Goal: Task Accomplishment & Management: Use online tool/utility

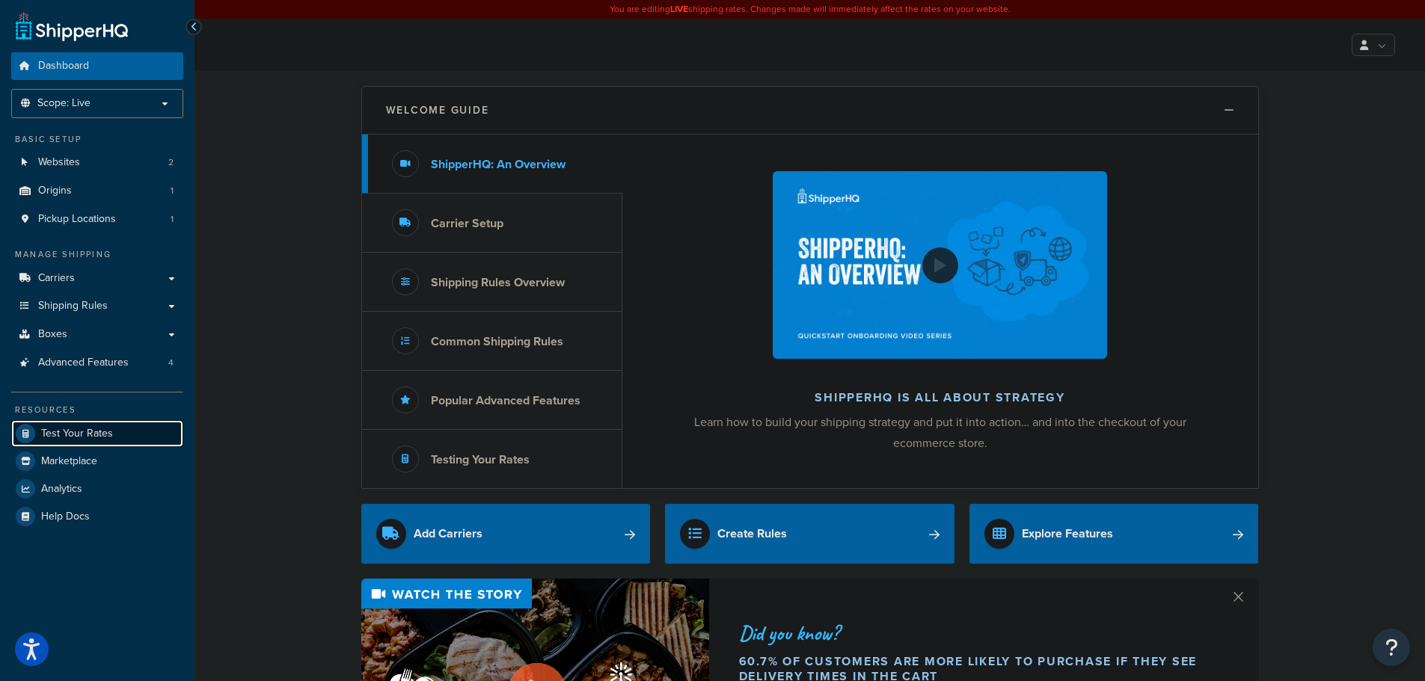
click at [102, 441] on link "Test Your Rates" at bounding box center [97, 433] width 172 height 27
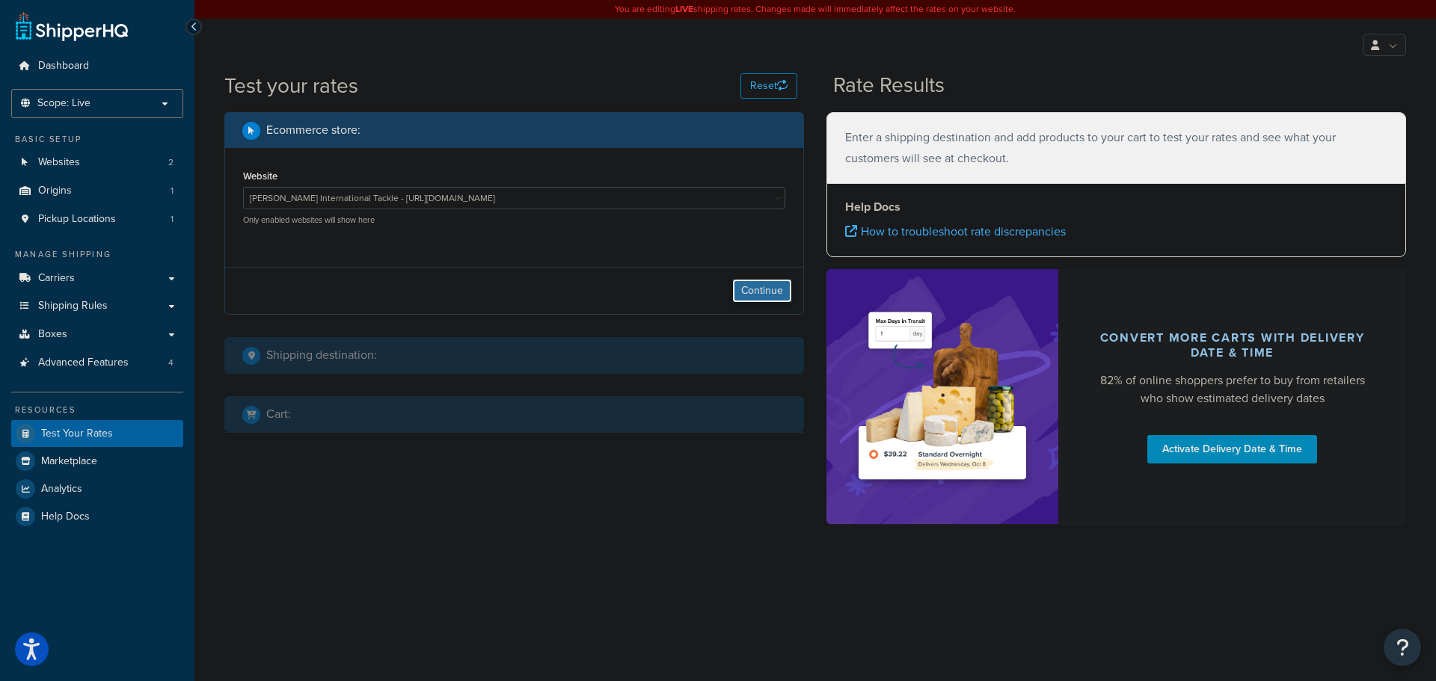
click at [755, 295] on button "Continue" at bounding box center [762, 291] width 60 height 24
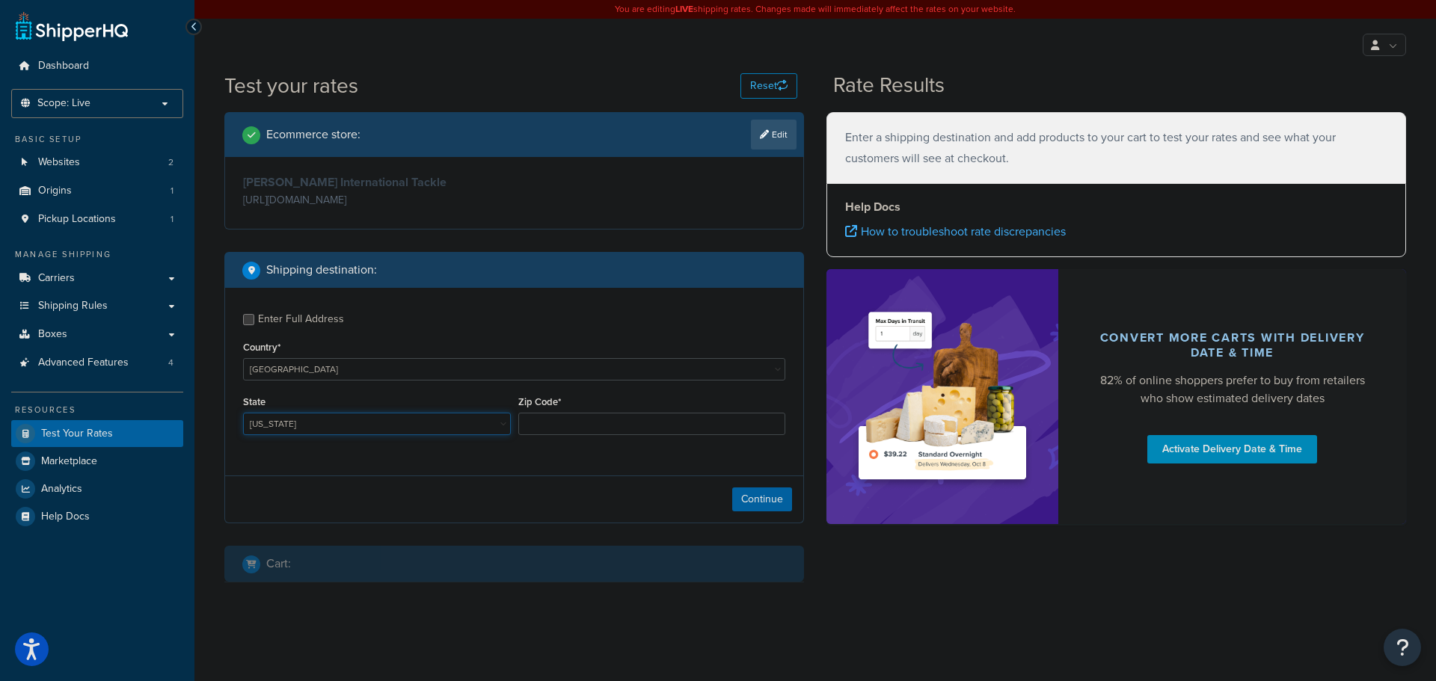
click at [301, 421] on select "Alabama Alaska American Samoa Arizona Arkansas Armed Forces Americas Armed Forc…" at bounding box center [377, 424] width 268 height 22
click at [87, 331] on link "Boxes" at bounding box center [97, 335] width 172 height 28
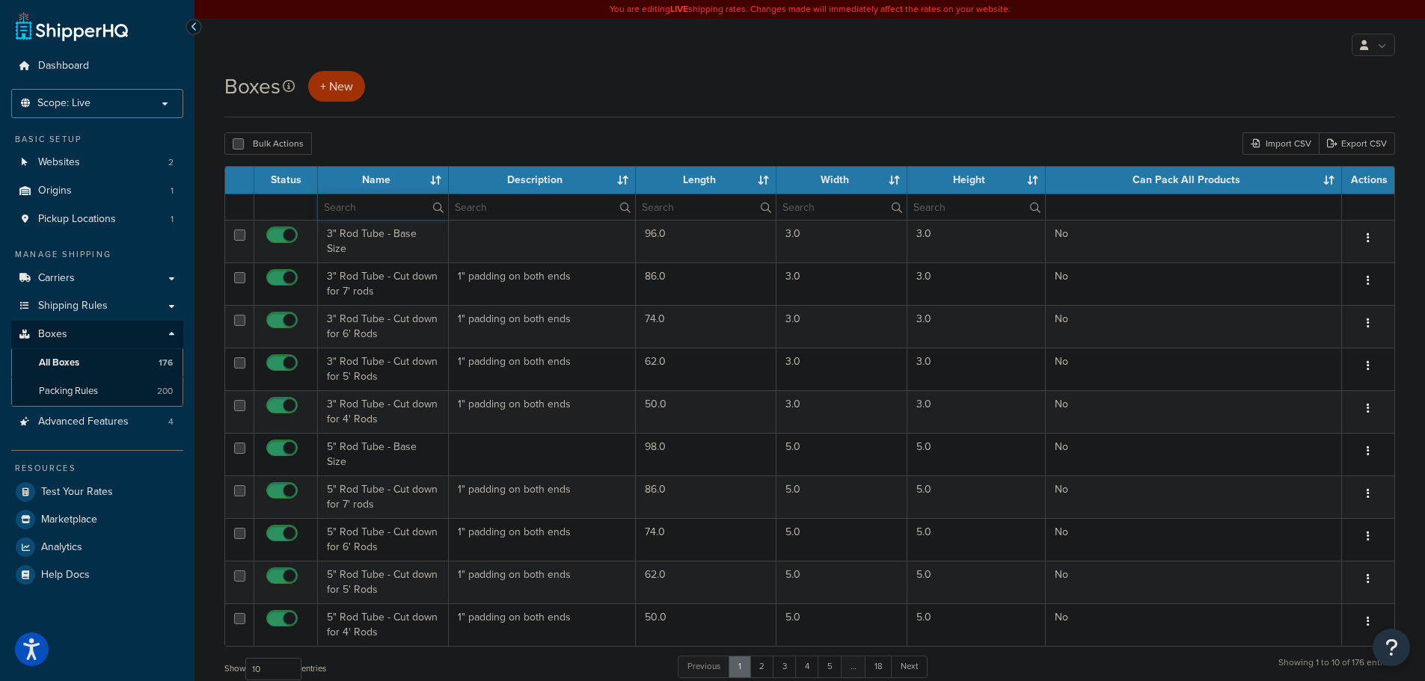
click at [391, 208] on input "text" at bounding box center [383, 206] width 130 height 25
click at [123, 384] on link "Packing Rules 200" at bounding box center [97, 392] width 172 height 28
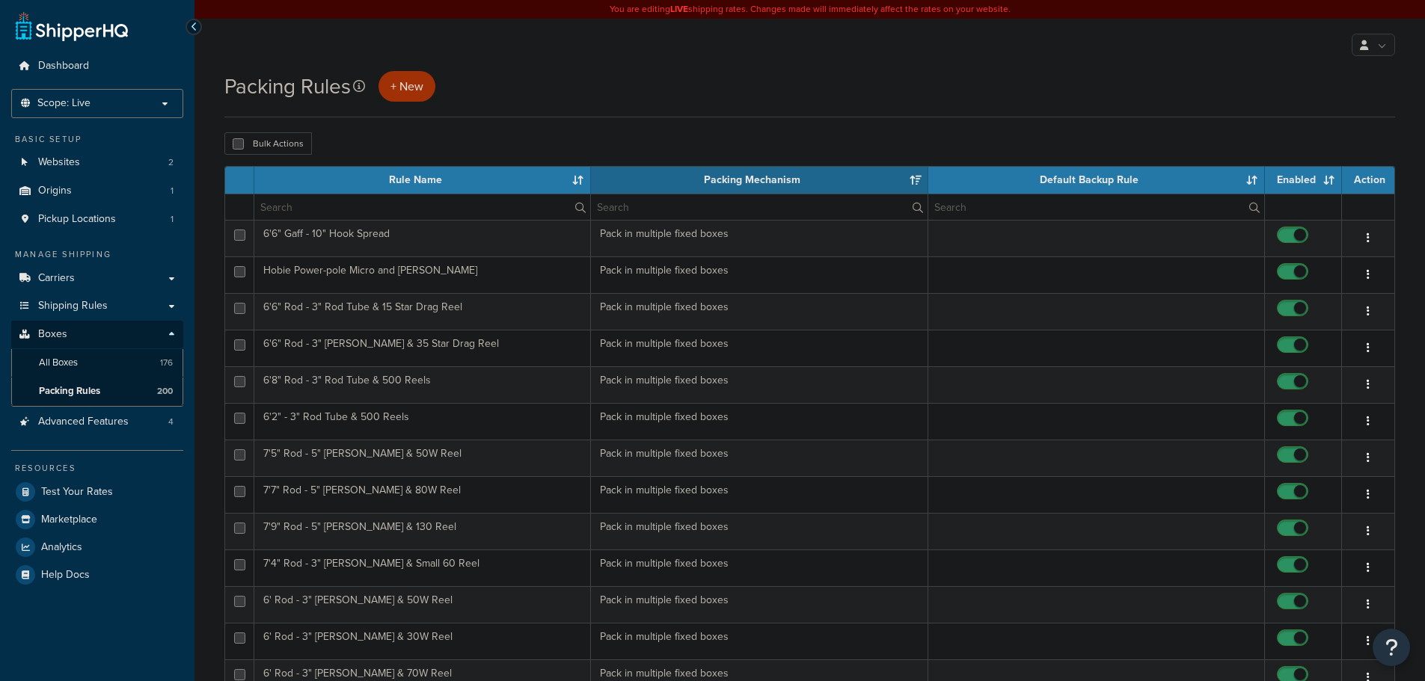
select select "15"
click at [377, 208] on input "text" at bounding box center [422, 206] width 336 height 25
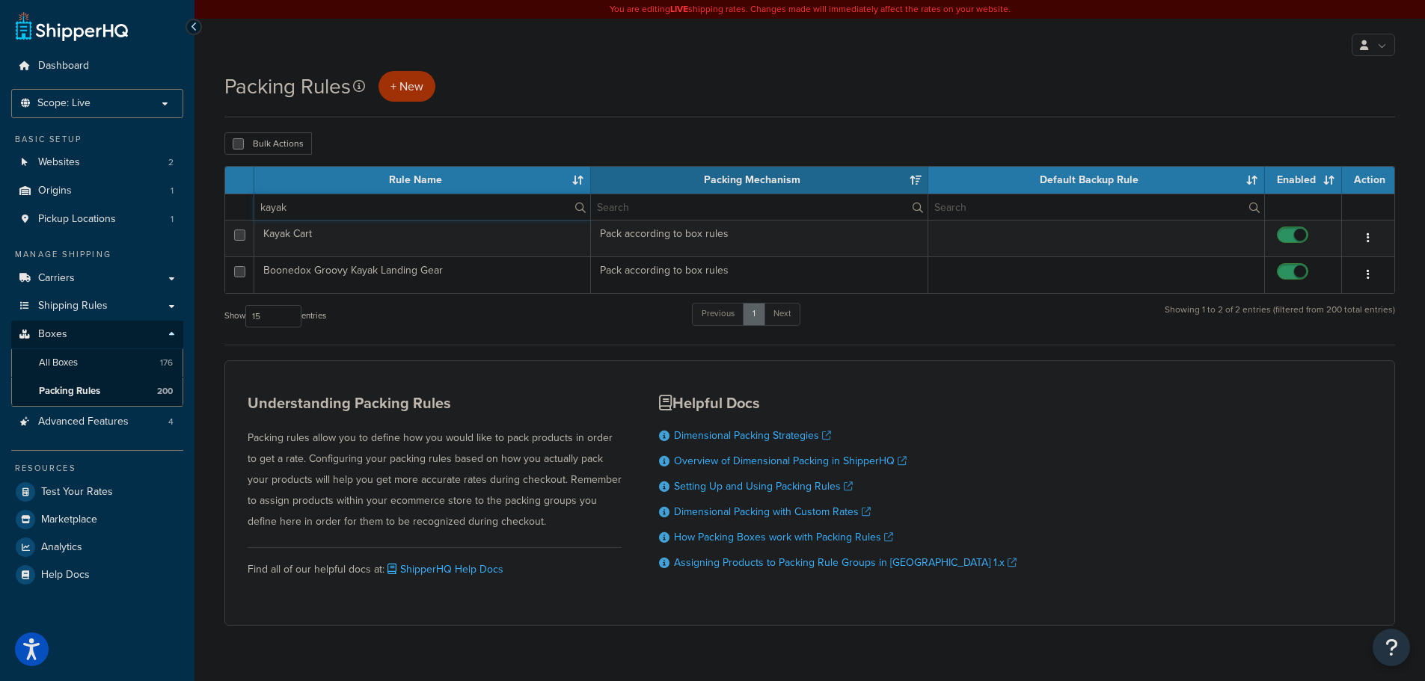
type input "kayak"
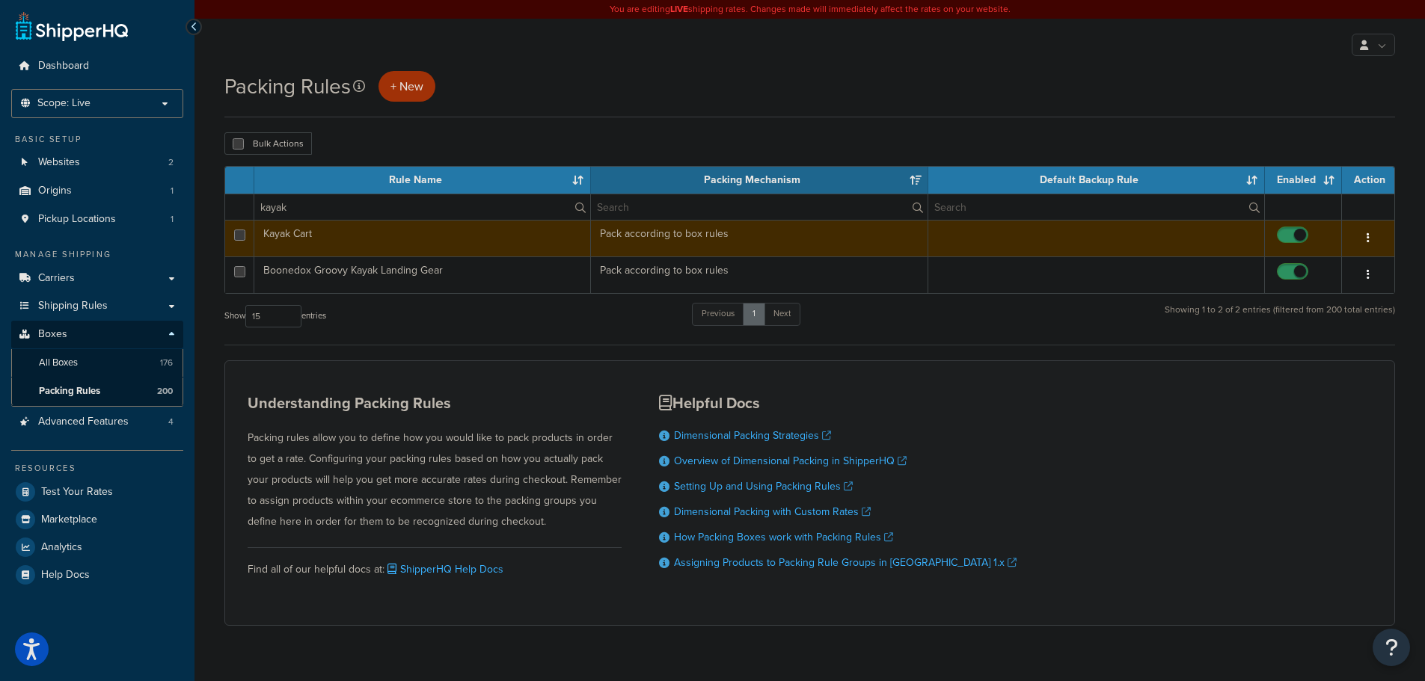
click at [364, 242] on td "Kayak Cart" at bounding box center [422, 238] width 337 height 37
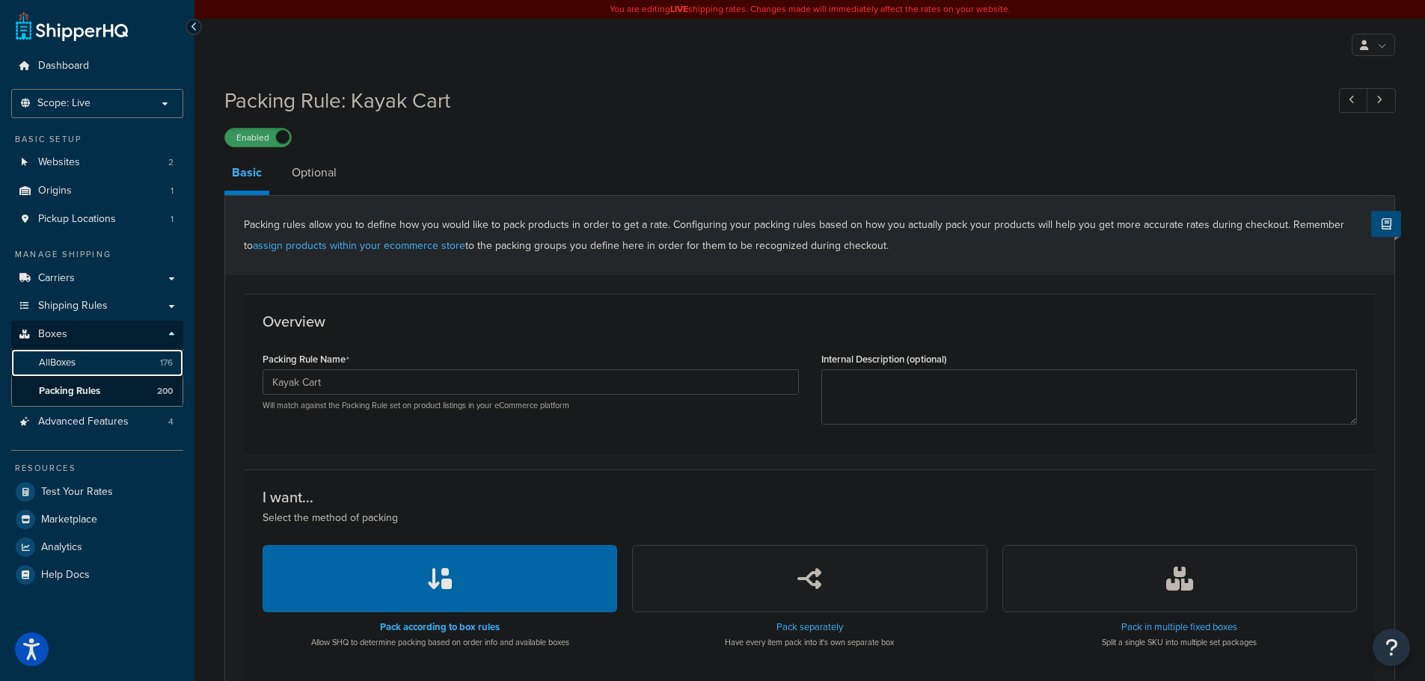
click at [101, 357] on link "All Boxes 176" at bounding box center [97, 363] width 172 height 28
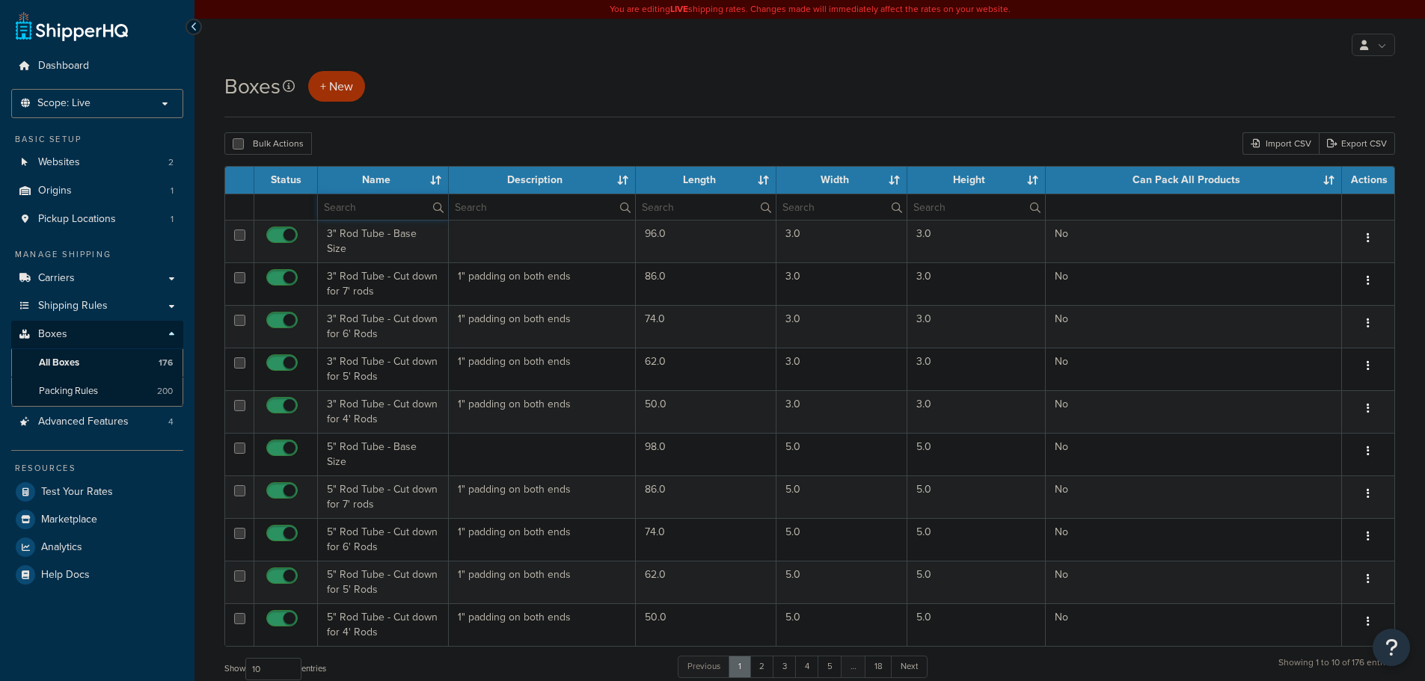
click at [376, 211] on input "text" at bounding box center [383, 206] width 130 height 25
type input "kayak"
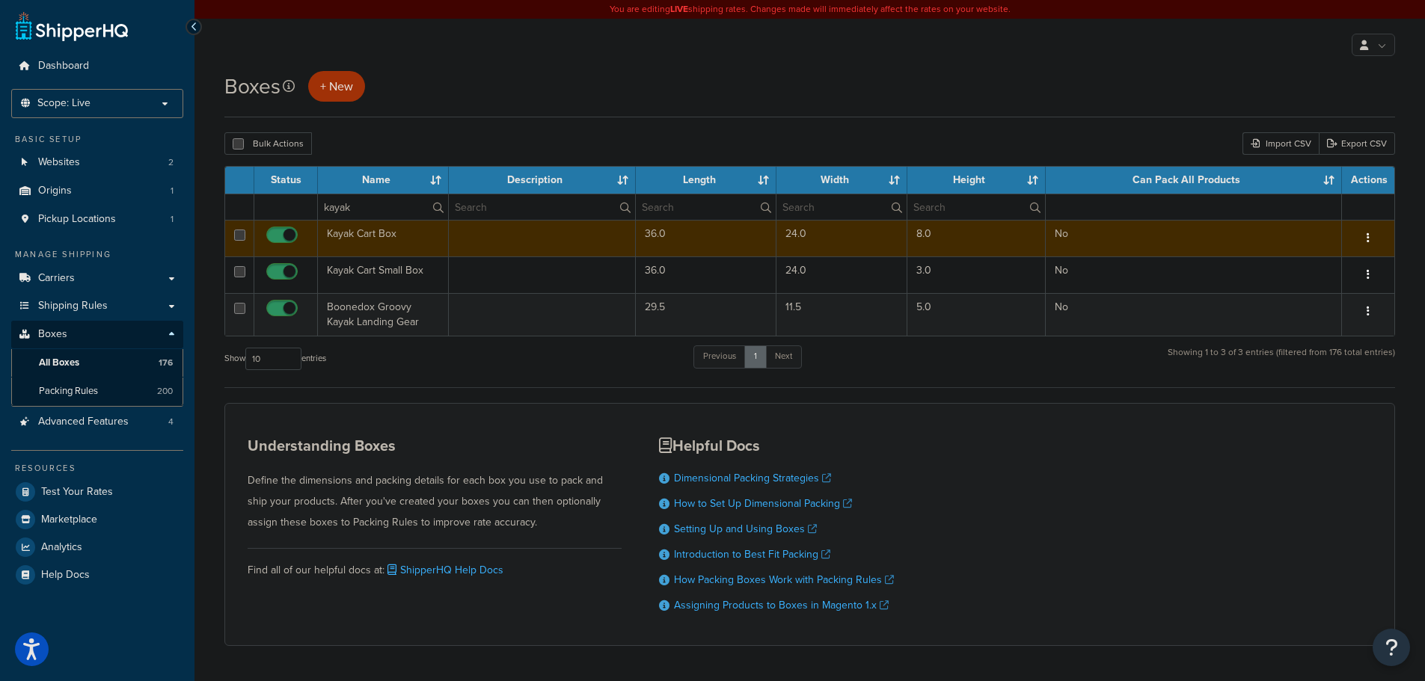
click at [410, 238] on td "Kayak Cart Box" at bounding box center [383, 238] width 131 height 37
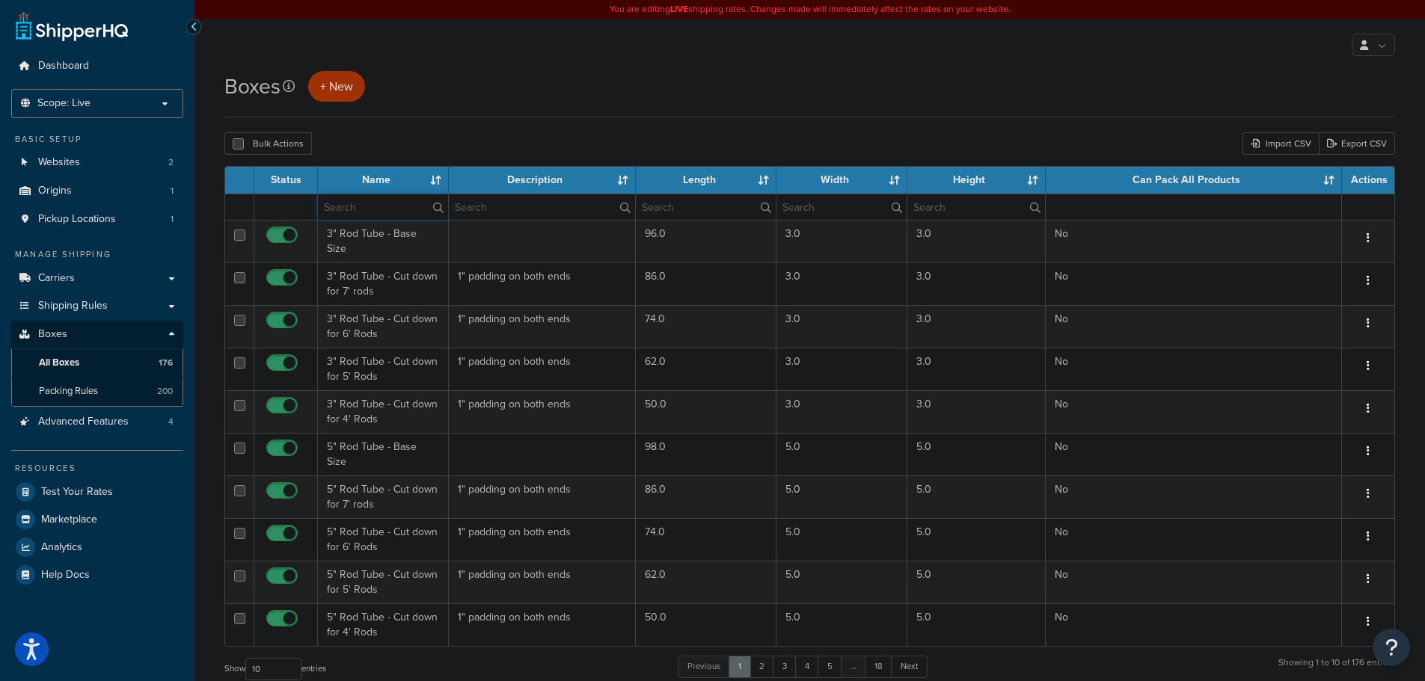
click at [384, 215] on input "text" at bounding box center [383, 206] width 130 height 25
type input "kayak"
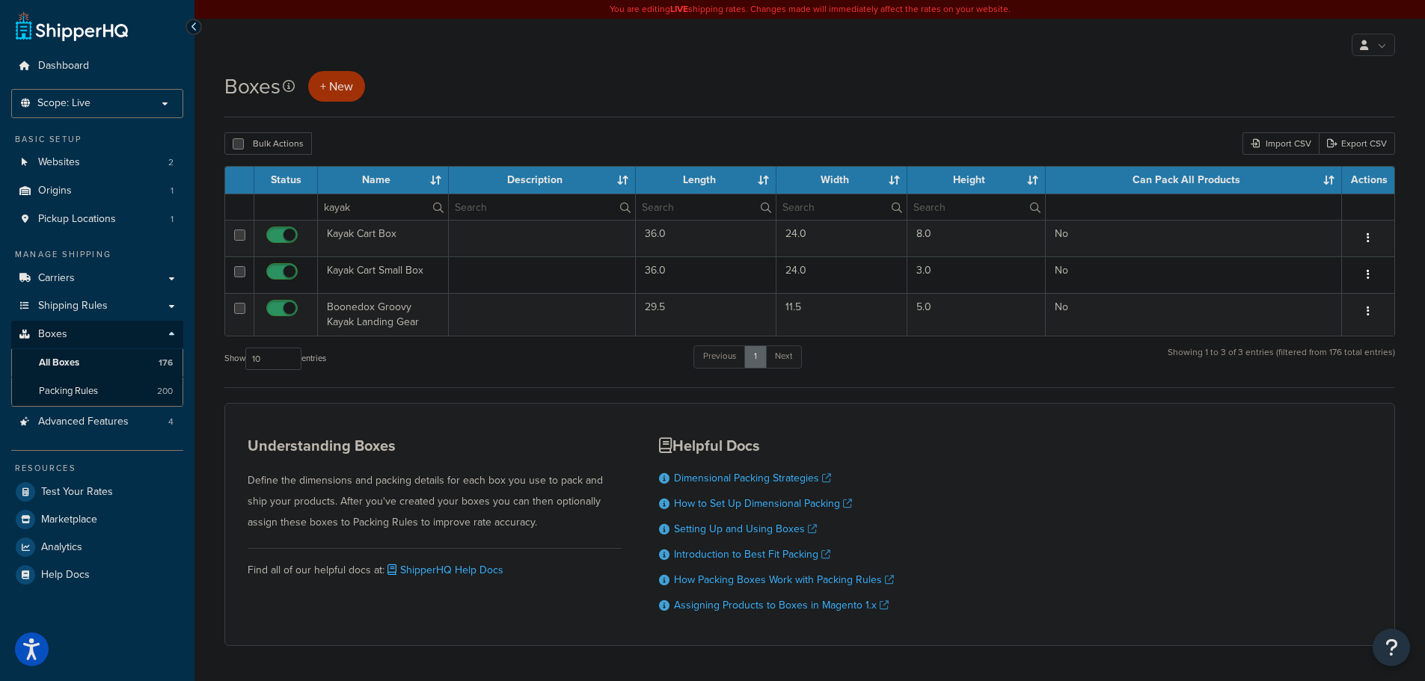
click at [198, 232] on div "Boxes + New Bulk Actions Duplicate Delete Import CSV Export CSV Contact Us Send…" at bounding box center [809, 385] width 1230 height 628
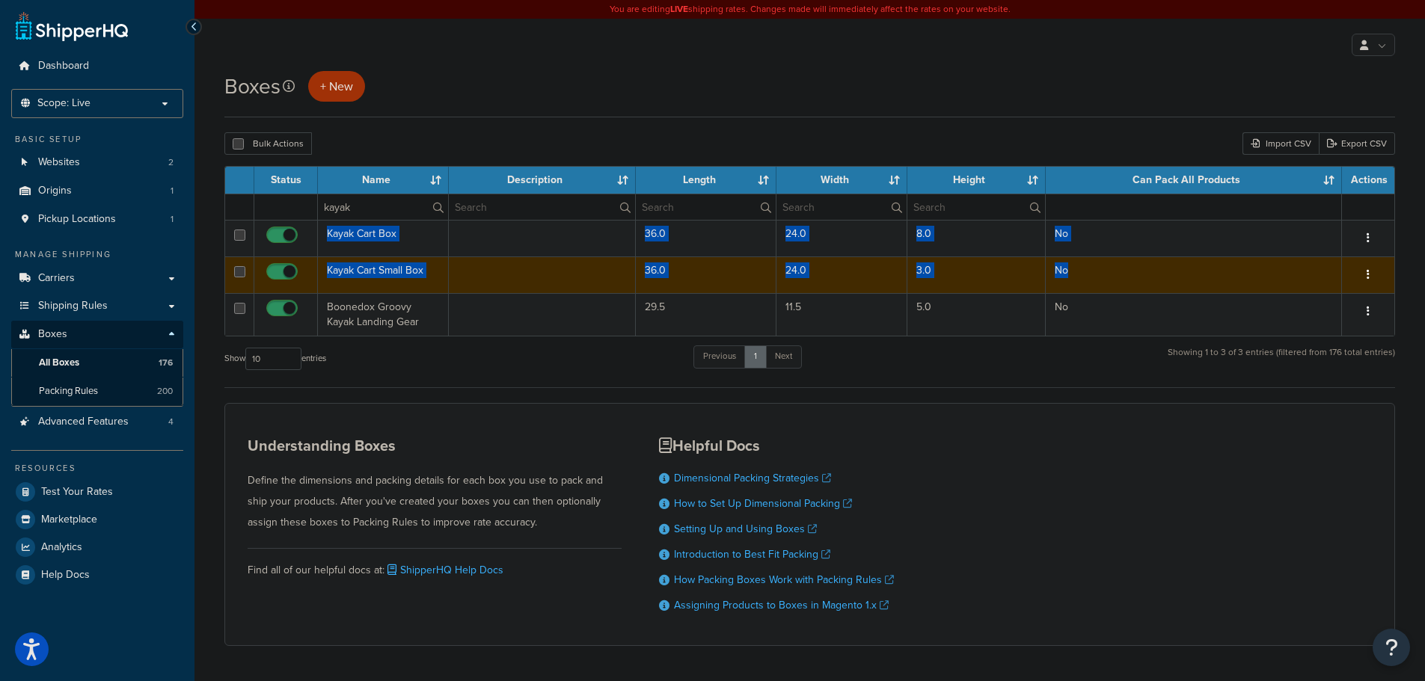
copy tbody "Kayak Cart Box 36.0 24.0 8.0 No Edit Duplicate Delete Kayak Cart Small Box 36.0…"
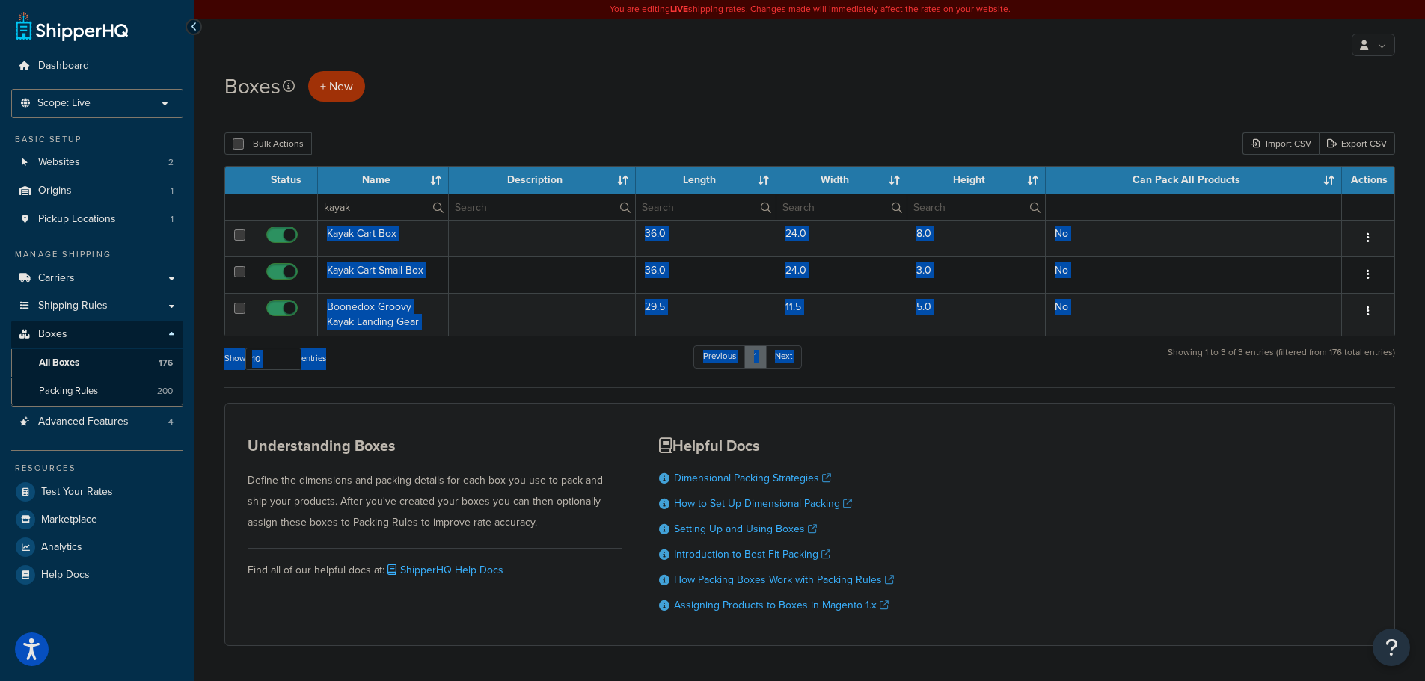
drag, startPoint x: 322, startPoint y: 230, endPoint x: 1052, endPoint y: 362, distance: 742.6
click at [1052, 362] on div "Status Name Description Length Width Height Can Pack All Products Actions kayak…" at bounding box center [809, 277] width 1171 height 222
click at [1052, 362] on div "Show 10 15 25 50 100 1000 entries Previous 1 Next Showing 1 to 3 of 3 entries (…" at bounding box center [809, 366] width 1171 height 44
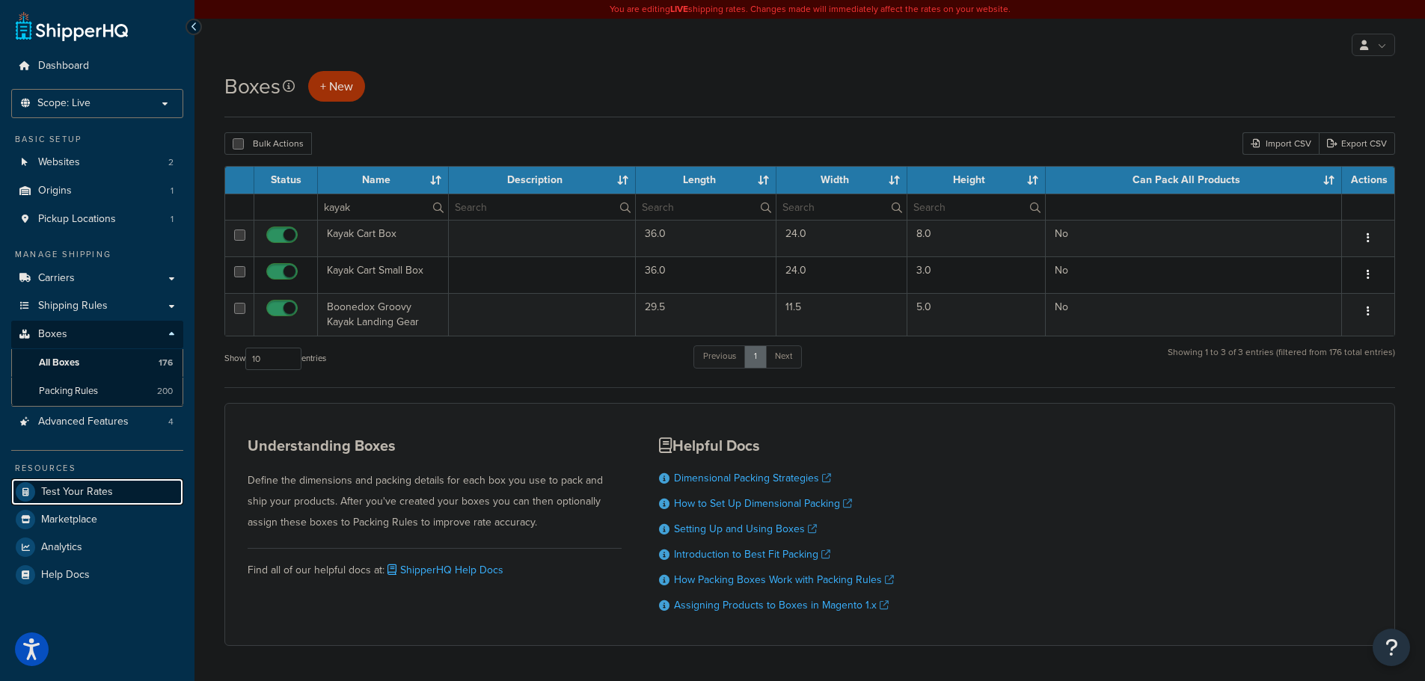
click at [90, 494] on span "Test Your Rates" at bounding box center [77, 492] width 72 height 13
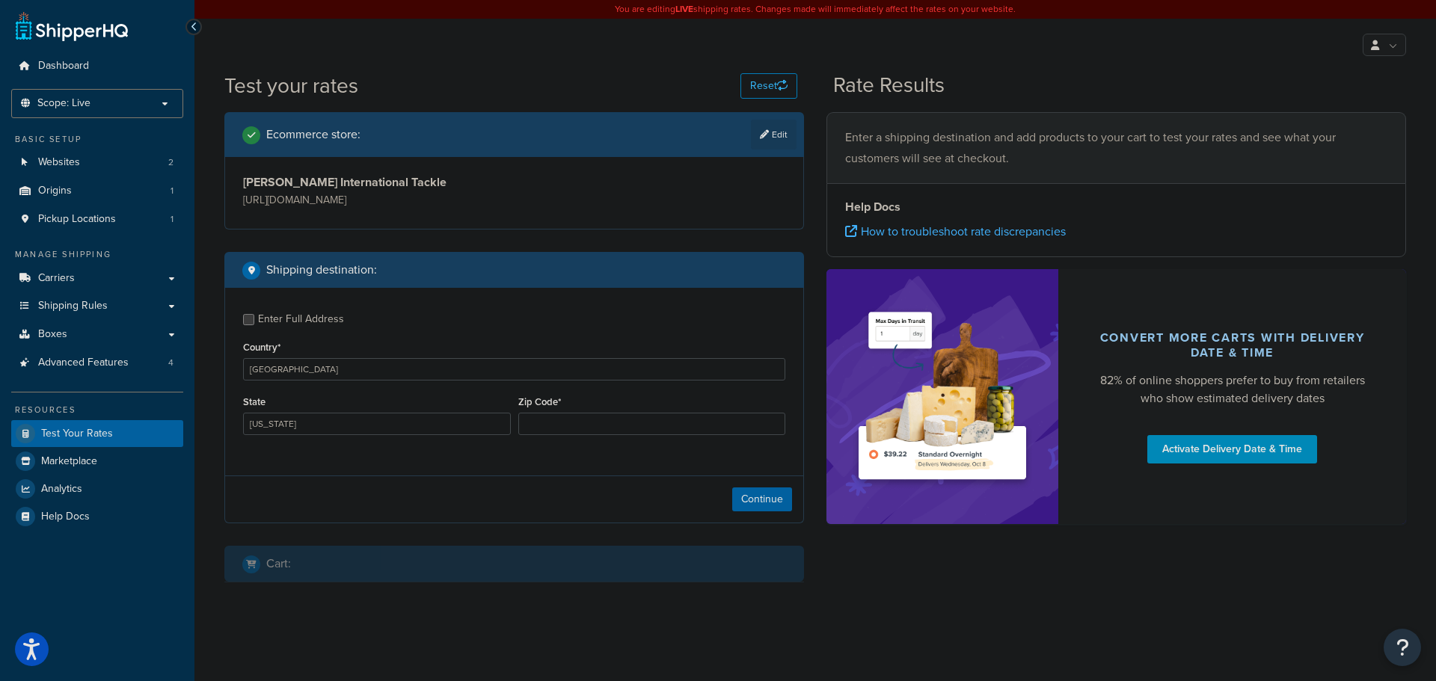
click at [399, 449] on div "Enter Full Address Country* [GEOGRAPHIC_DATA] [GEOGRAPHIC_DATA] [GEOGRAPHIC_DAT…" at bounding box center [514, 376] width 578 height 177
click at [332, 423] on select "[US_STATE] [US_STATE] [US_STATE] [US_STATE] [US_STATE] Armed Forces Americas Ar…" at bounding box center [377, 424] width 268 height 22
select select "FL"
click at [243, 414] on select "[US_STATE] [US_STATE] [US_STATE] [US_STATE] [US_STATE] Armed Forces Americas Ar…" at bounding box center [377, 424] width 268 height 22
click at [648, 432] on input "Zip Code*" at bounding box center [652, 424] width 268 height 22
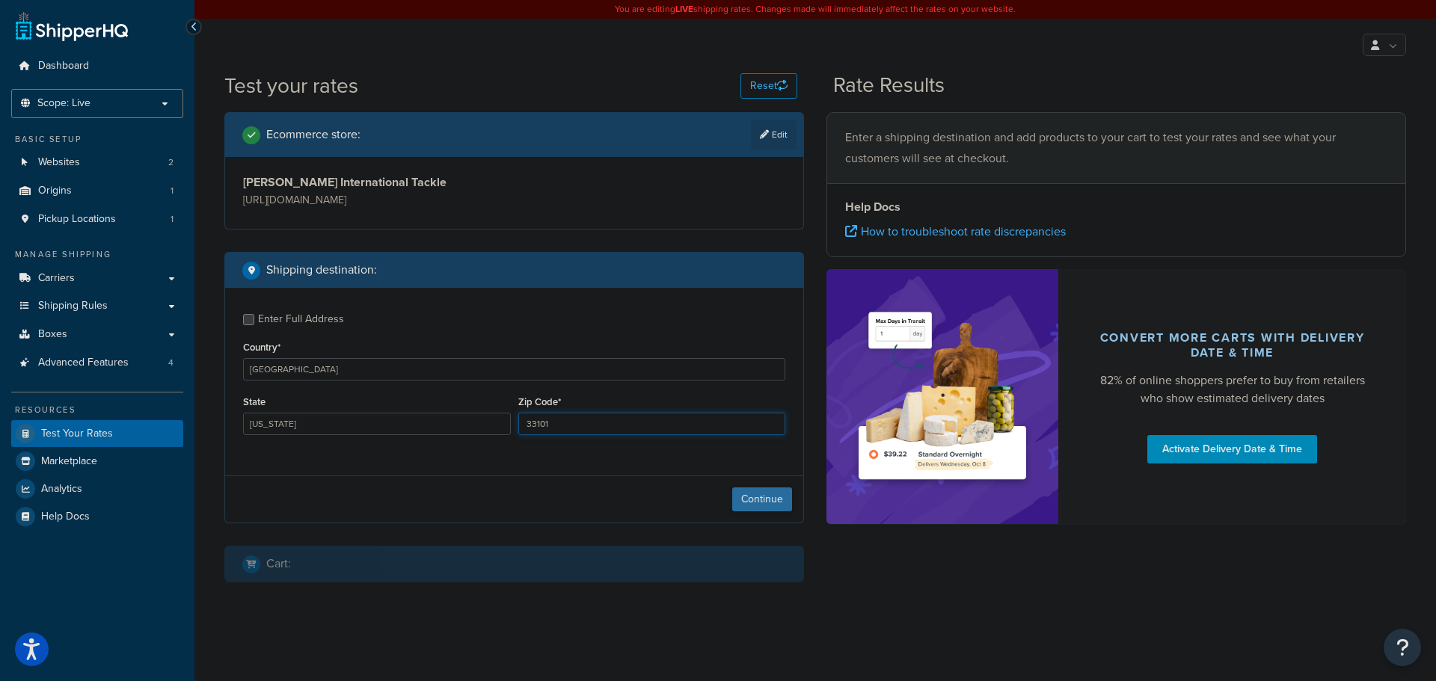
type input "33101"
click at [765, 495] on button "Continue" at bounding box center [762, 500] width 60 height 24
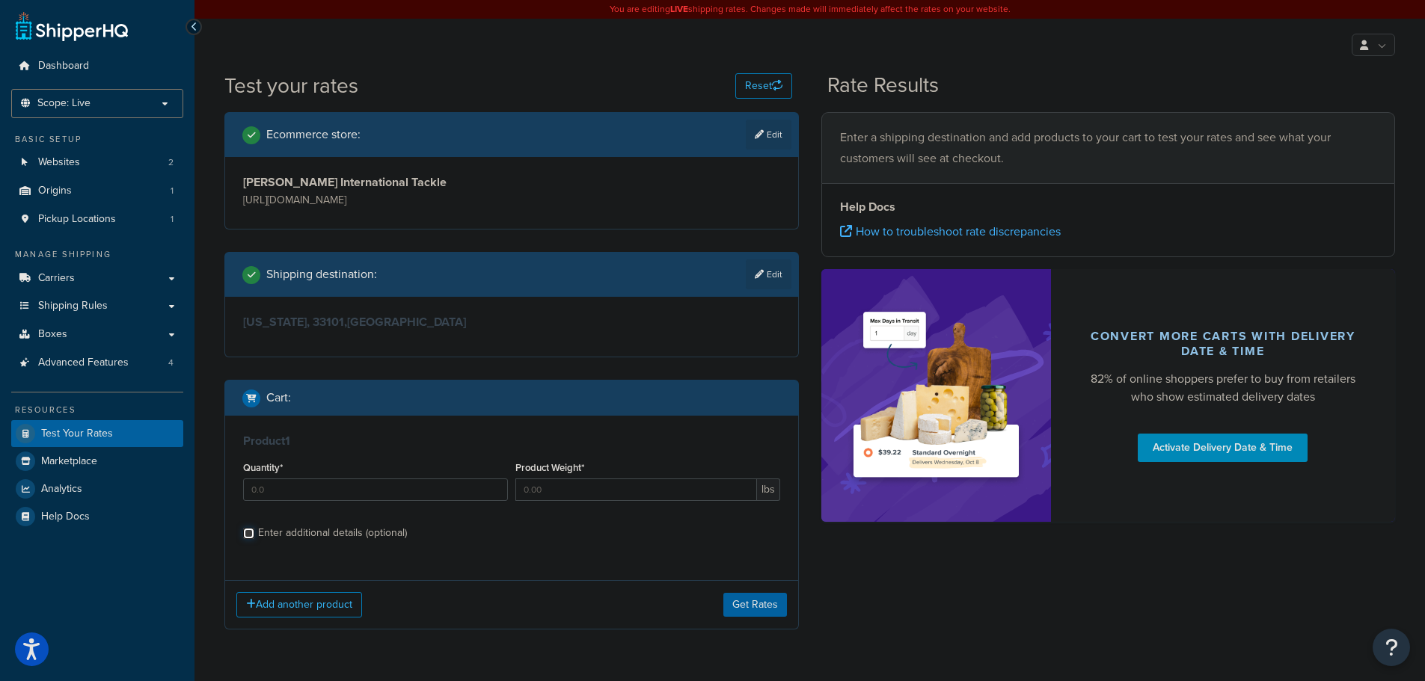
click at [249, 533] on input "Enter additional details (optional)" at bounding box center [248, 533] width 11 height 11
checkbox input "true"
click at [281, 495] on input "Quantity*" at bounding box center [375, 490] width 265 height 22
type input "1"
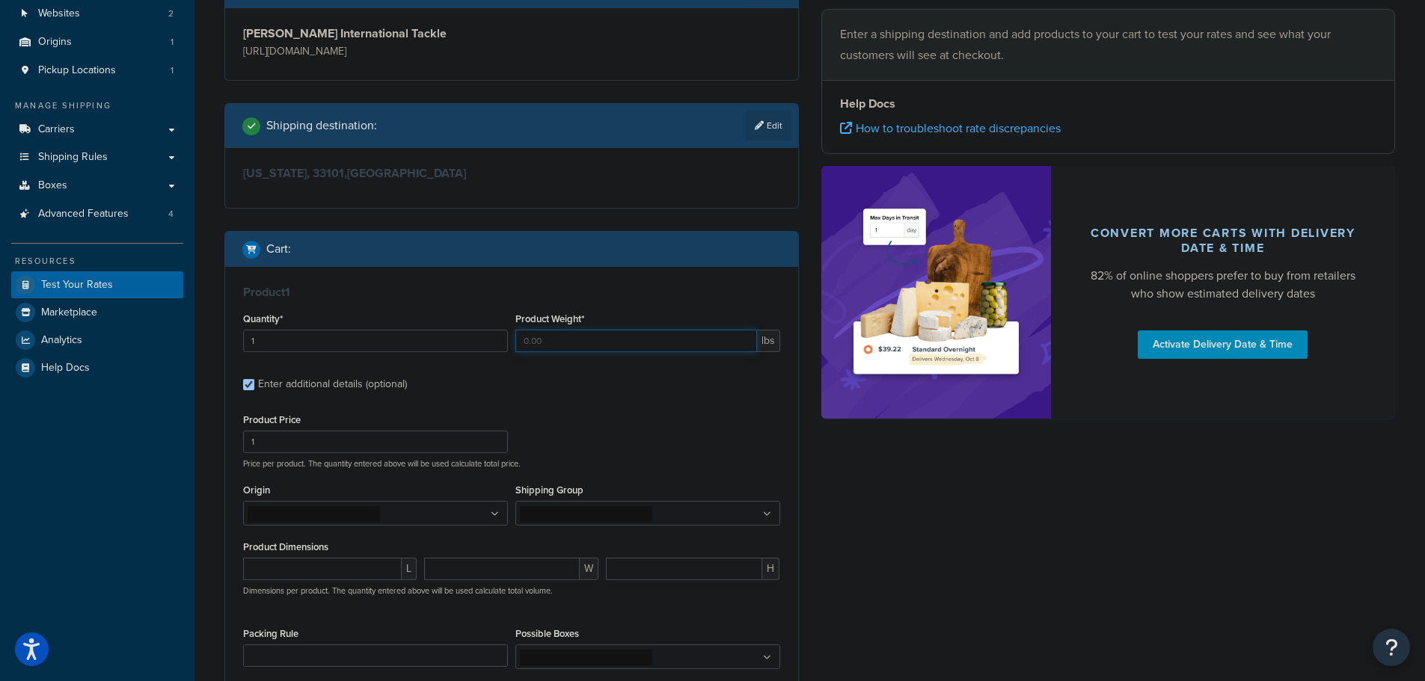
scroll to position [150, 0]
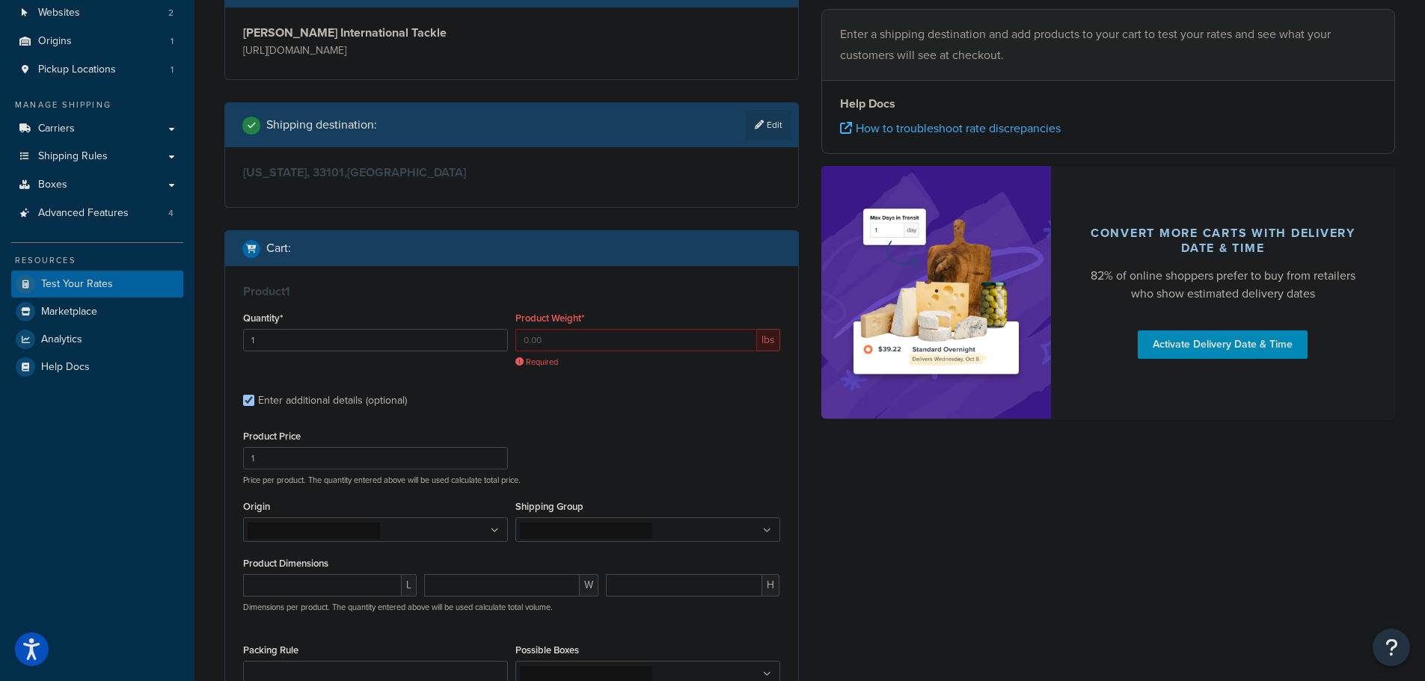
click at [549, 335] on div "Product Weight* lbs Required" at bounding box center [647, 338] width 265 height 60
click at [550, 337] on input "Product Weight*" at bounding box center [636, 340] width 242 height 22
paste input "12.500000"
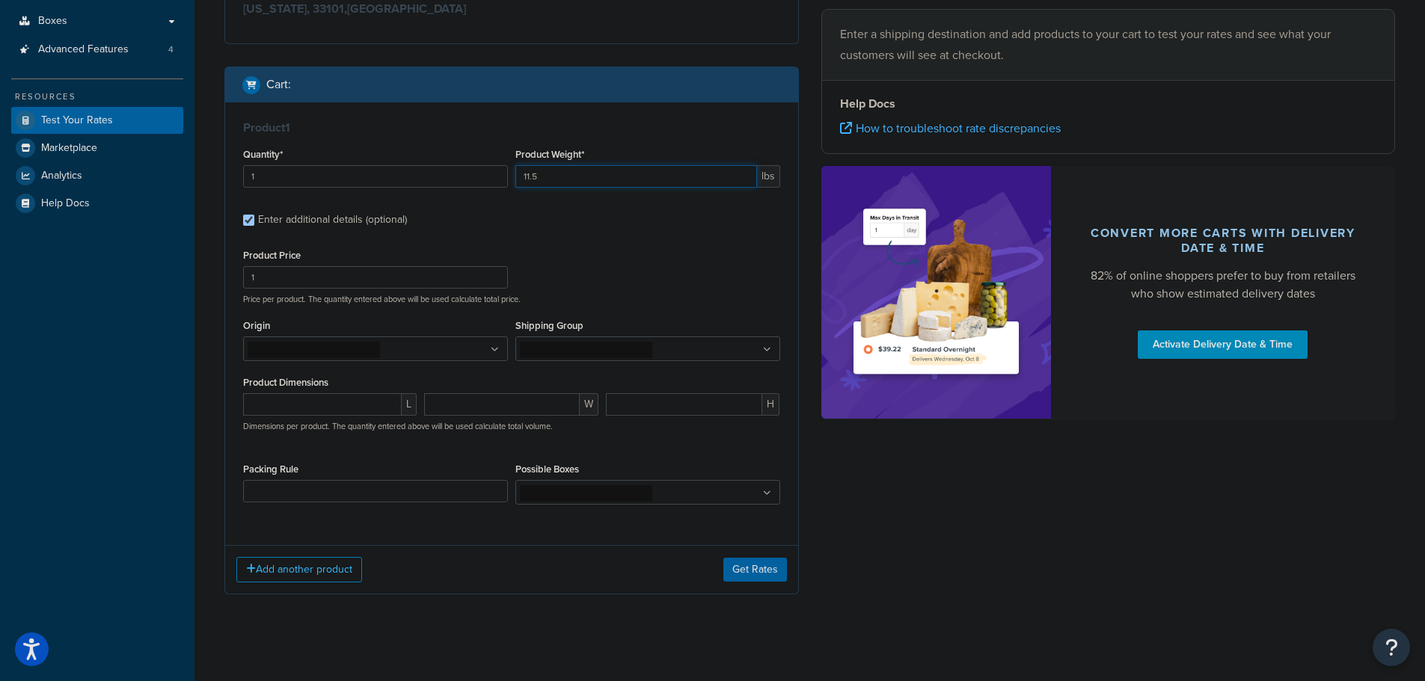
scroll to position [325, 0]
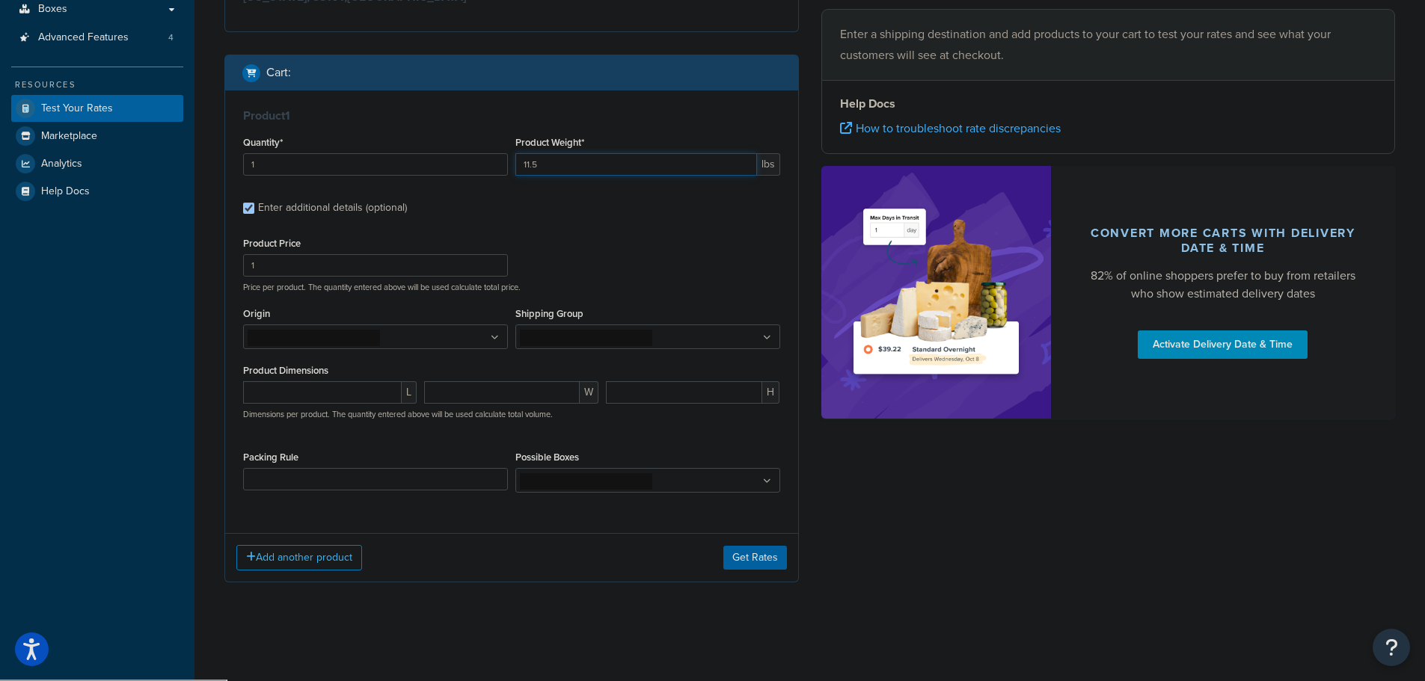
type input "11.5"
click at [491, 335] on ul at bounding box center [375, 337] width 265 height 25
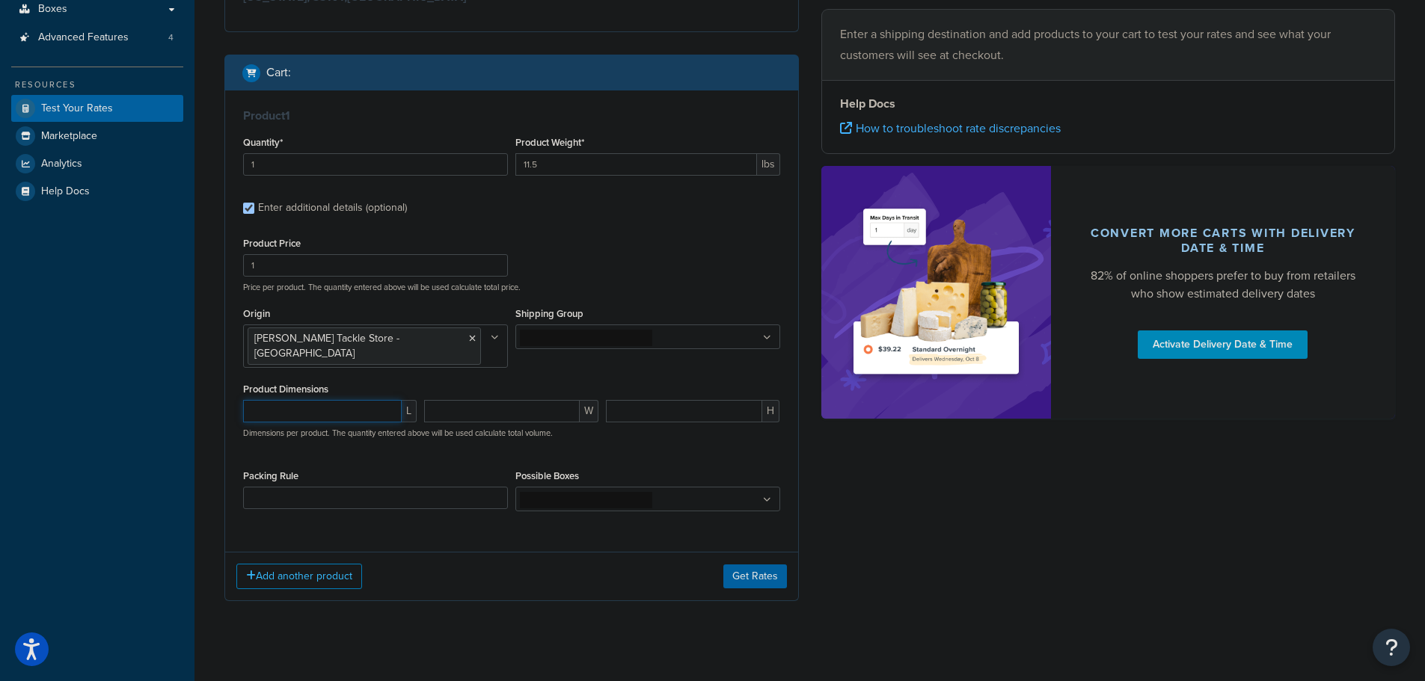
click at [362, 400] on input "number" at bounding box center [322, 411] width 159 height 22
type input "10.25"
type input "5.5"
drag, startPoint x: 558, startPoint y: 164, endPoint x: 514, endPoint y: 171, distance: 44.6
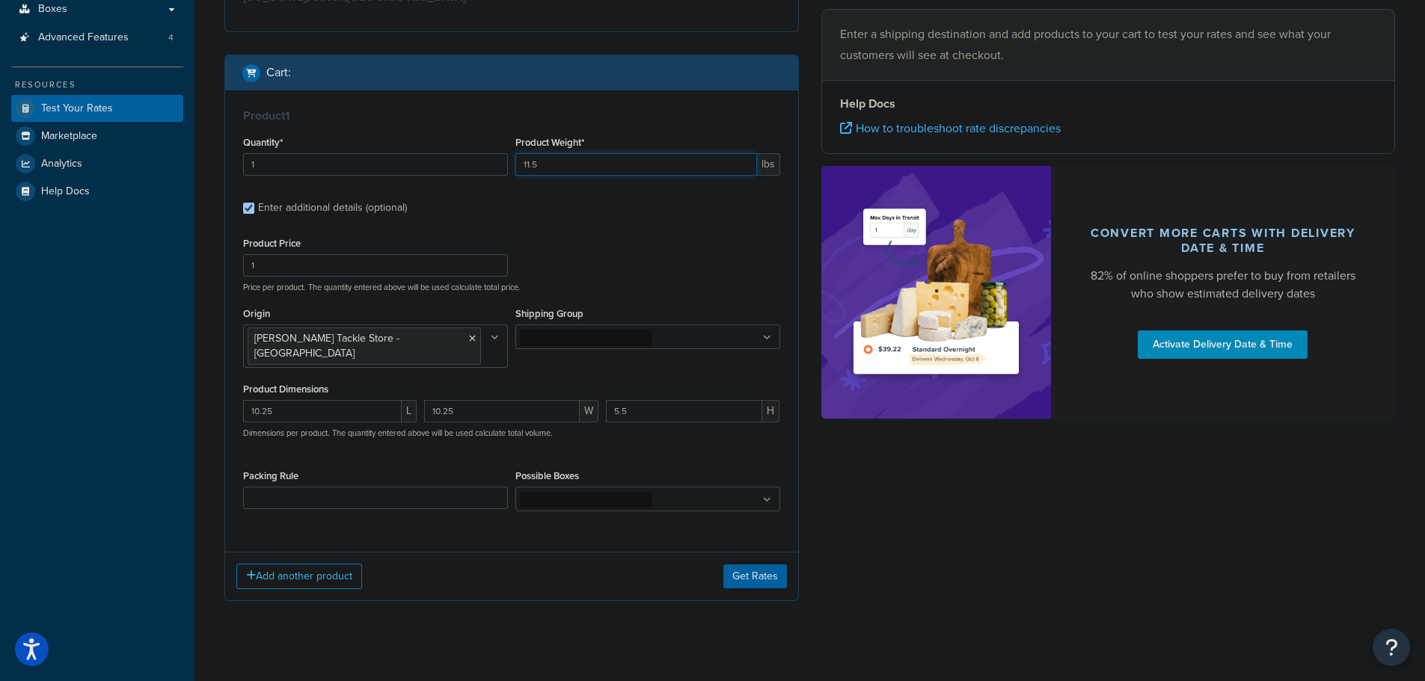
click at [514, 171] on div "Product Weight* 11.5 lbs" at bounding box center [648, 159] width 272 height 55
type input "4.64375"
click at [211, 528] on div "Test your rates Reset Rate Results Ecommerce store : Edit Melton International …" at bounding box center [809, 204] width 1230 height 916
click at [297, 565] on button "Add another product" at bounding box center [299, 576] width 126 height 25
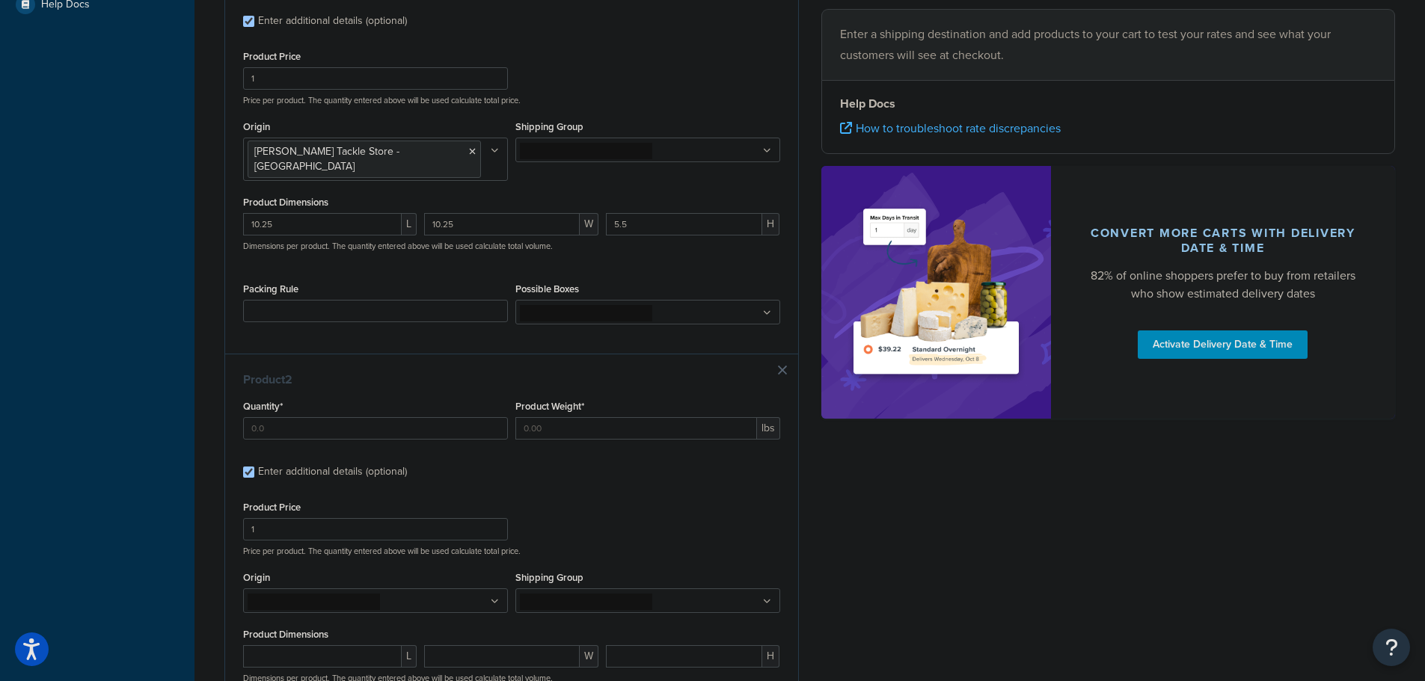
scroll to position [539, 0]
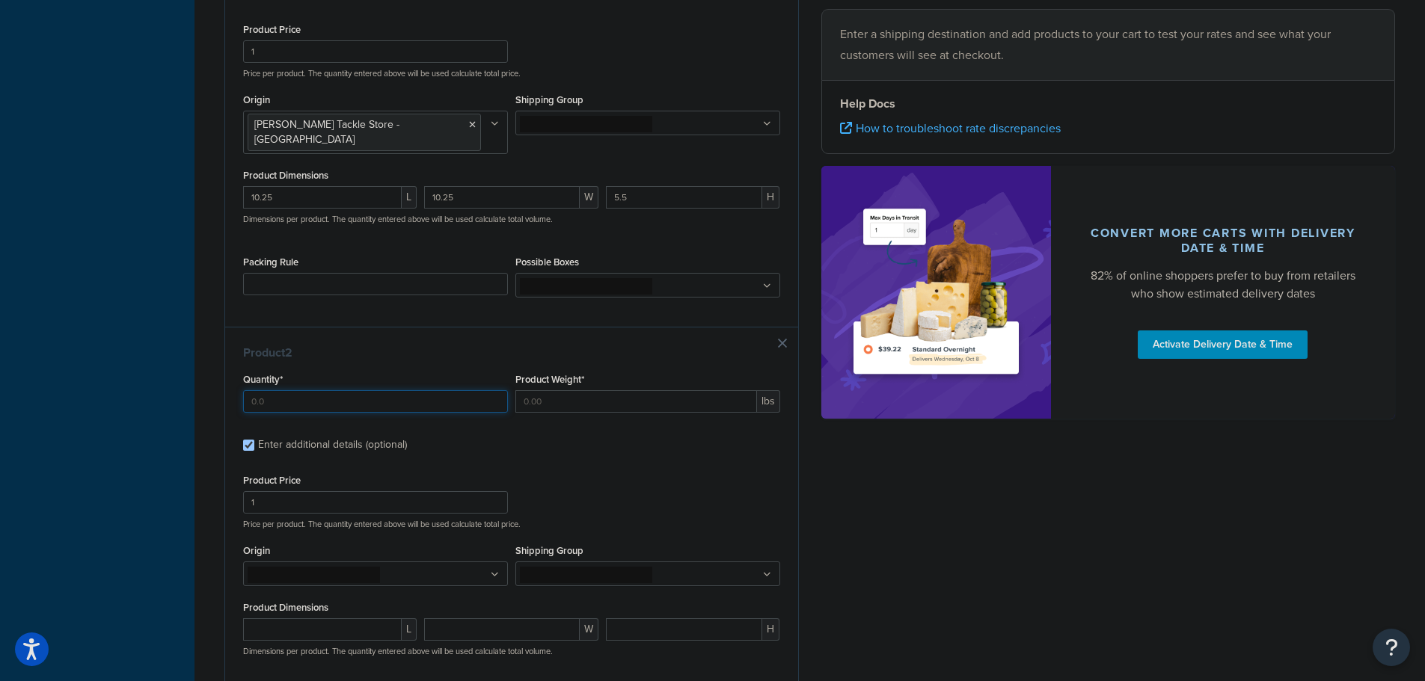
click at [384, 391] on input "Quantity*" at bounding box center [375, 401] width 265 height 22
type input "1"
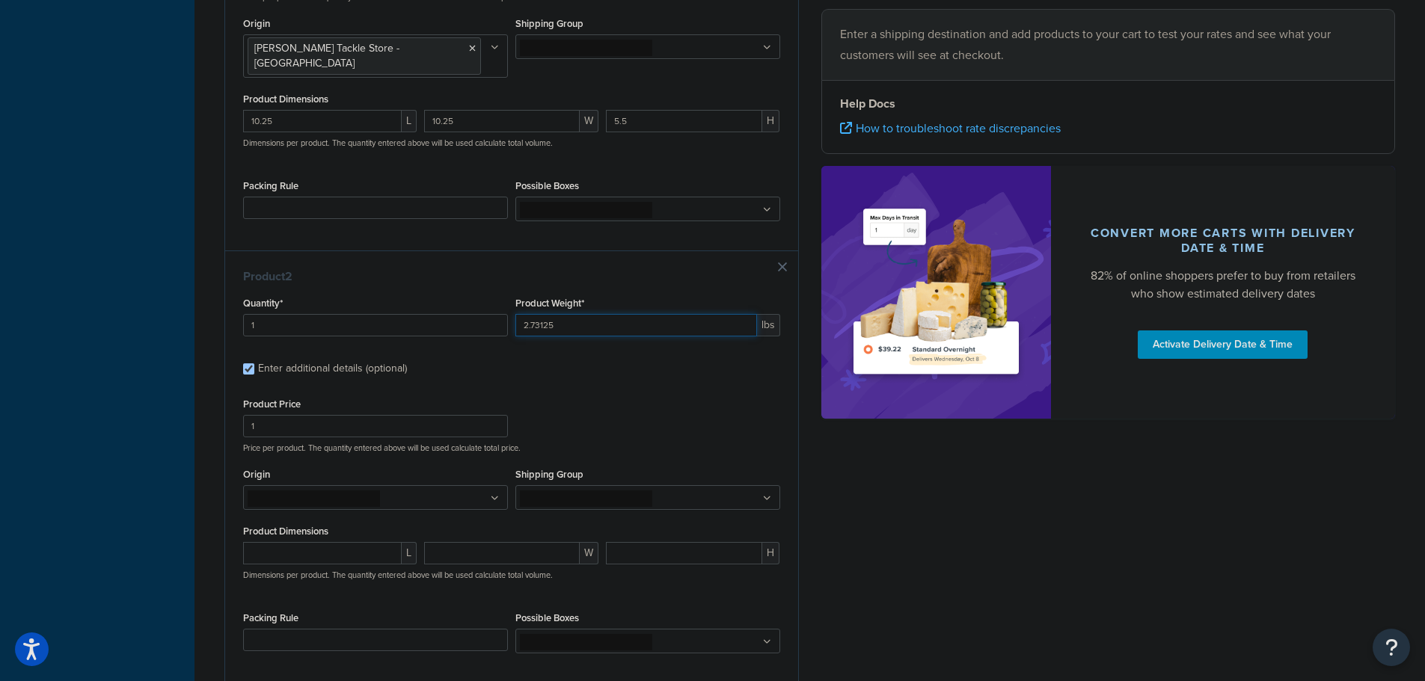
scroll to position [689, 0]
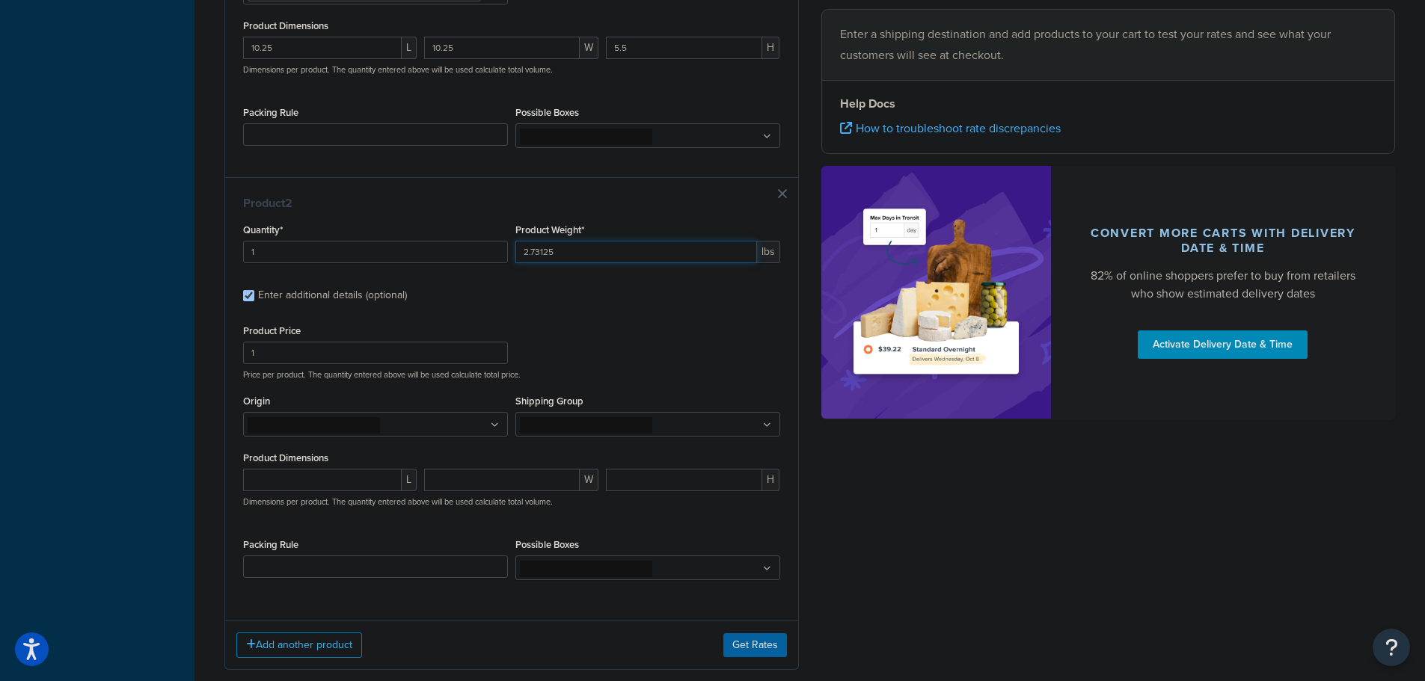
type input "2.73125"
click at [393, 412] on ul at bounding box center [375, 424] width 265 height 25
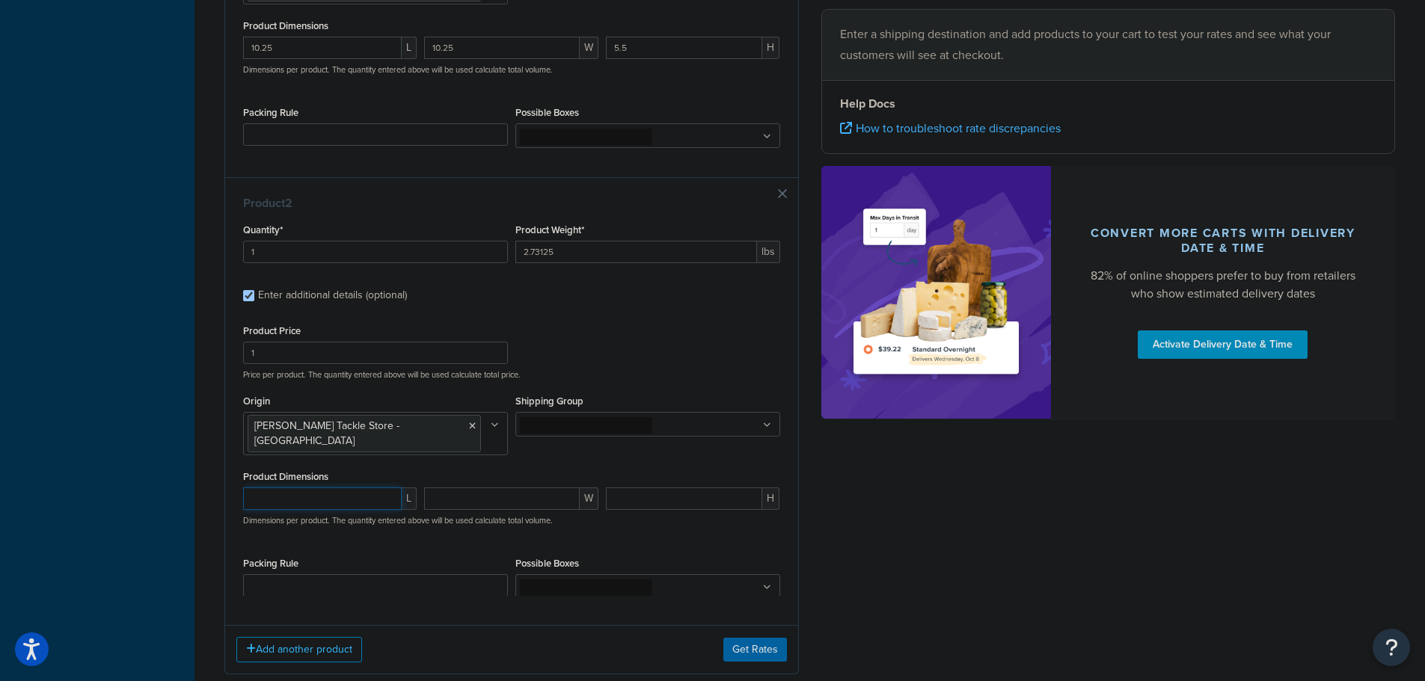
click at [370, 488] on input "number" at bounding box center [322, 499] width 159 height 22
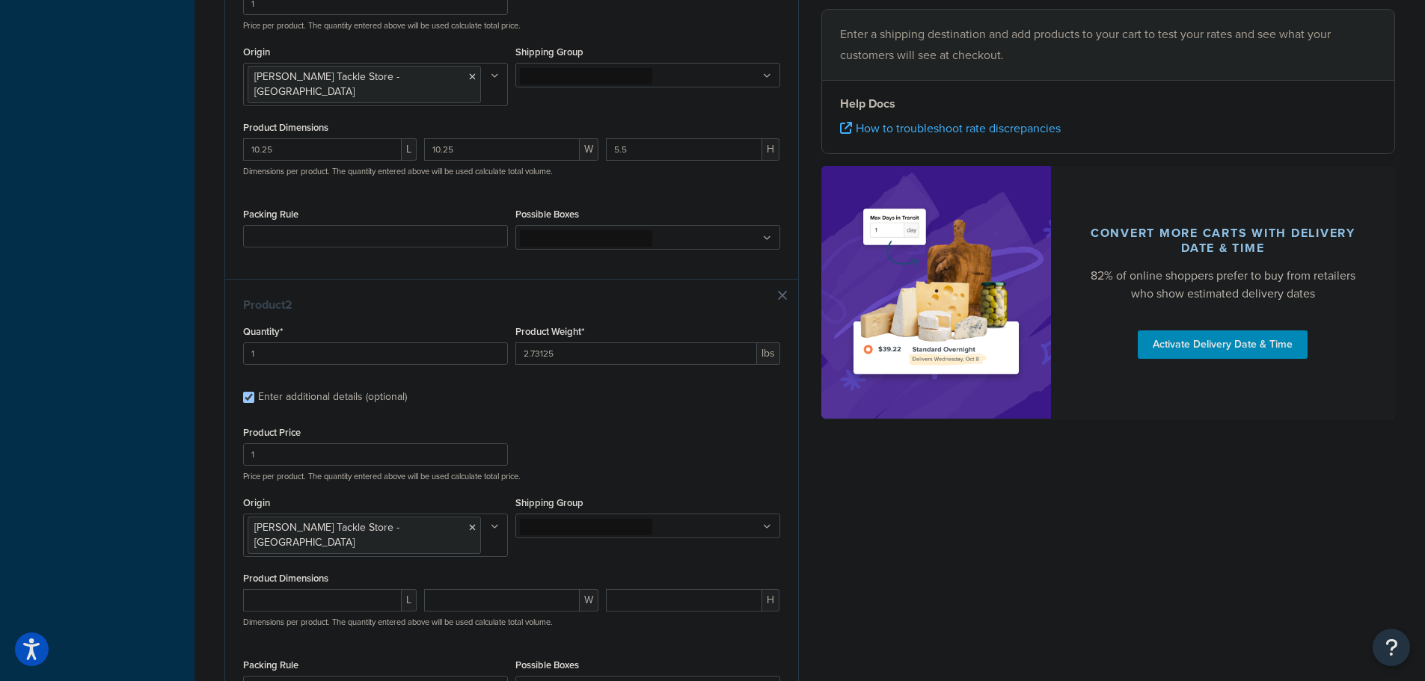
scroll to position [764, 0]
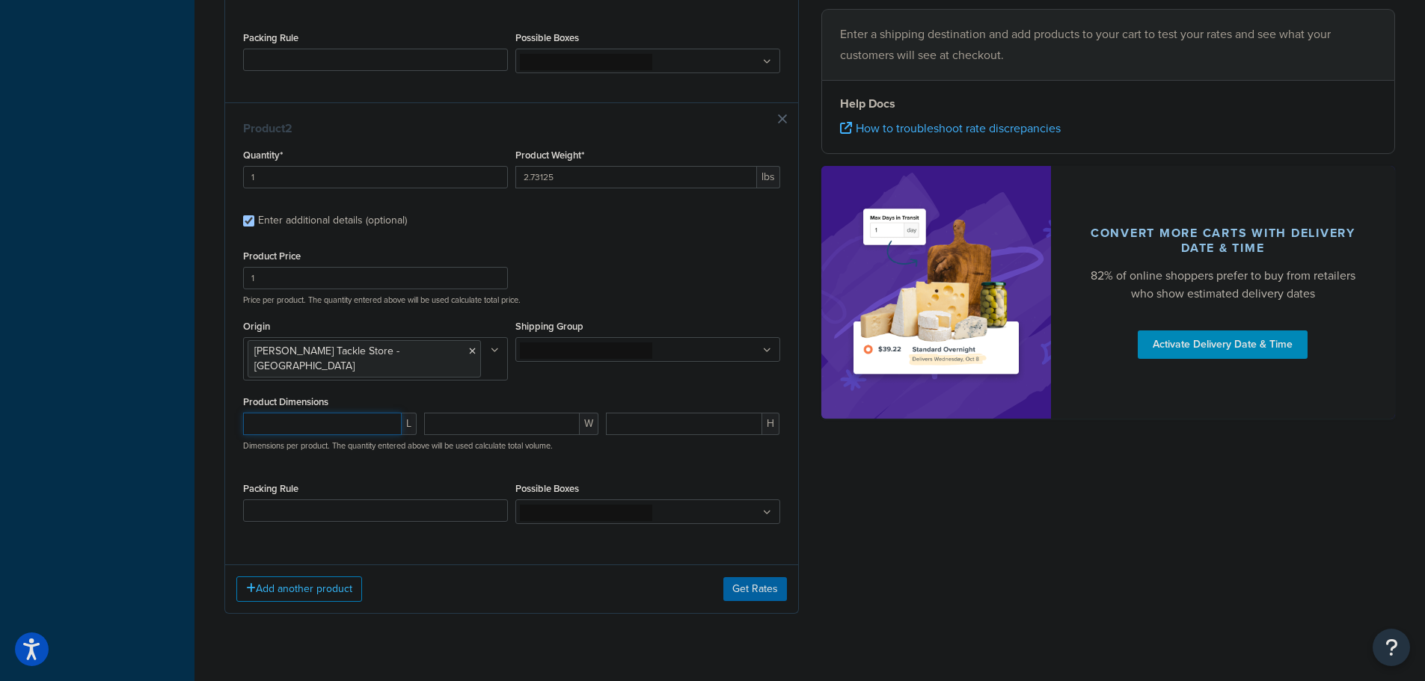
click at [362, 413] on input "number" at bounding box center [322, 424] width 159 height 22
type input "25"
type input "18.875"
type input "1.5"
click at [743, 577] on button "Get Rates" at bounding box center [755, 589] width 64 height 24
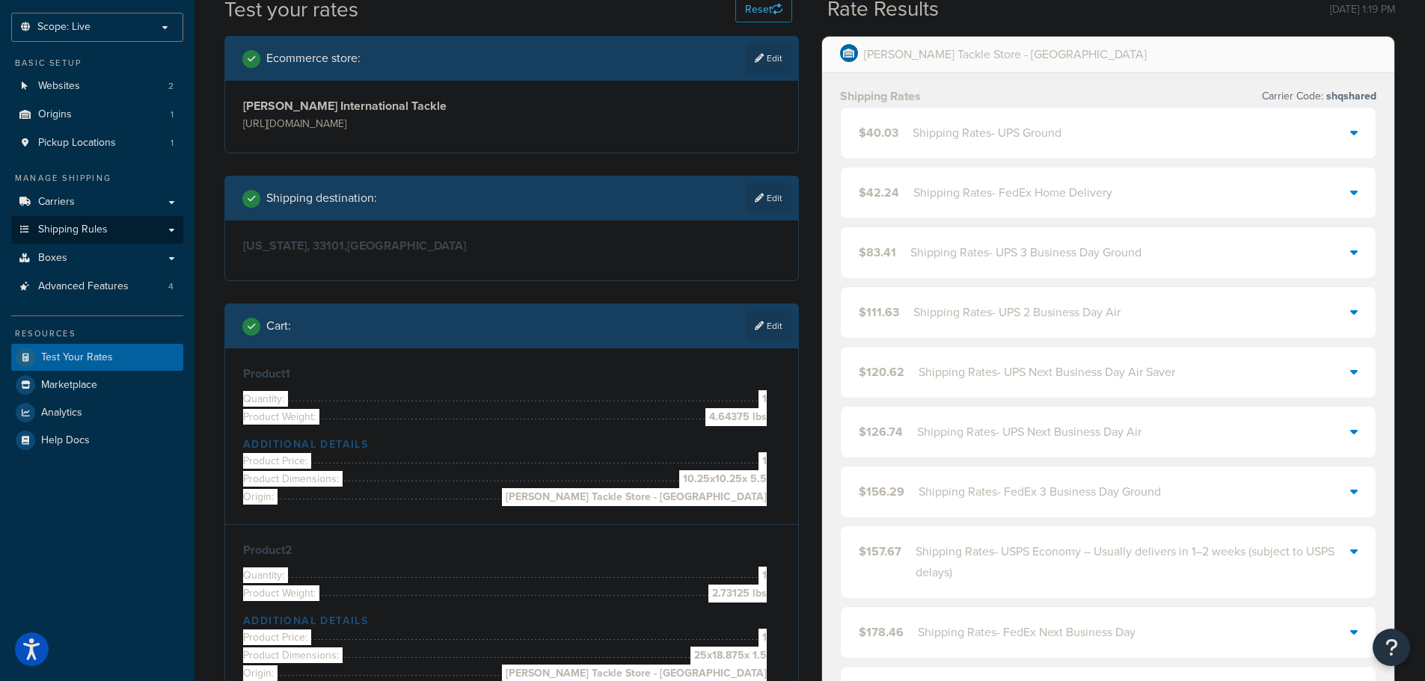
scroll to position [75, 0]
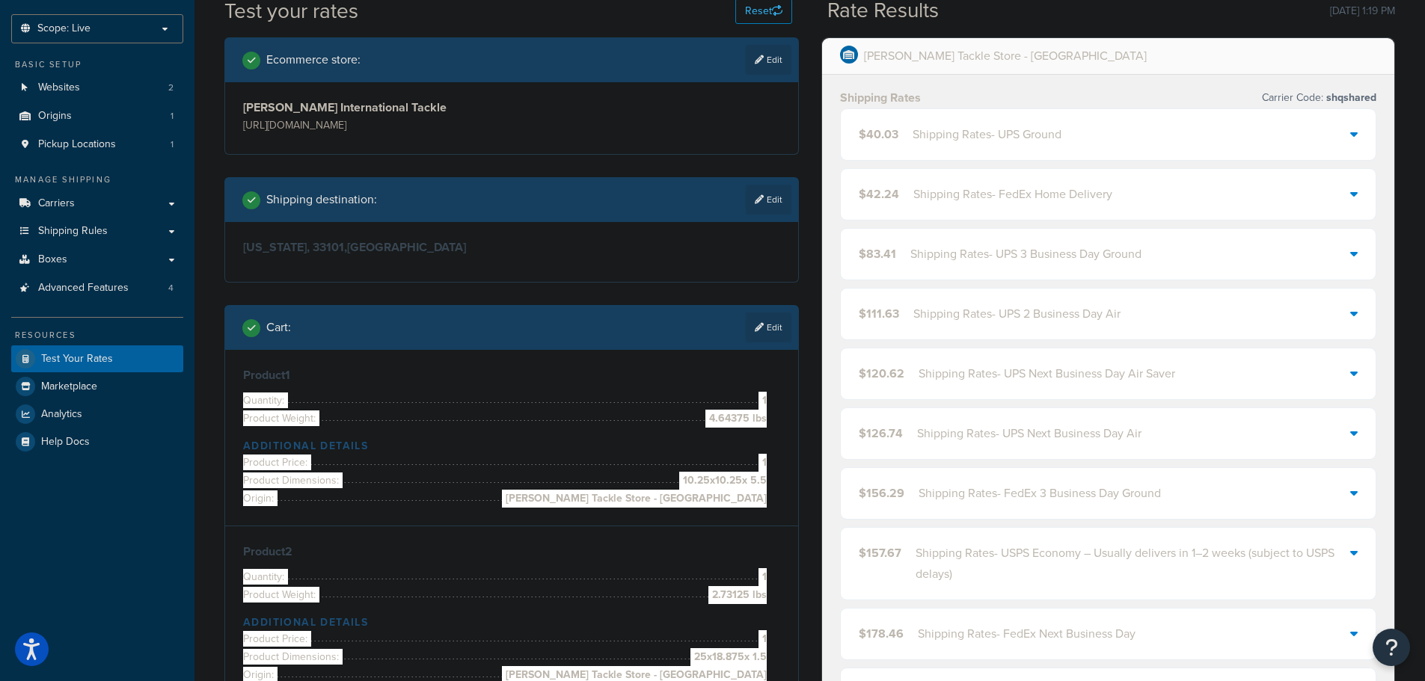
click at [945, 138] on div "Shipping Rates - UPS Ground" at bounding box center [987, 134] width 149 height 21
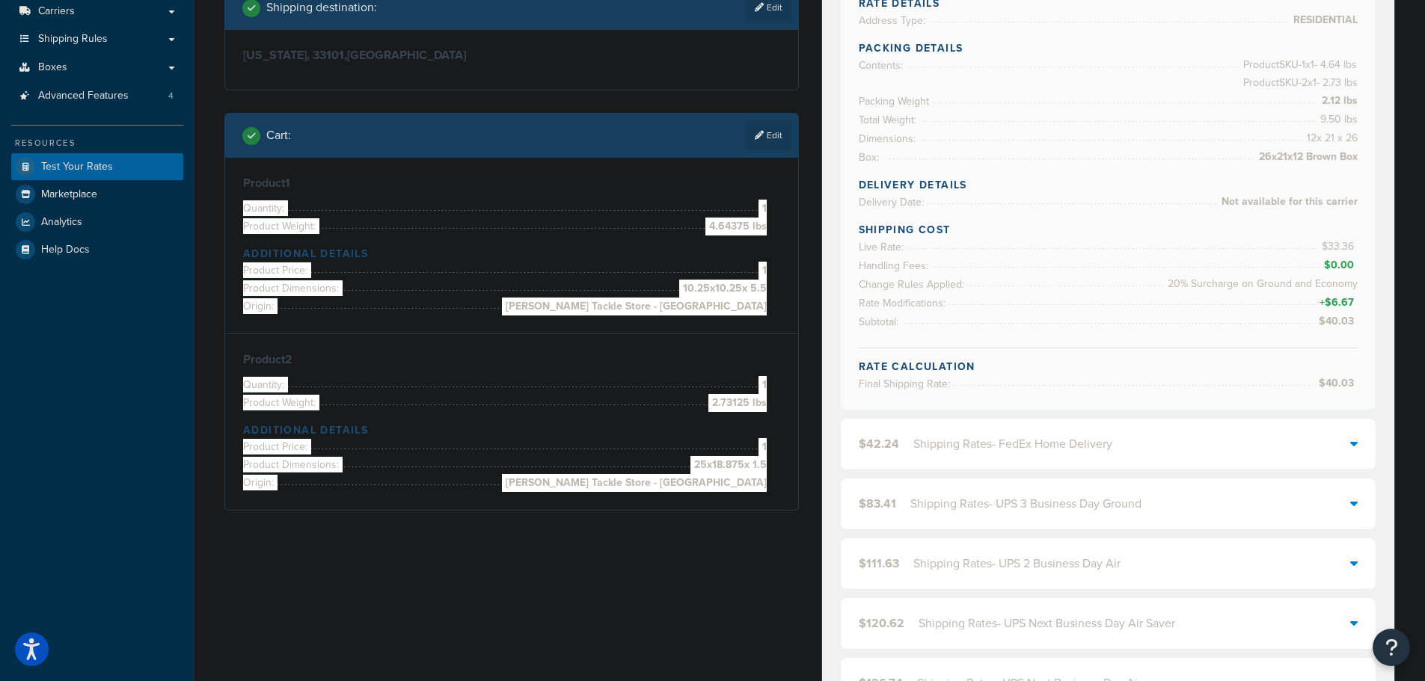
scroll to position [299, 0]
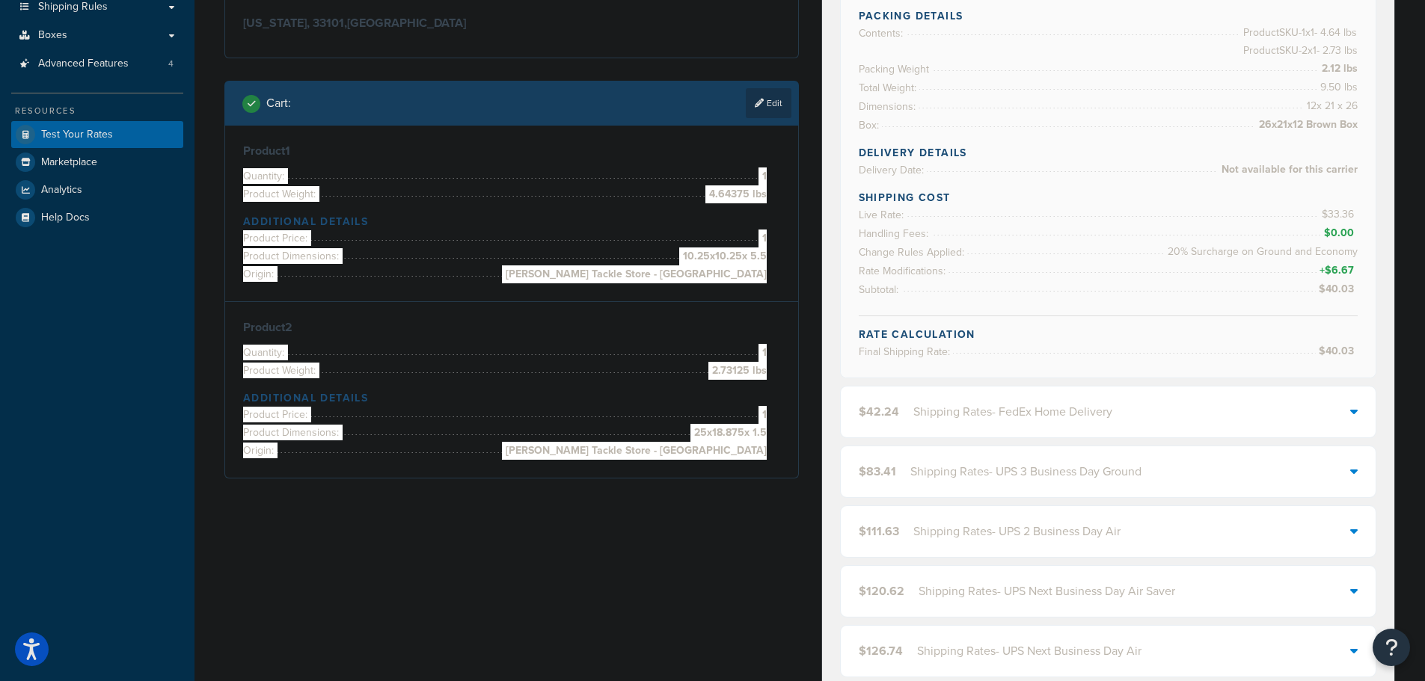
click at [776, 109] on link "Edit" at bounding box center [769, 103] width 46 height 30
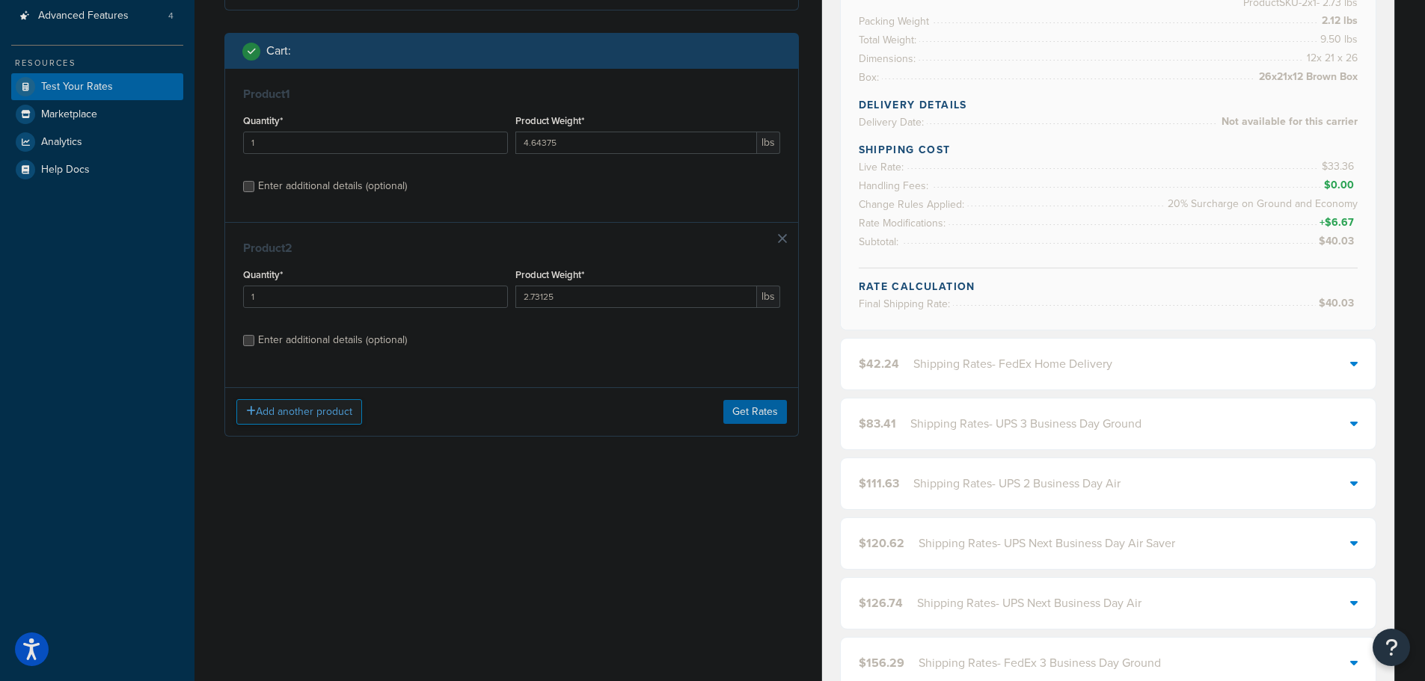
scroll to position [374, 0]
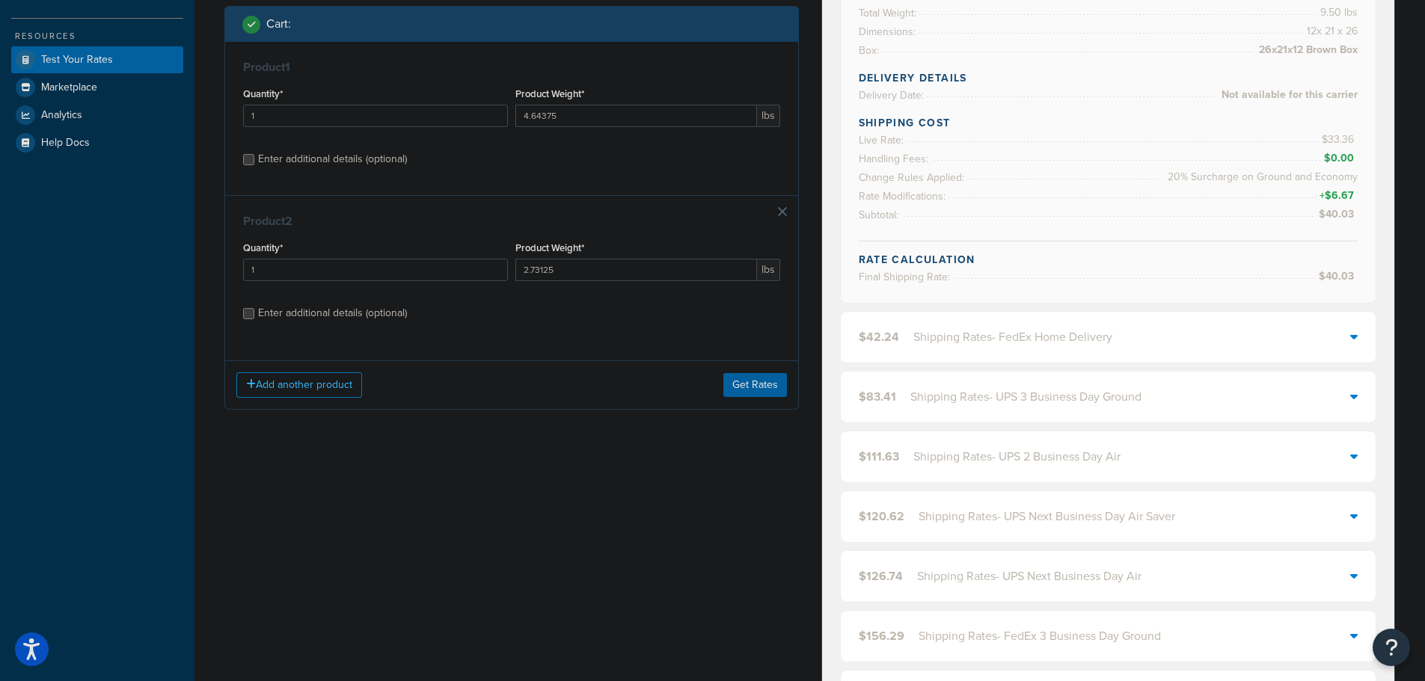
click at [784, 215] on link at bounding box center [782, 211] width 9 height 9
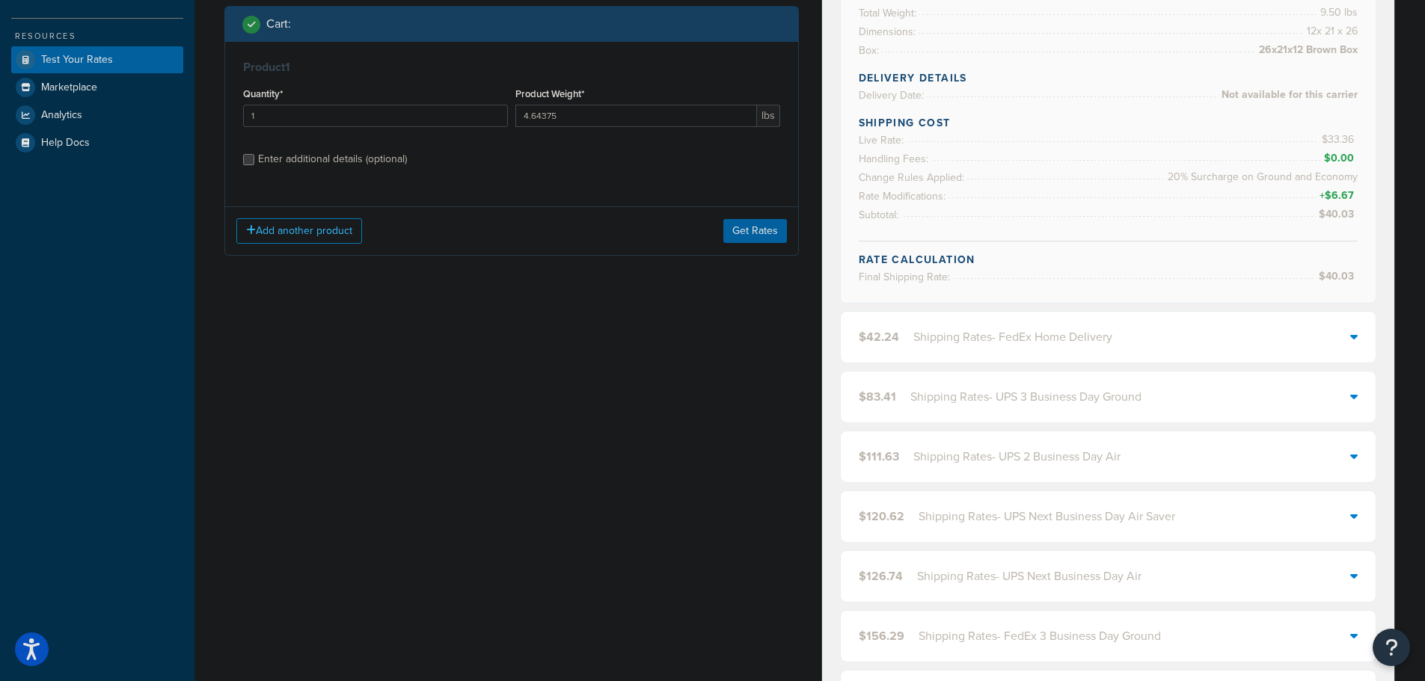
drag, startPoint x: 340, startPoint y: 157, endPoint x: 338, endPoint y: 174, distance: 16.5
click at [340, 157] on div "Enter additional details (optional)" at bounding box center [332, 159] width 149 height 21
click at [254, 157] on input "Enter additional details (optional)" at bounding box center [248, 159] width 11 height 11
checkbox input "true"
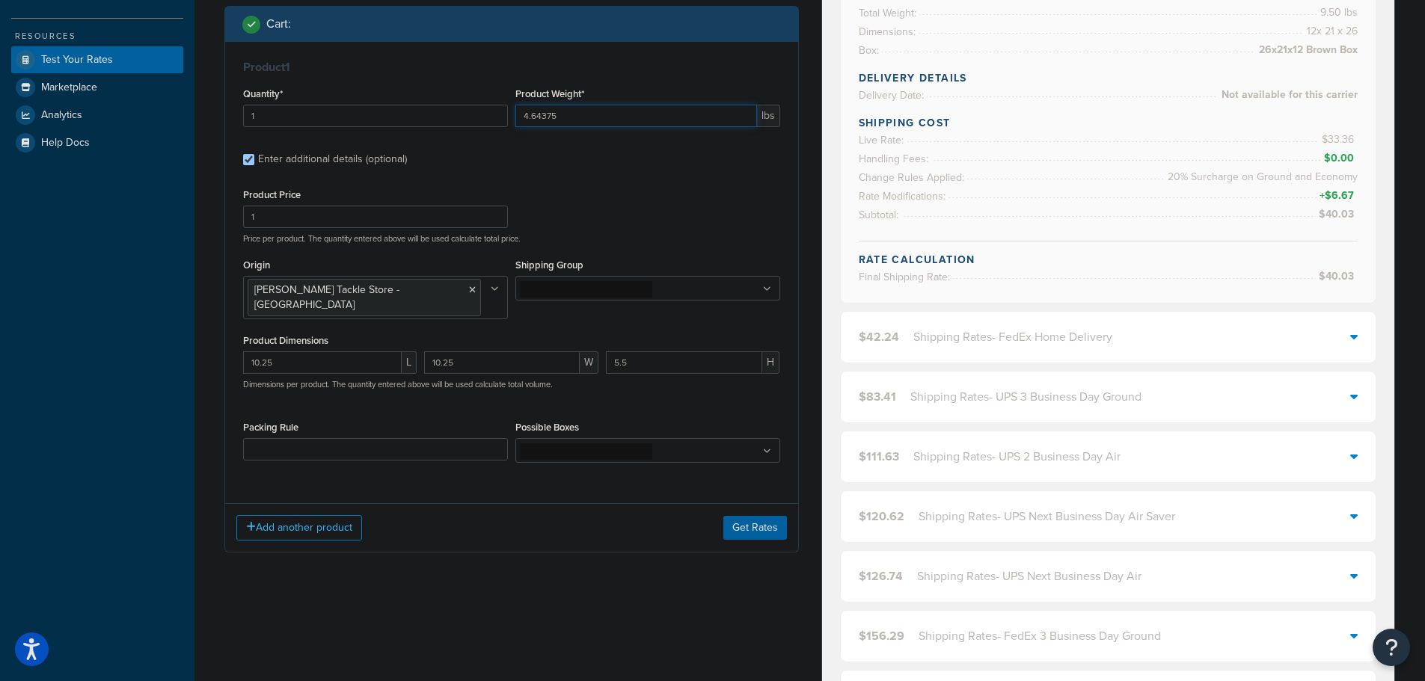
drag, startPoint x: 527, startPoint y: 108, endPoint x: 479, endPoint y: 108, distance: 47.9
click at [479, 108] on div "Quantity* 1 Product Weight* 4.64375 lbs" at bounding box center [511, 111] width 545 height 55
type input "7.375"
drag, startPoint x: 342, startPoint y: 346, endPoint x: 225, endPoint y: 358, distance: 117.4
click at [225, 358] on div "Product 1 Quantity* 1 Product Weight* 7.375 lbs Enter additional details (optio…" at bounding box center [511, 267] width 573 height 450
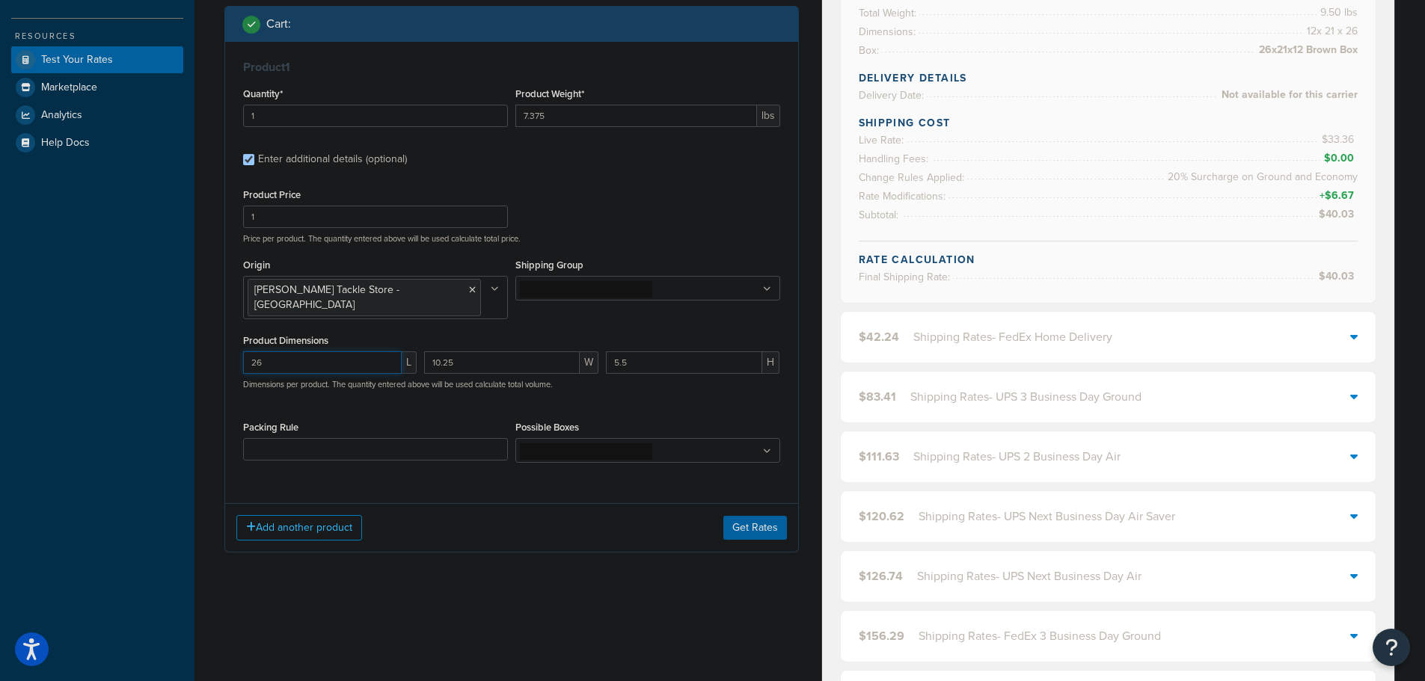
type input "26"
type input "21"
type input "12"
click at [782, 516] on button "Get Rates" at bounding box center [755, 528] width 64 height 24
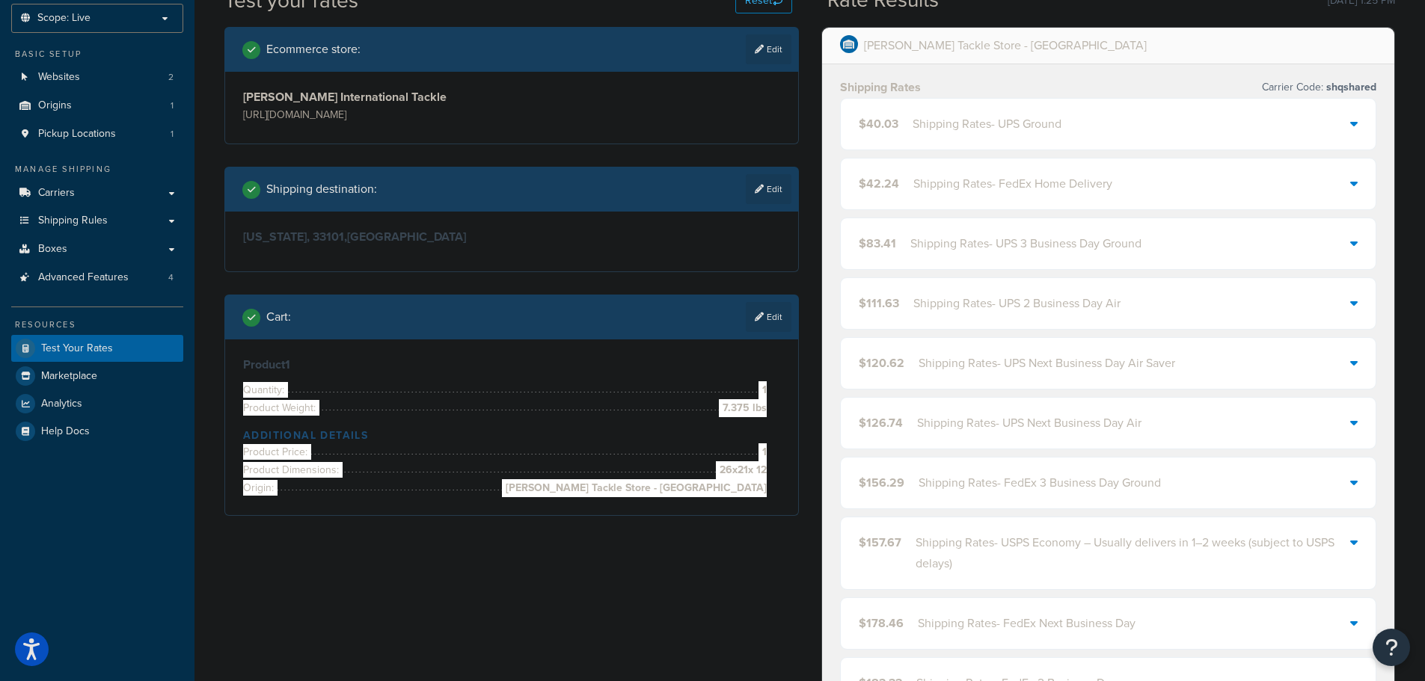
scroll to position [75, 0]
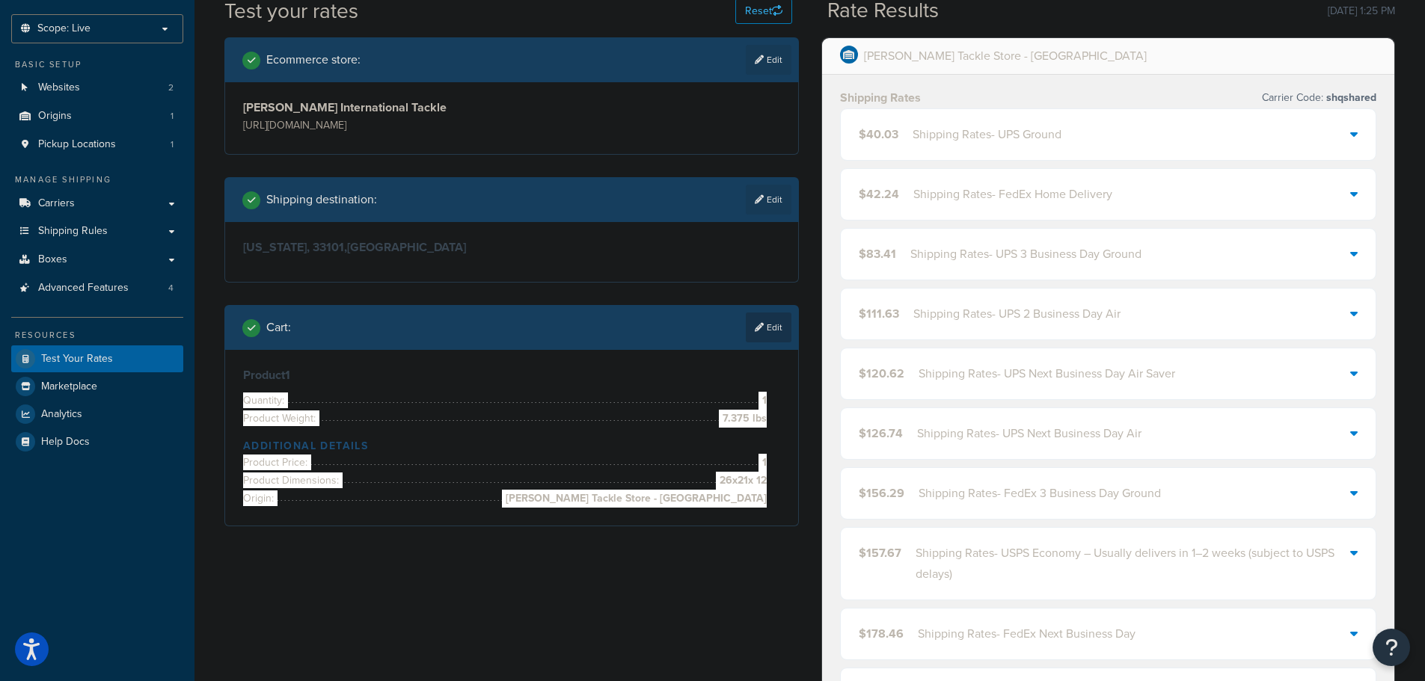
click at [772, 342] on link "Edit" at bounding box center [769, 328] width 46 height 30
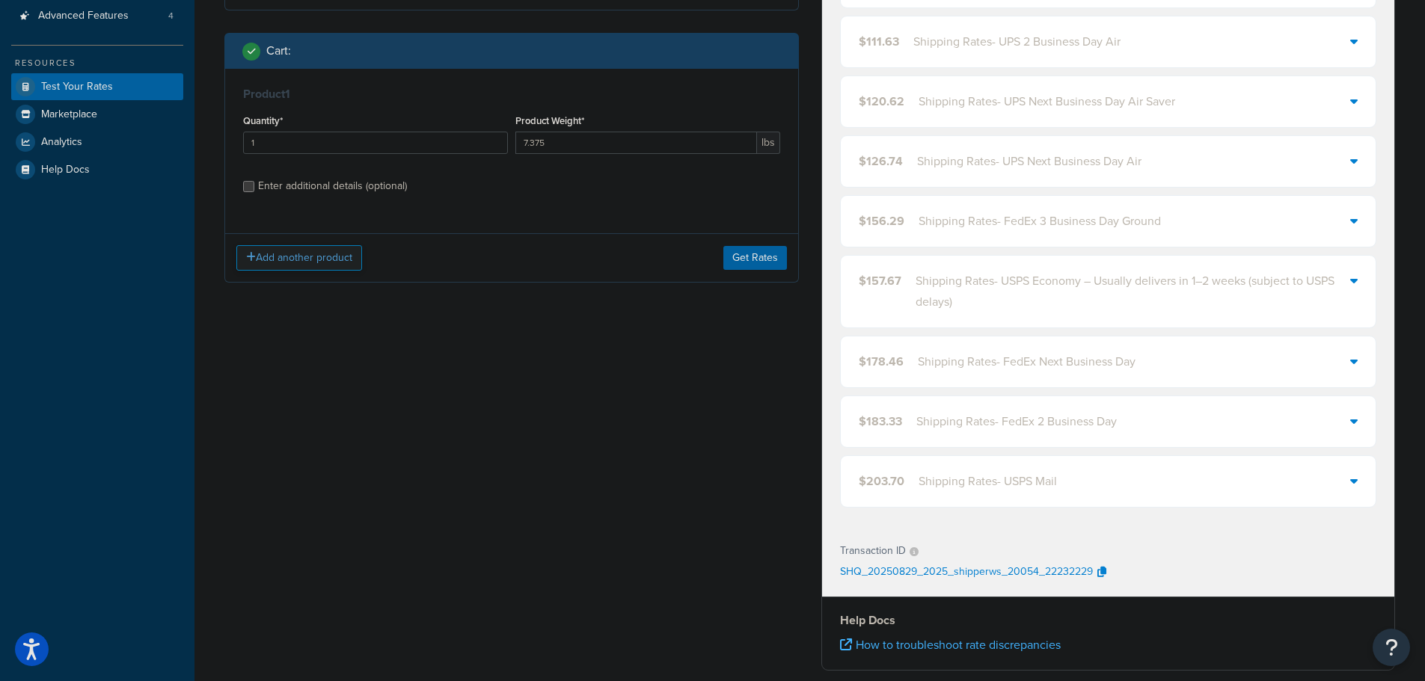
scroll to position [374, 0]
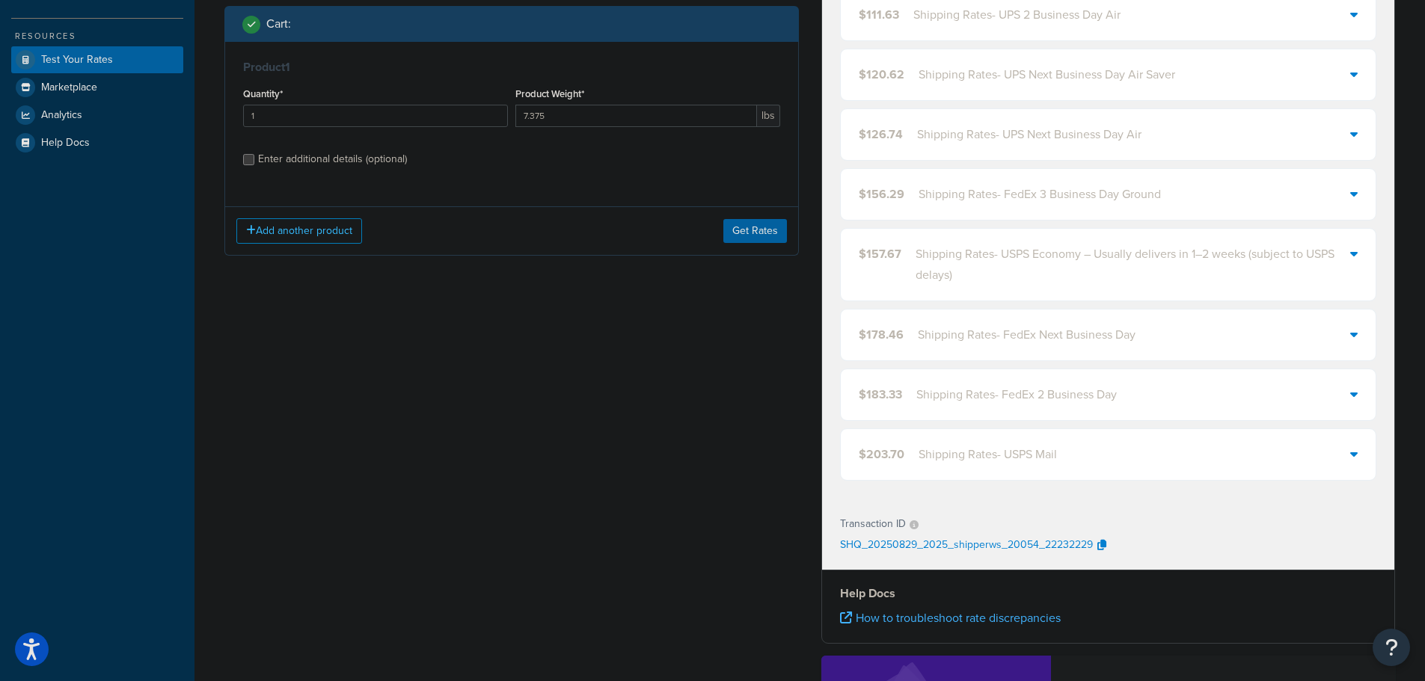
click at [298, 159] on div "Enter additional details (optional)" at bounding box center [332, 159] width 149 height 21
click at [254, 159] on input "Enter additional details (optional)" at bounding box center [248, 159] width 11 height 11
checkbox input "true"
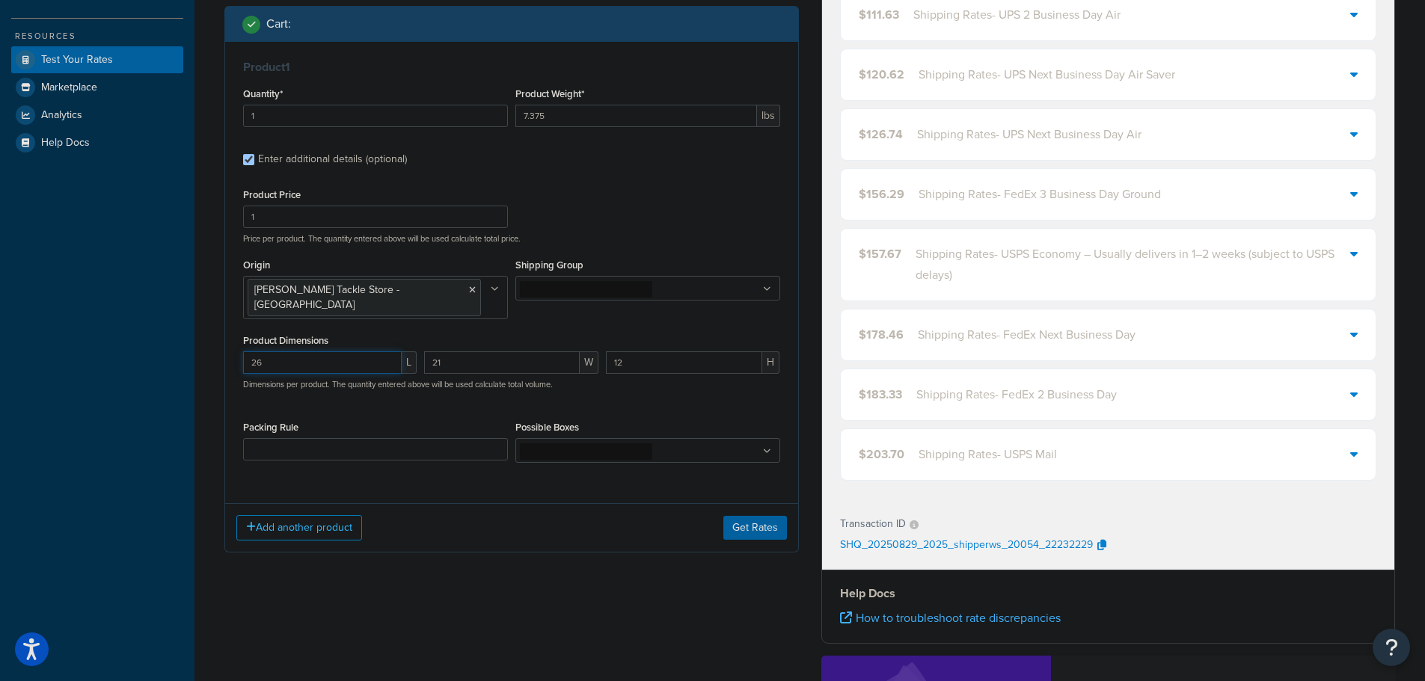
drag, startPoint x: 316, startPoint y: 349, endPoint x: 192, endPoint y: 349, distance: 123.4
click at [192, 347] on div "Dashboard Scope: Live Basic Setup Websites 2 Origins 1 Pickup Locations 1 Manag…" at bounding box center [712, 312] width 1425 height 1373
type input "25.25"
type input "20.5"
type input "2.5"
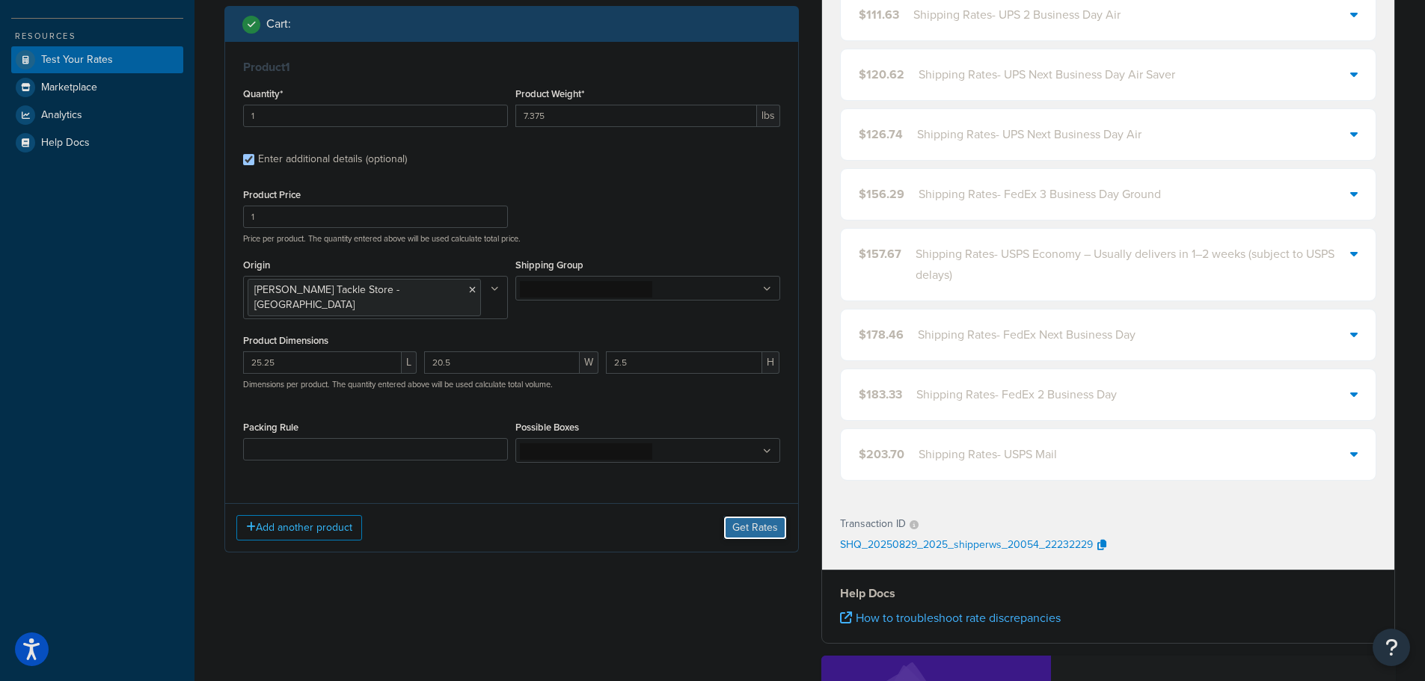
click at [753, 521] on button "Get Rates" at bounding box center [755, 528] width 64 height 24
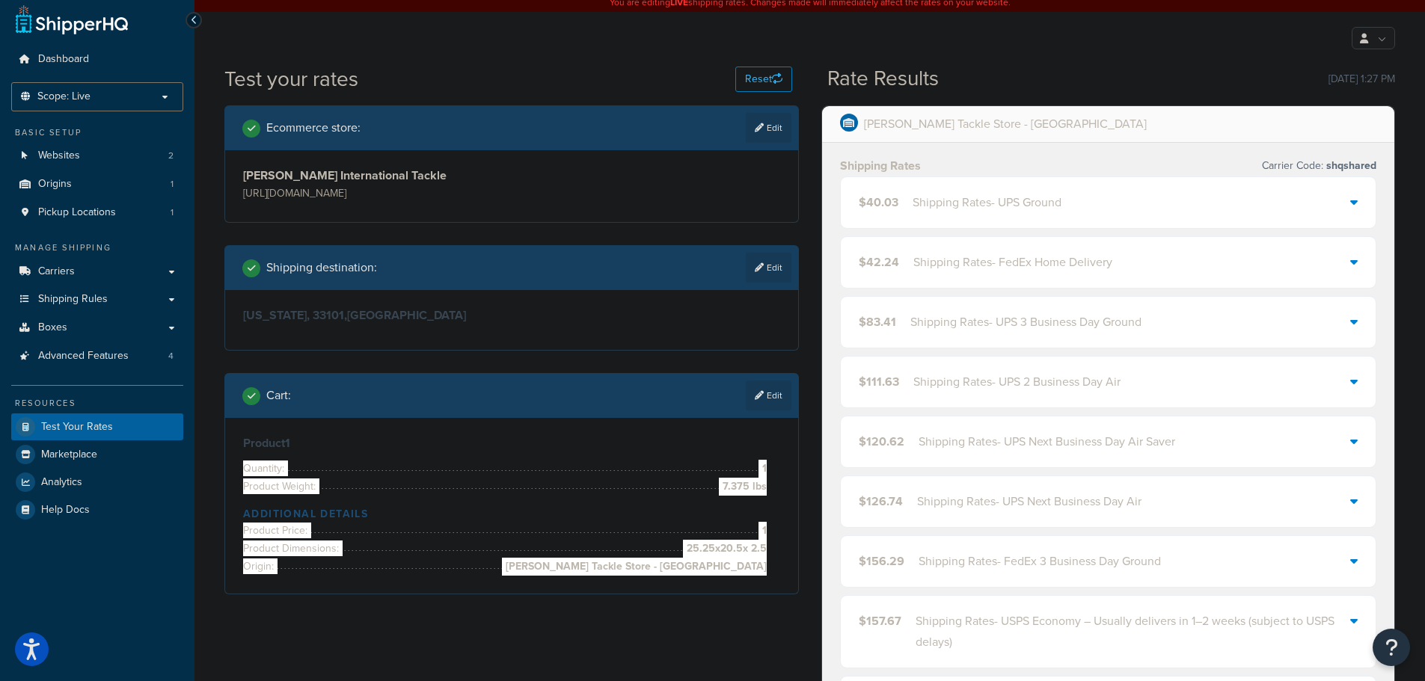
scroll to position [0, 0]
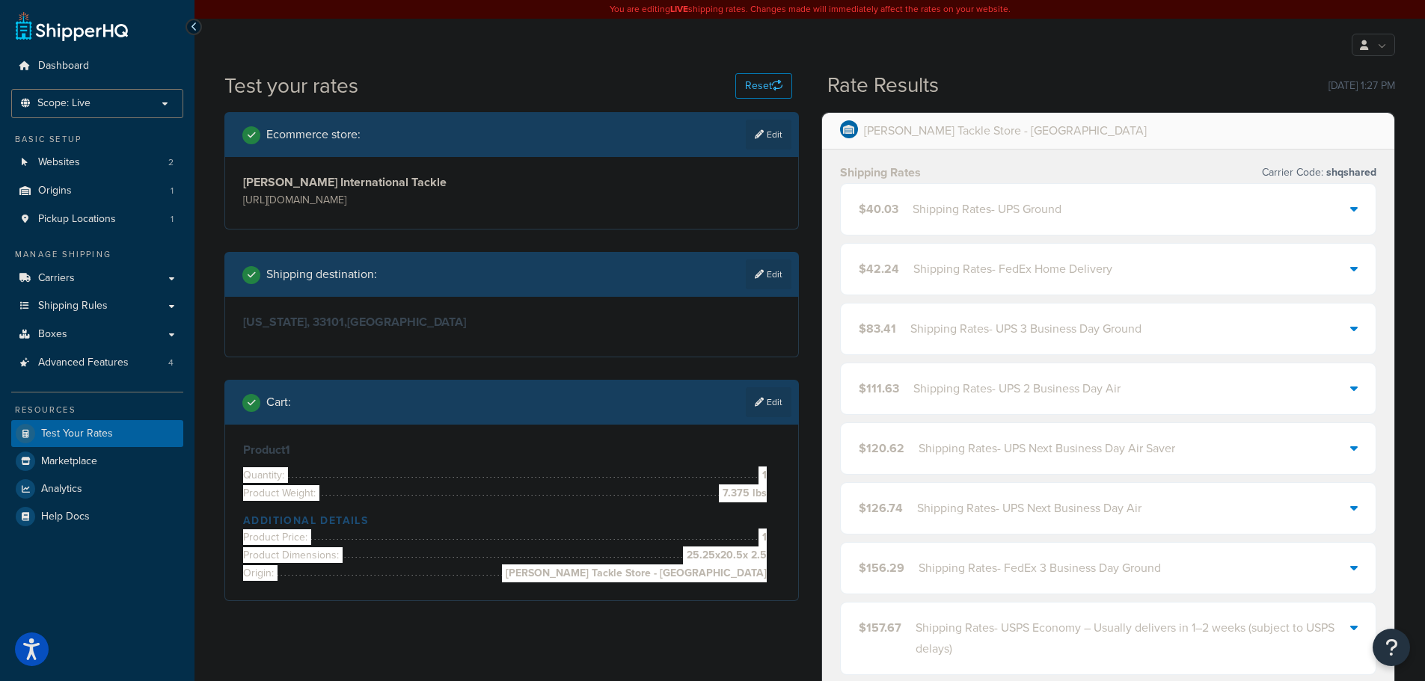
click at [1007, 211] on div "Shipping Rates - UPS Ground" at bounding box center [987, 209] width 149 height 21
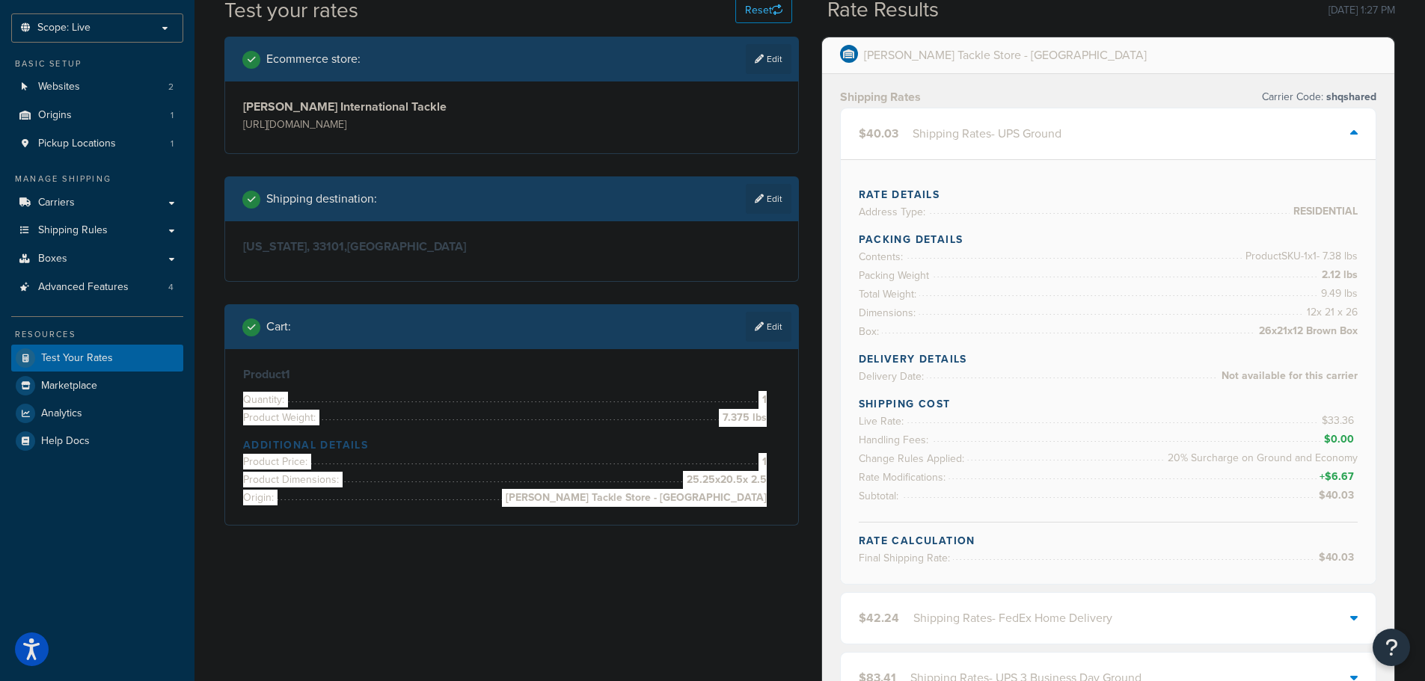
scroll to position [75, 0]
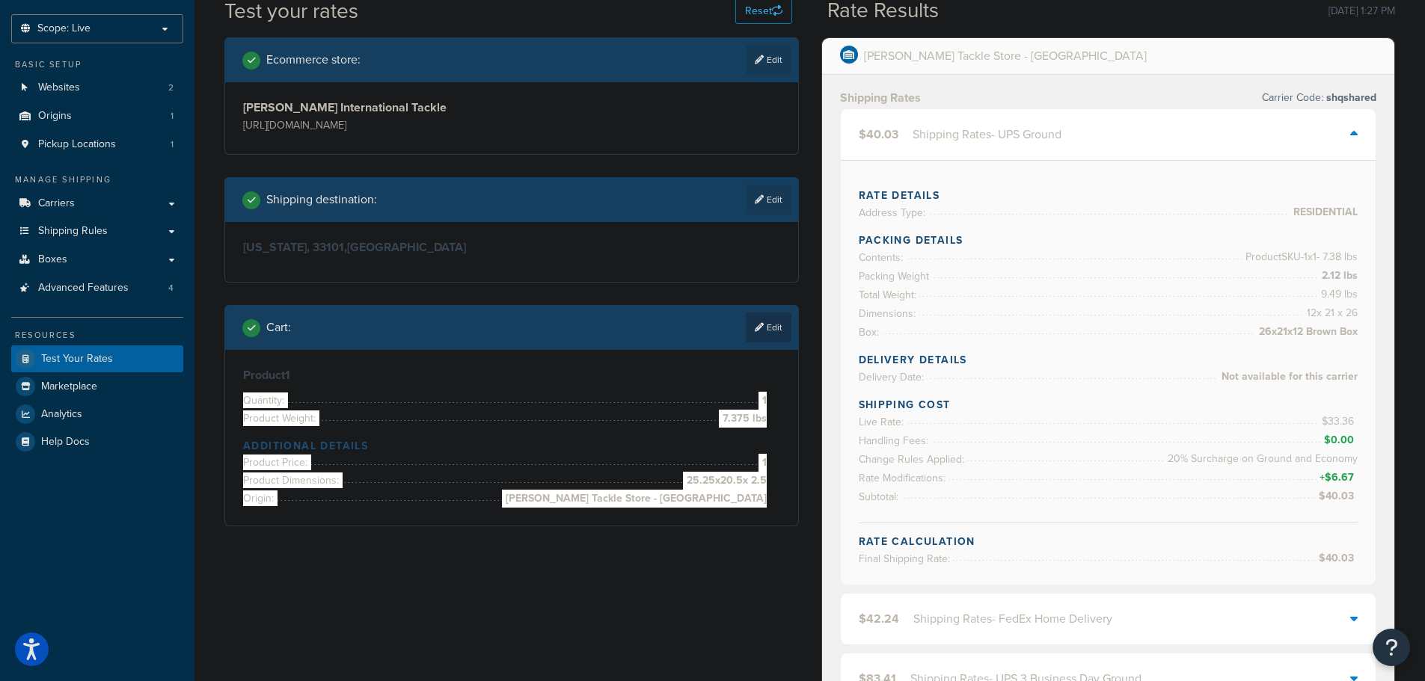
click at [778, 316] on link "Edit" at bounding box center [769, 328] width 46 height 30
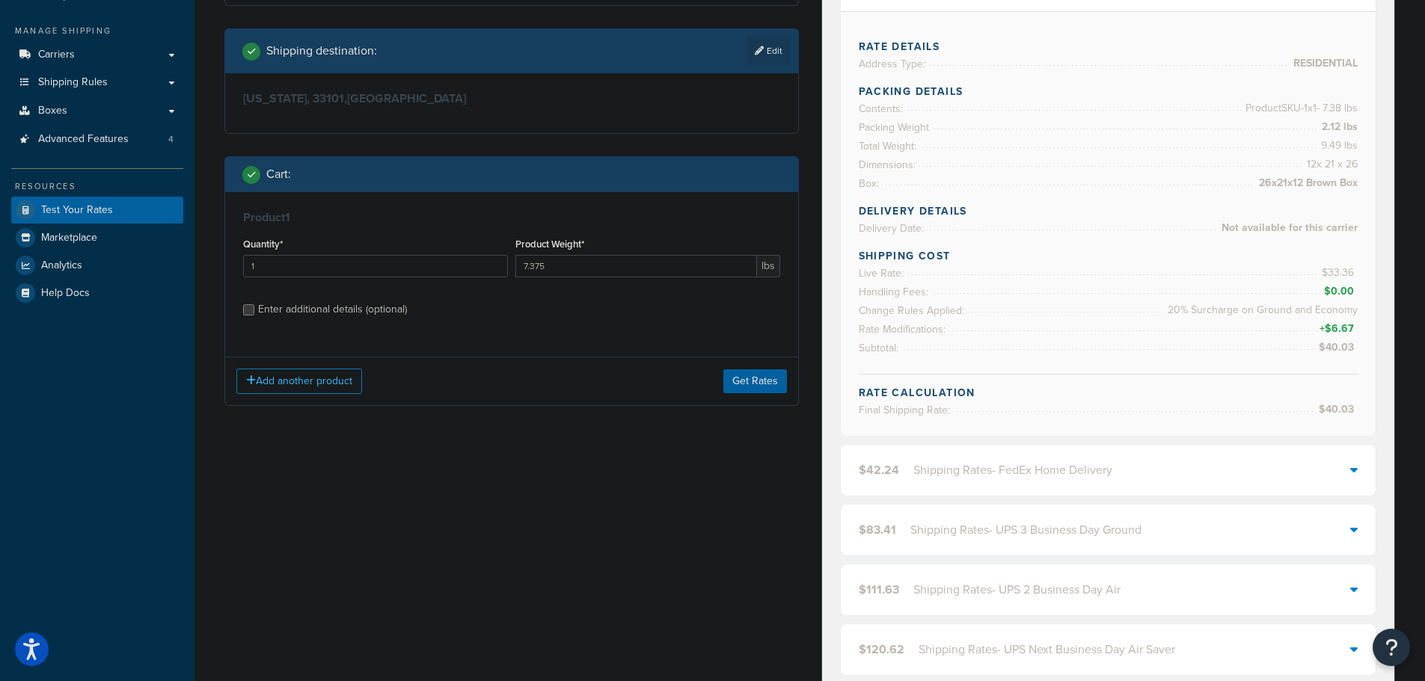
scroll to position [224, 0]
click at [342, 315] on div "Enter additional details (optional)" at bounding box center [332, 308] width 149 height 21
click at [254, 315] on input "Enter additional details (optional)" at bounding box center [248, 309] width 11 height 11
checkbox input "true"
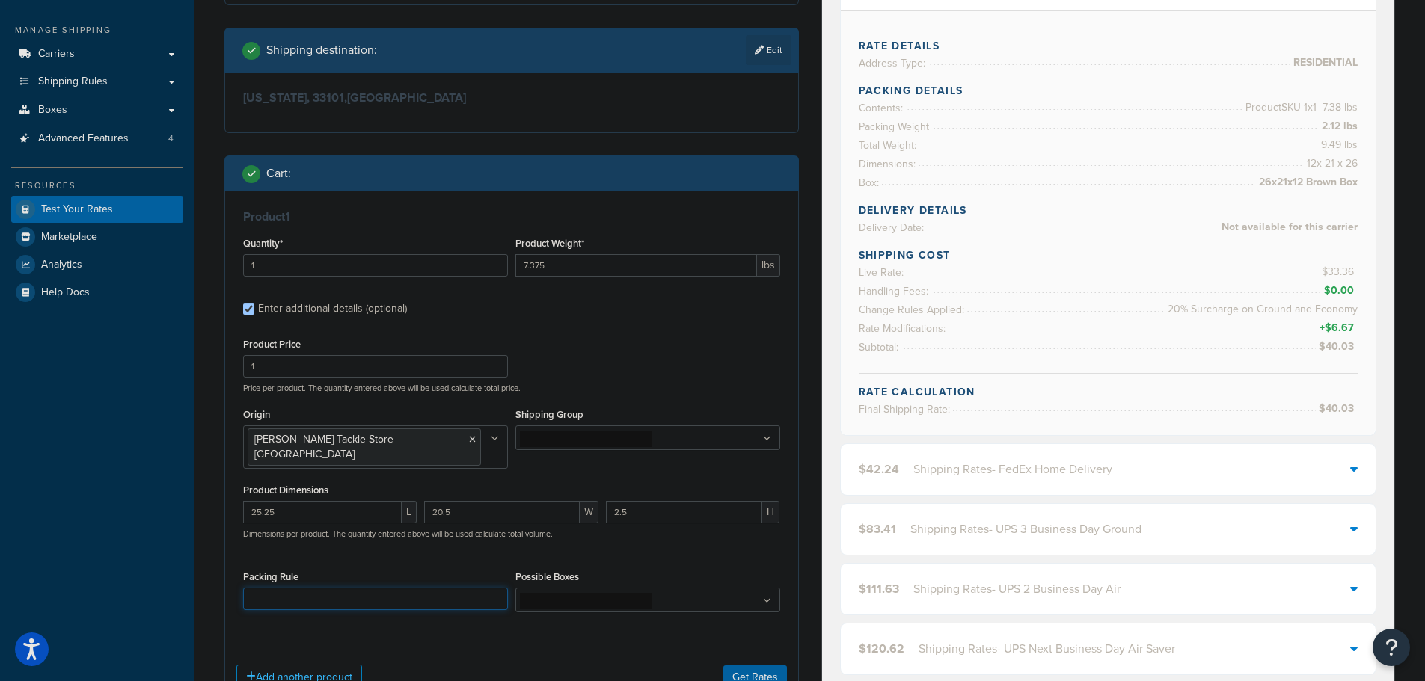
click at [332, 588] on select "10' Rod - 5" Rod Tube - 2pc & BG5000 Spinning Reel 2'8" Rod - 3" Rod Tube & Tan…" at bounding box center [375, 599] width 265 height 22
select select "48595"
click at [243, 588] on select "10' Rod - 5" Rod Tube - 2pc & BG5000 Spinning Reel 2'8" Rod - 3" Rod Tube & Tan…" at bounding box center [375, 599] width 265 height 22
click at [758, 666] on button "Get Rates" at bounding box center [755, 678] width 64 height 24
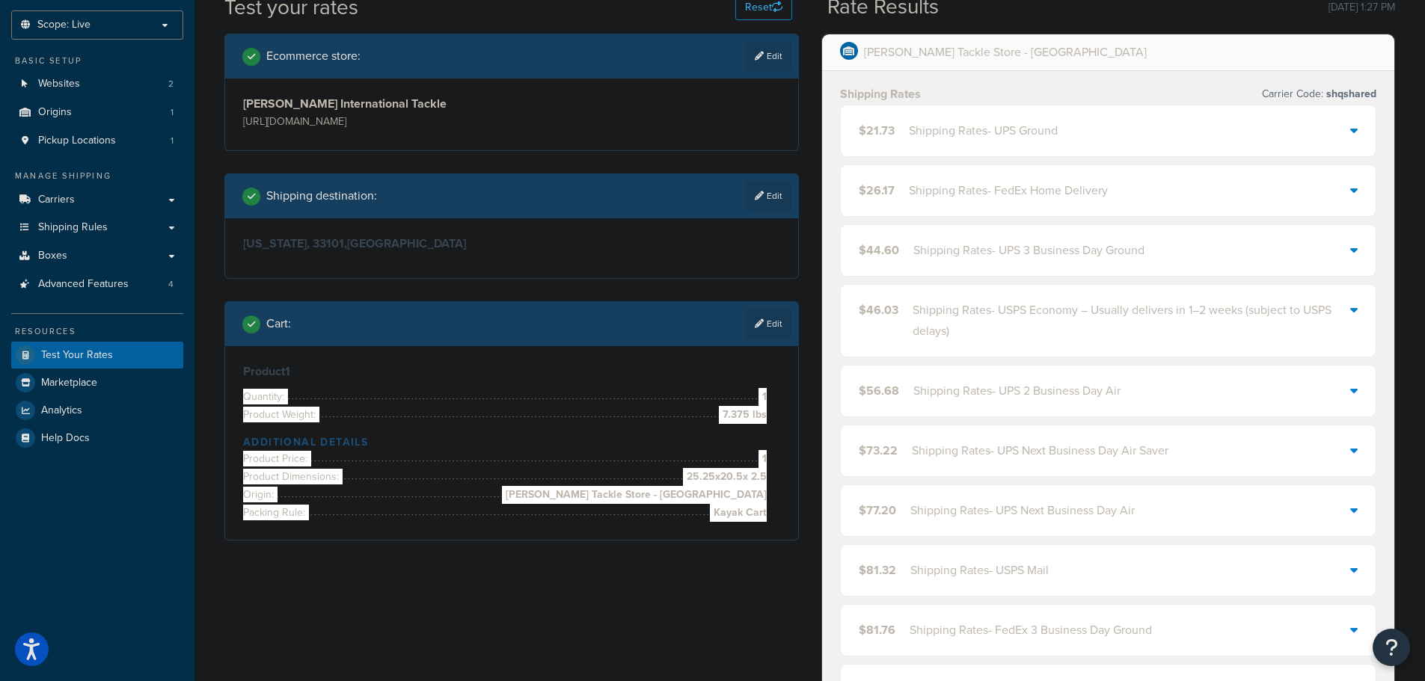
scroll to position [75, 0]
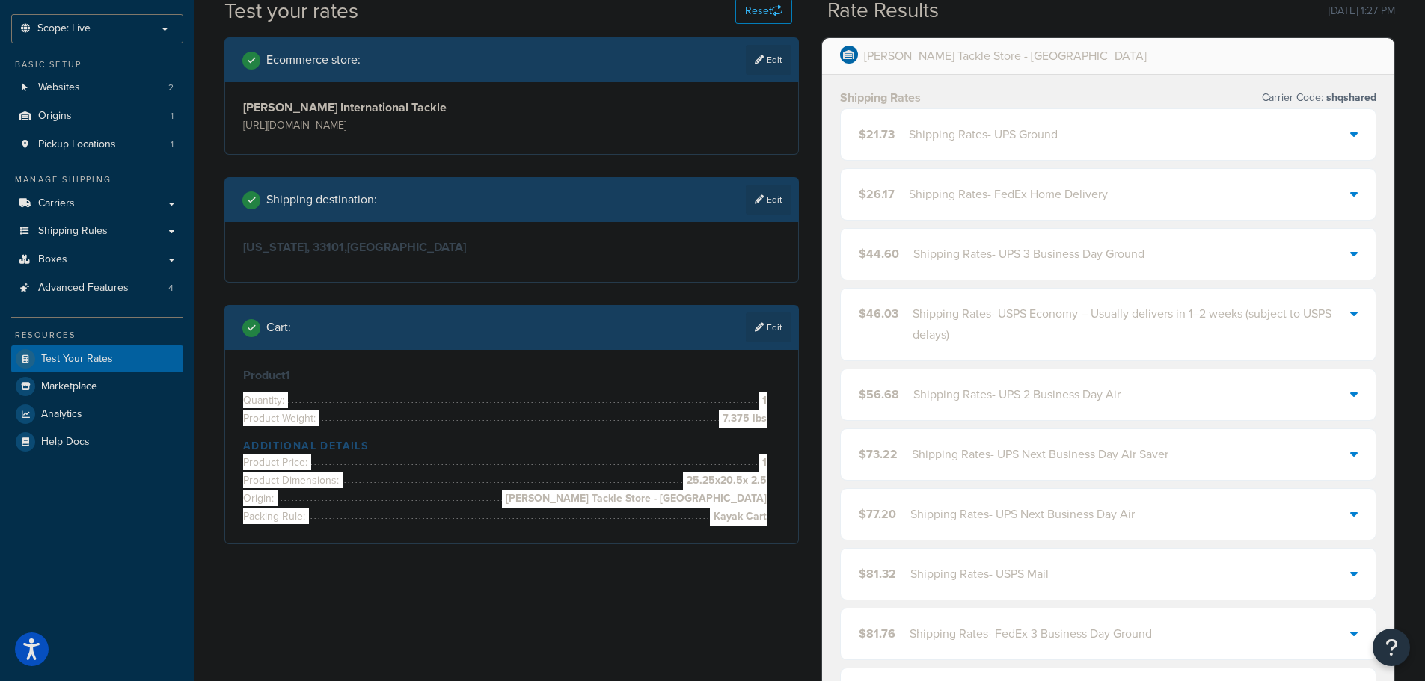
click at [951, 143] on div "Shipping Rates - UPS Ground" at bounding box center [983, 134] width 149 height 21
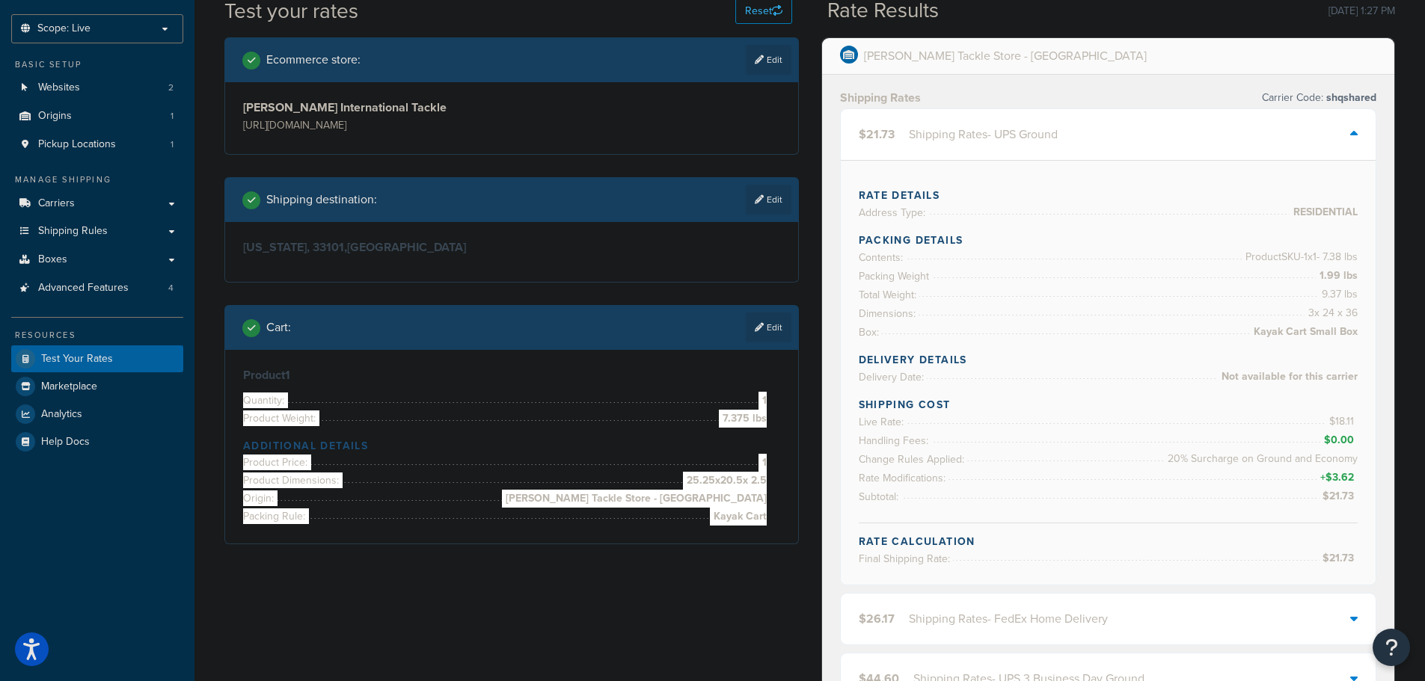
click at [775, 331] on link "Edit" at bounding box center [769, 328] width 46 height 30
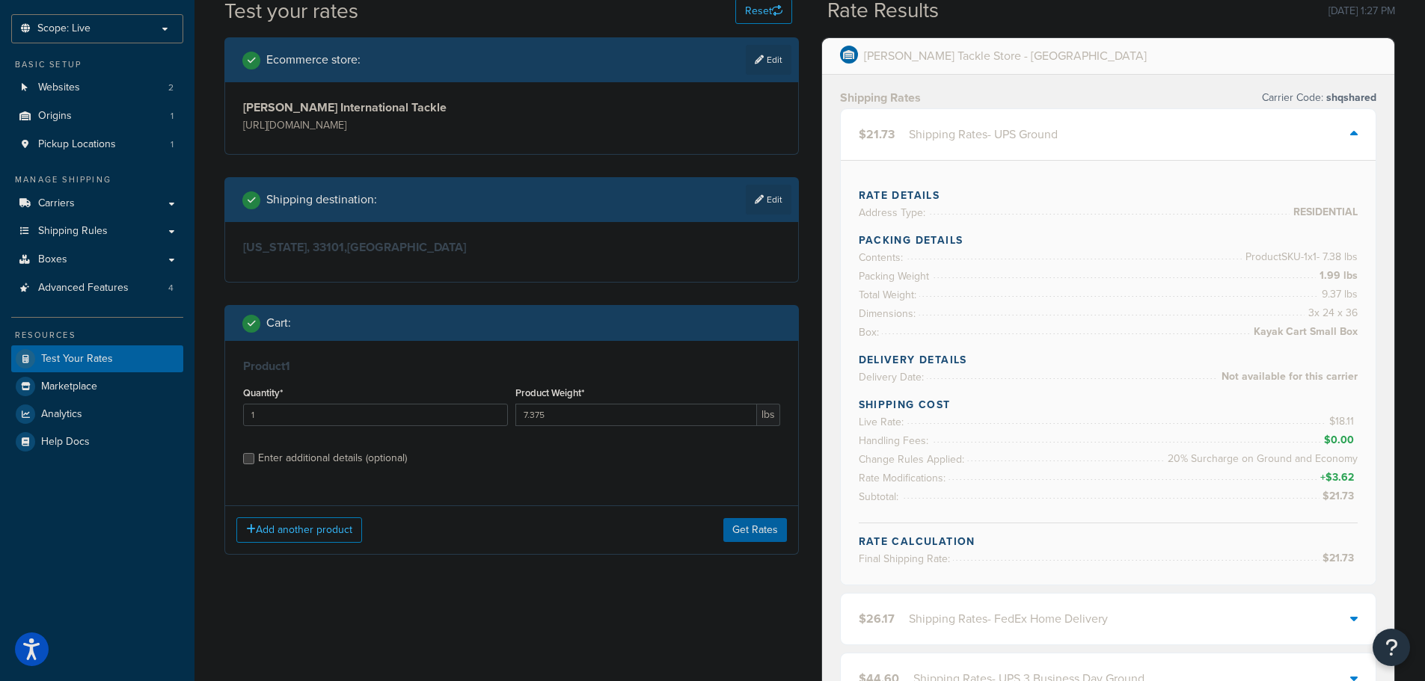
click at [323, 468] on div "Enter additional details (optional)" at bounding box center [332, 458] width 149 height 21
click at [254, 465] on input "Enter additional details (optional)" at bounding box center [248, 458] width 11 height 11
checkbox input "true"
select select "48595"
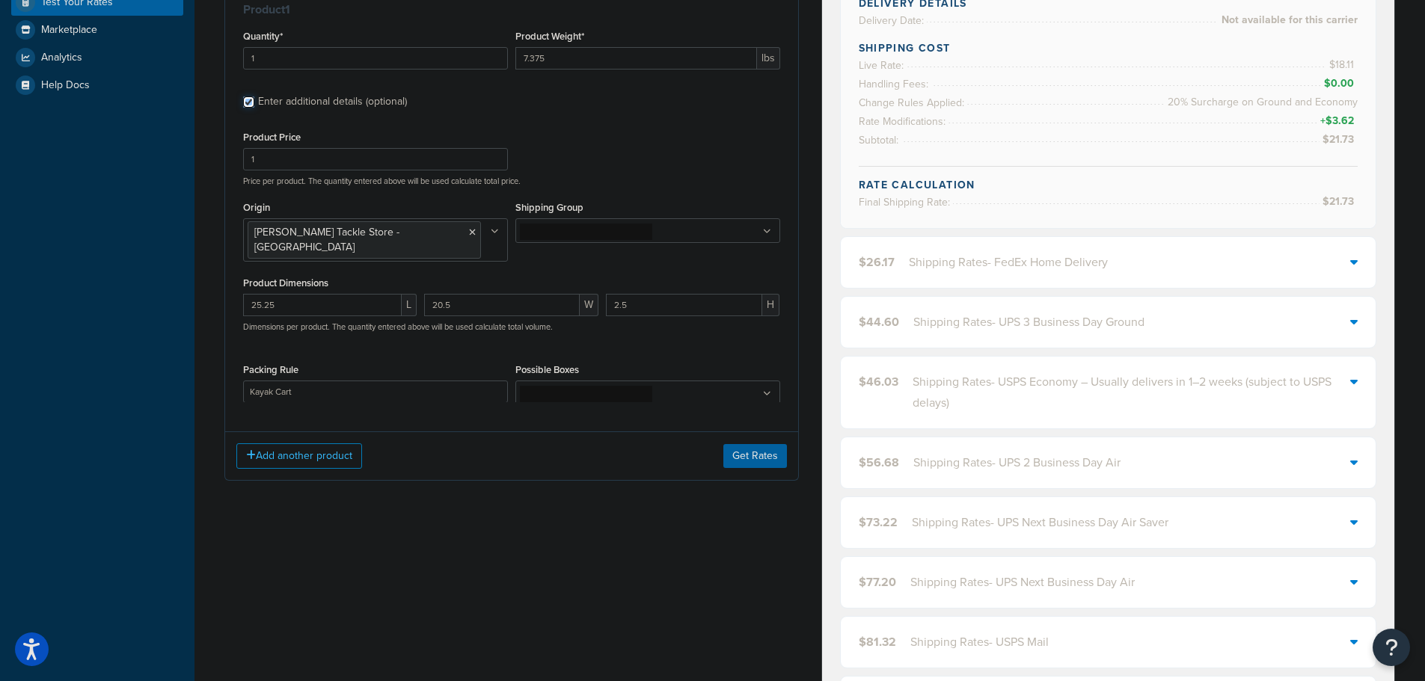
scroll to position [449, 0]
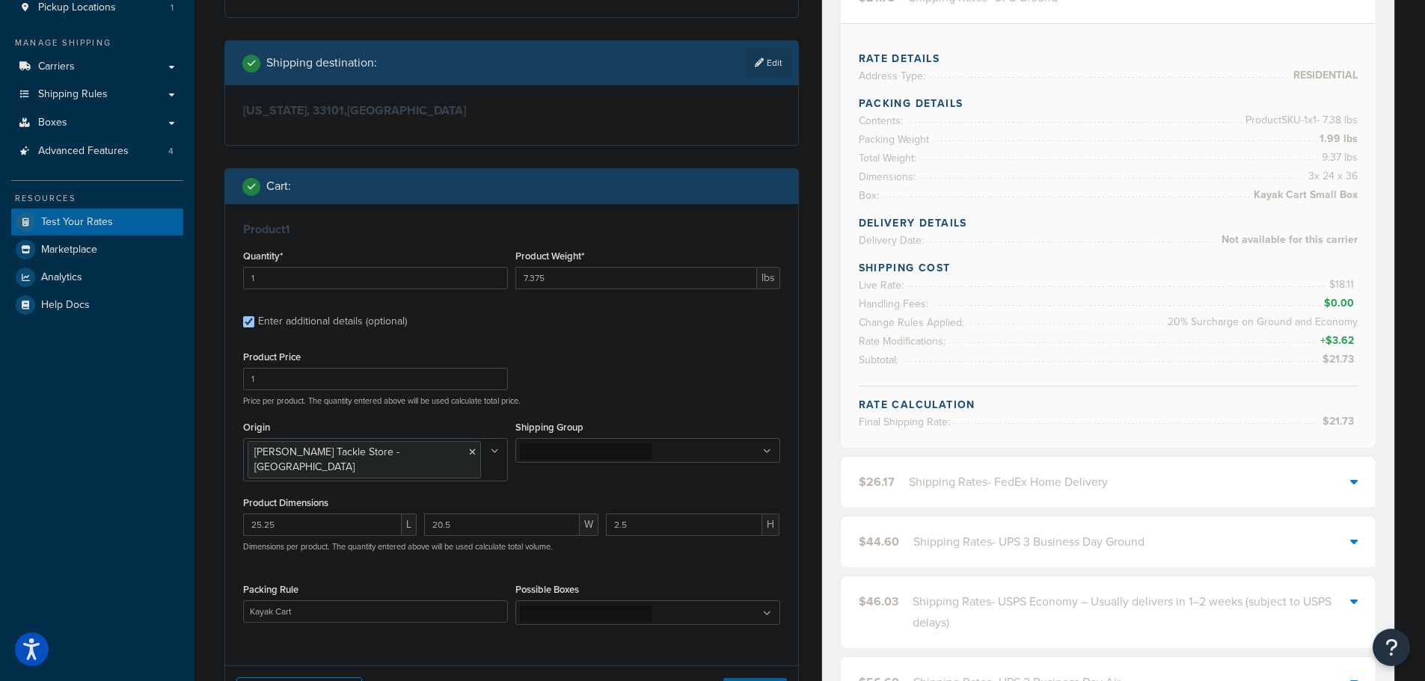
drag, startPoint x: 210, startPoint y: 526, endPoint x: 214, endPoint y: 501, distance: 25.0
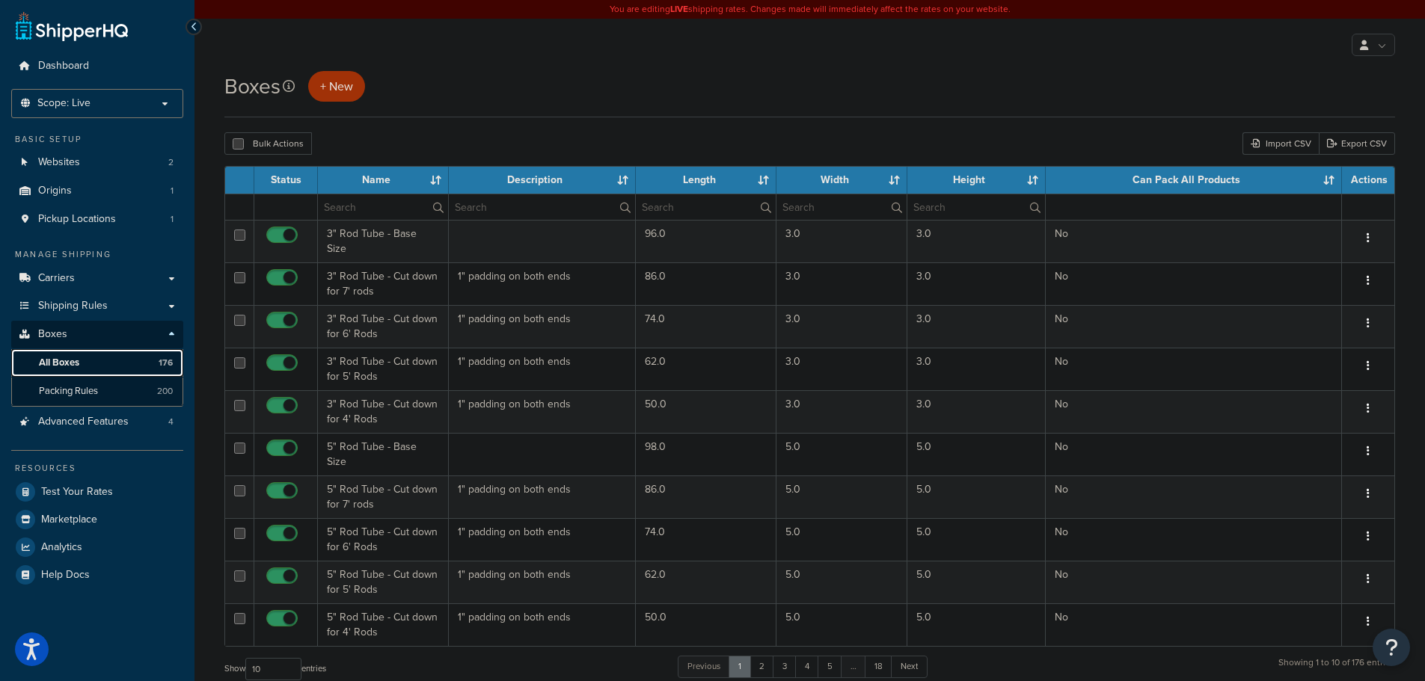
click at [85, 370] on link "All Boxes 176" at bounding box center [97, 363] width 172 height 28
click at [384, 213] on input "text" at bounding box center [383, 206] width 130 height 25
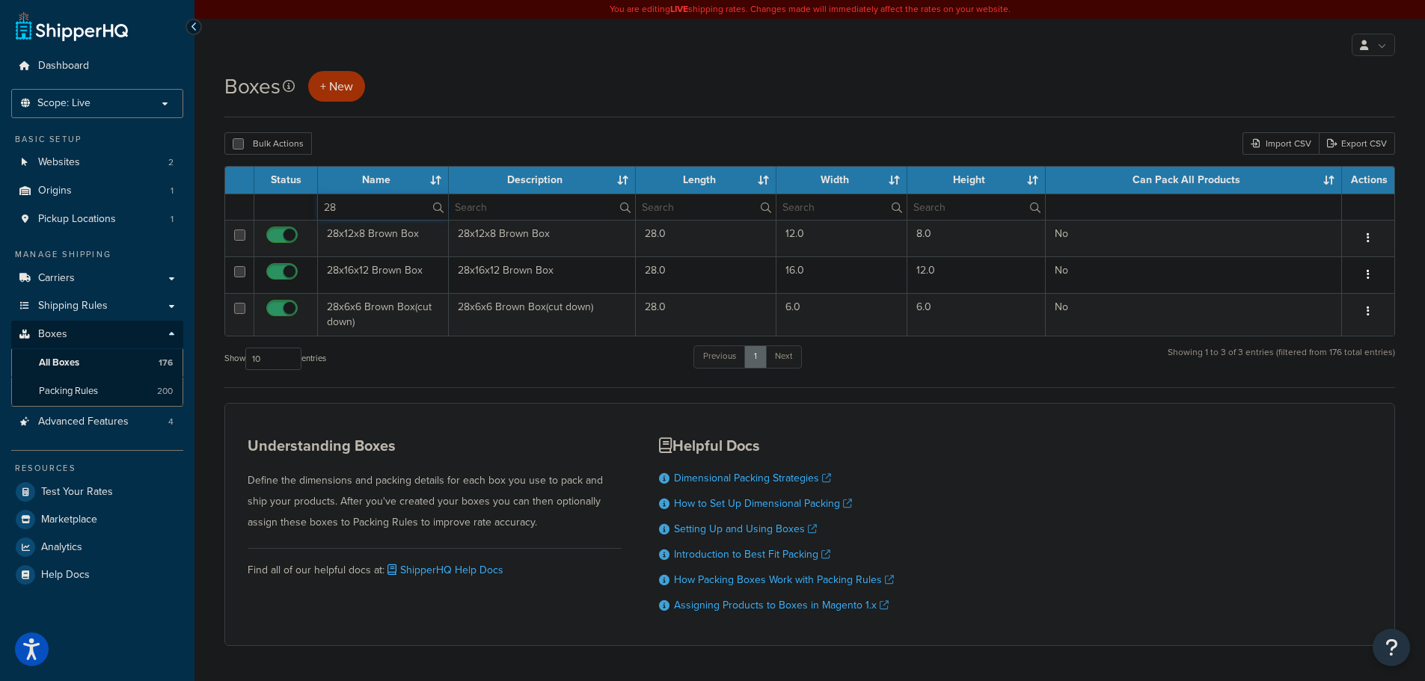
type input "2"
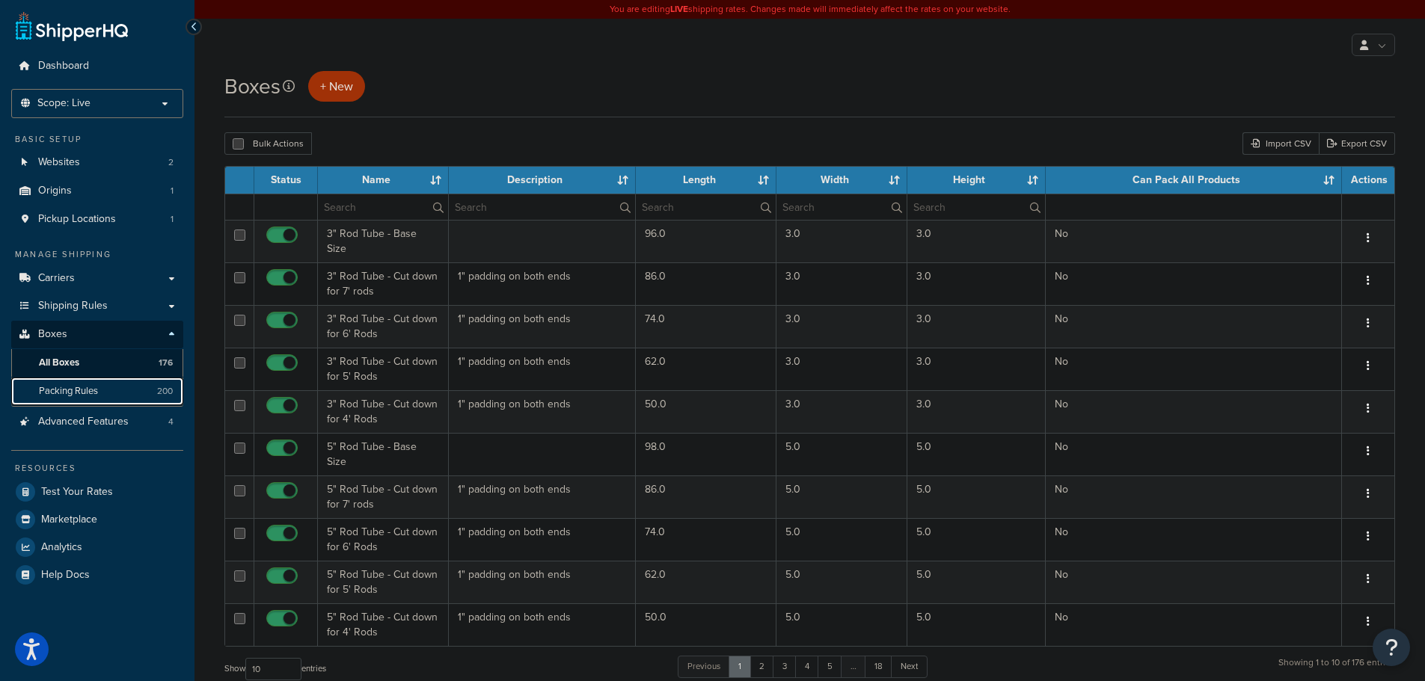
click at [66, 381] on link "Packing Rules 200" at bounding box center [97, 392] width 172 height 28
click at [367, 200] on input "text" at bounding box center [383, 206] width 130 height 25
click at [393, 209] on input "text" at bounding box center [383, 206] width 130 height 25
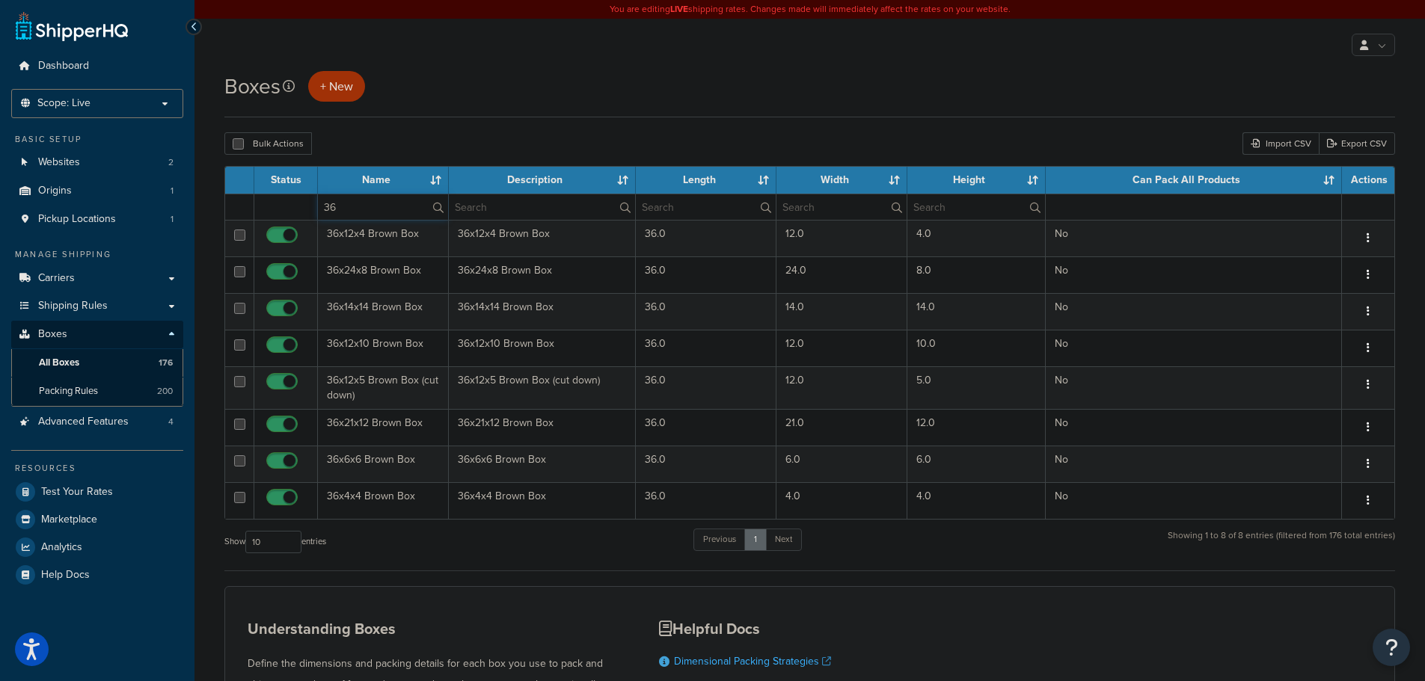
drag, startPoint x: 390, startPoint y: 211, endPoint x: 295, endPoint y: 200, distance: 95.7
click at [297, 204] on tr "36" at bounding box center [809, 207] width 1169 height 26
type input "26"
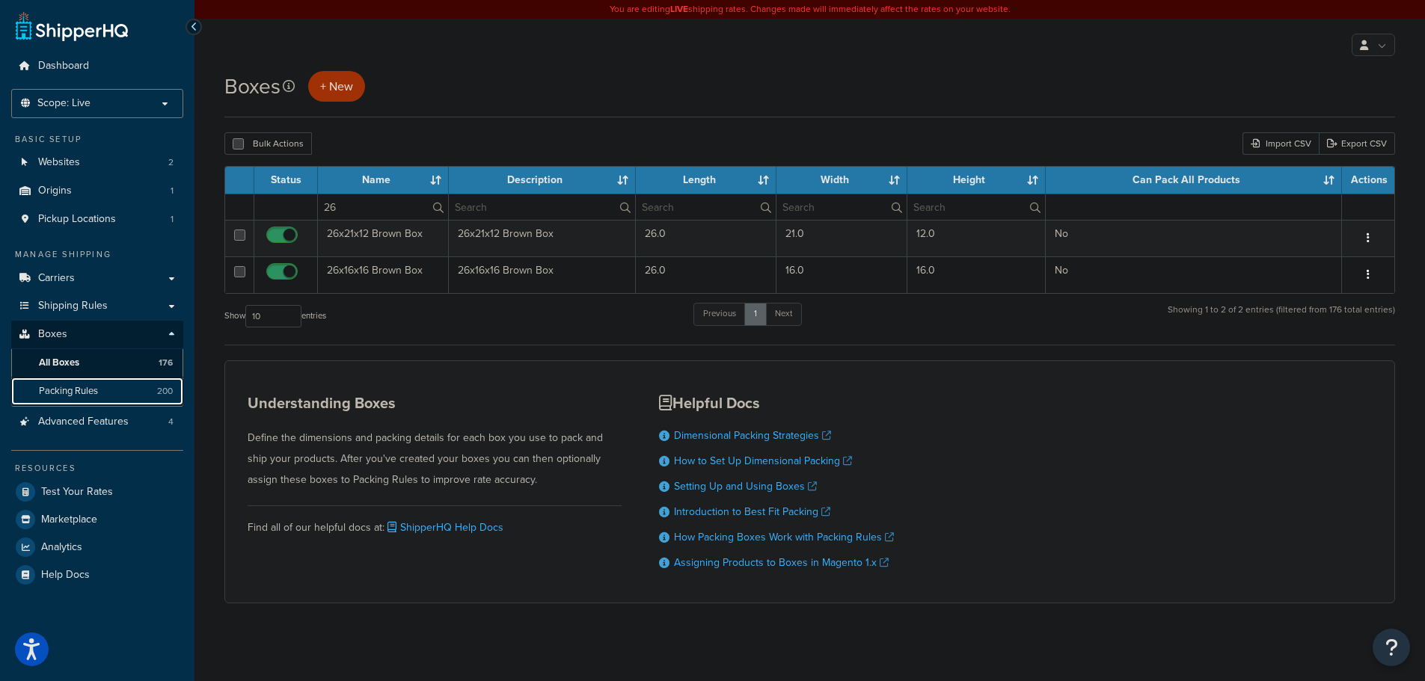
click at [88, 393] on span "Packing Rules" at bounding box center [68, 391] width 59 height 13
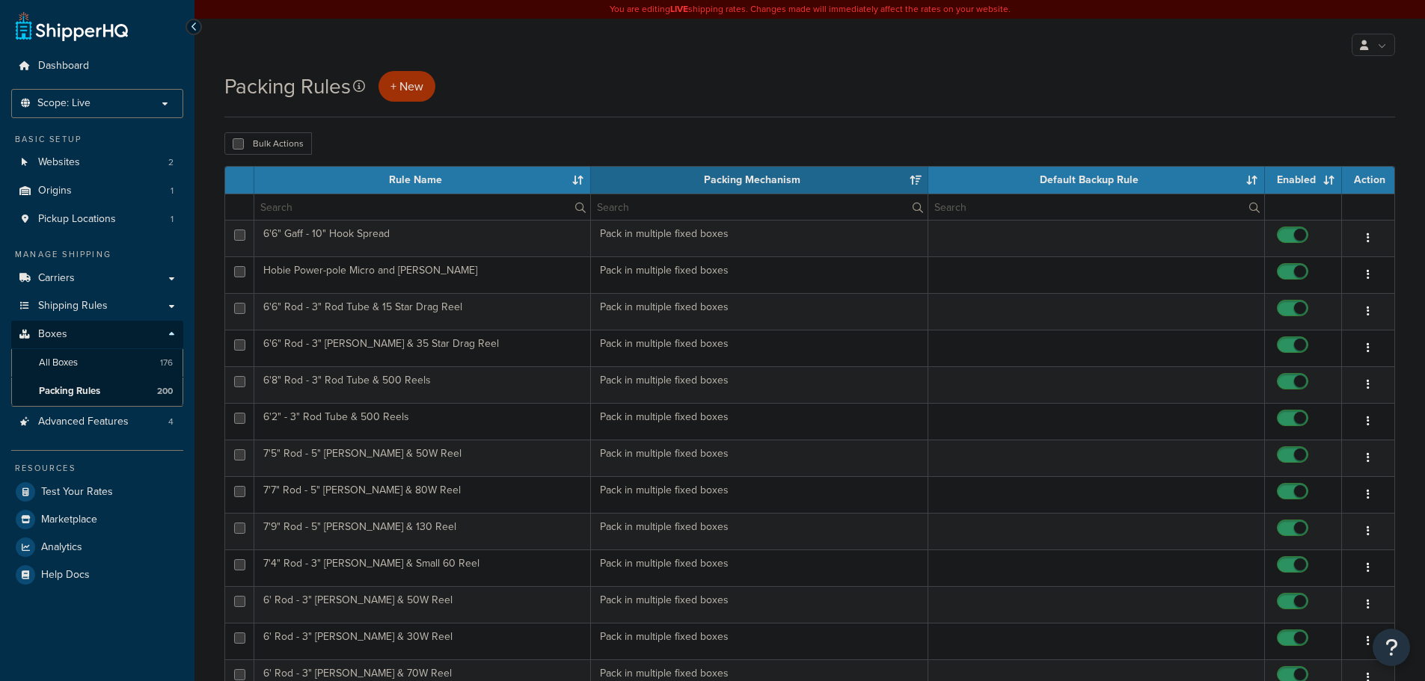
select select "15"
click at [410, 211] on input "text" at bounding box center [422, 206] width 336 height 25
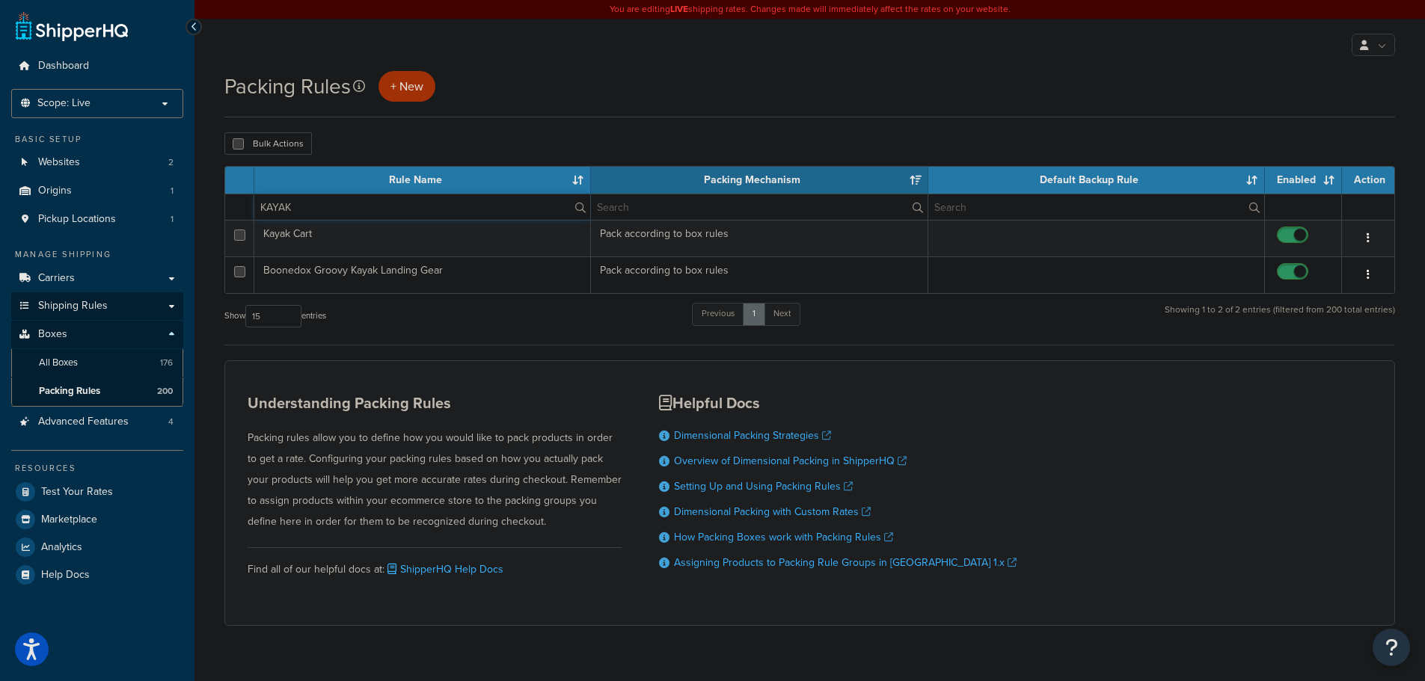
type input "KAYAK"
click at [115, 304] on link "Shipping Rules" at bounding box center [97, 306] width 172 height 28
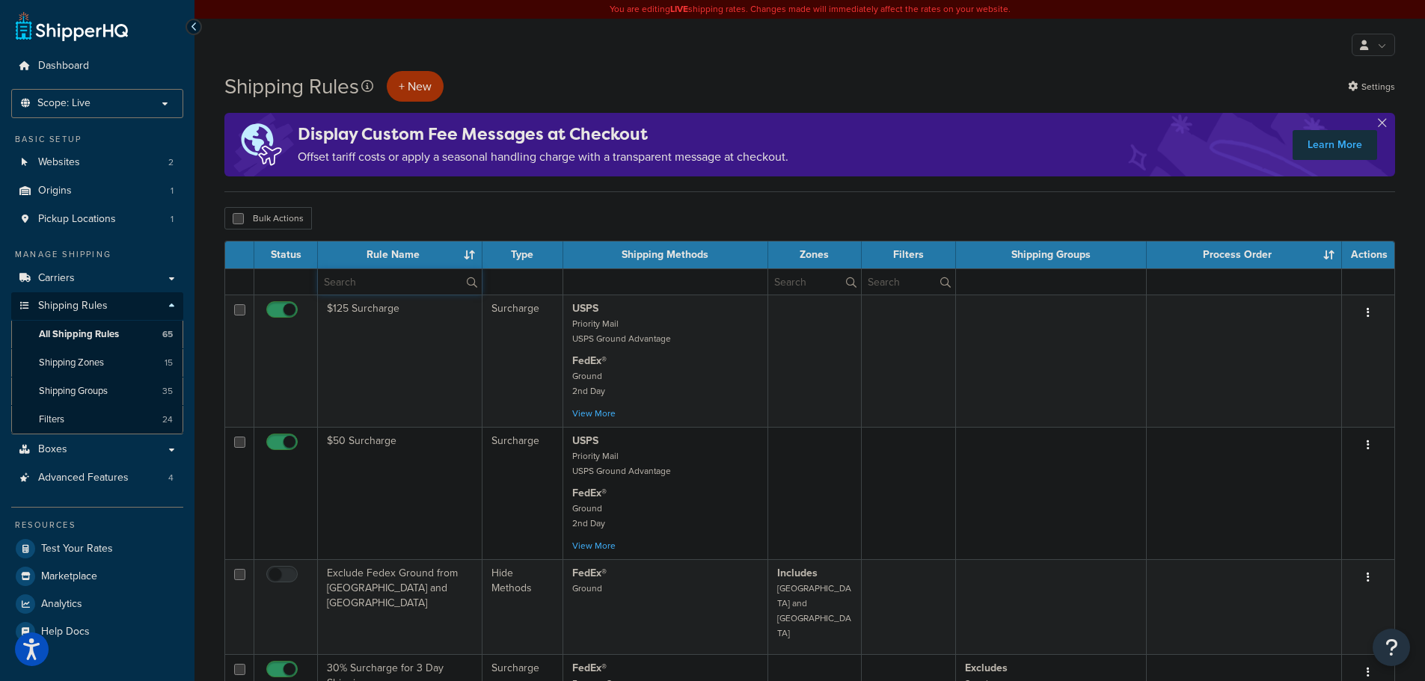
click at [355, 283] on input "text" at bounding box center [400, 281] width 164 height 25
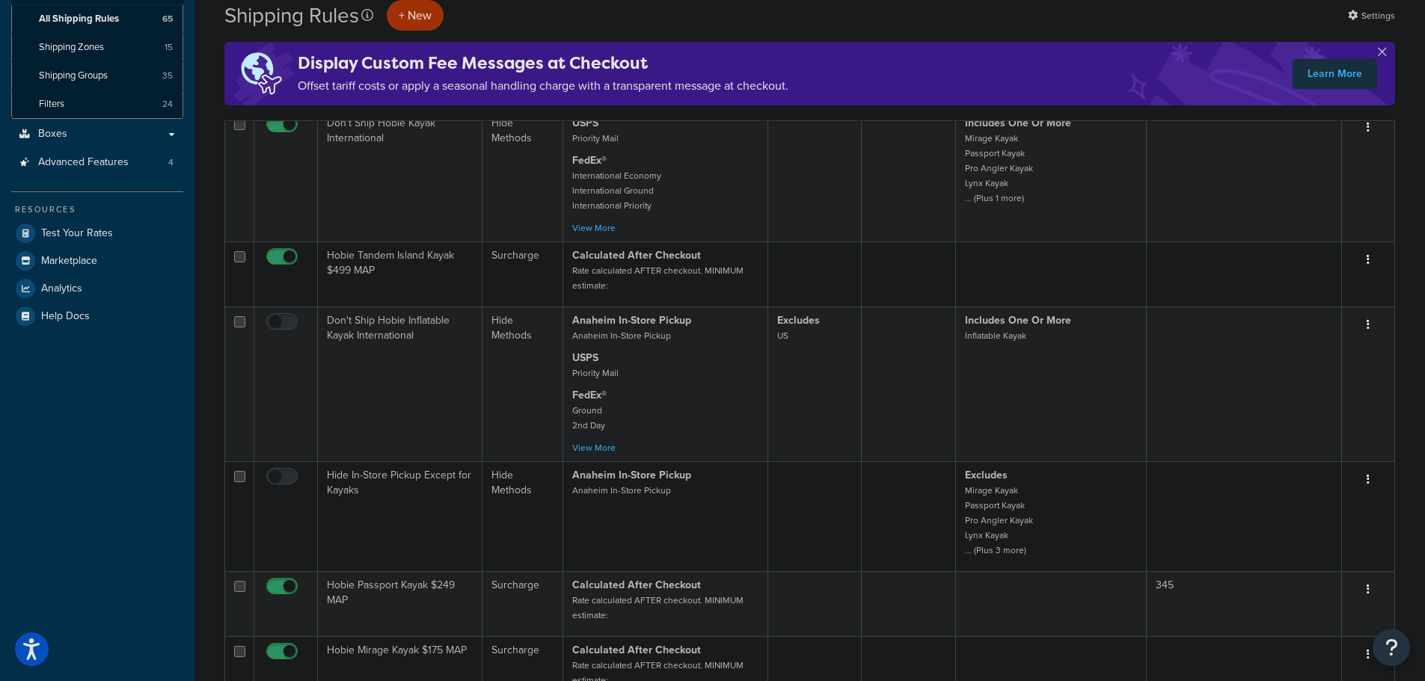
scroll to position [150, 0]
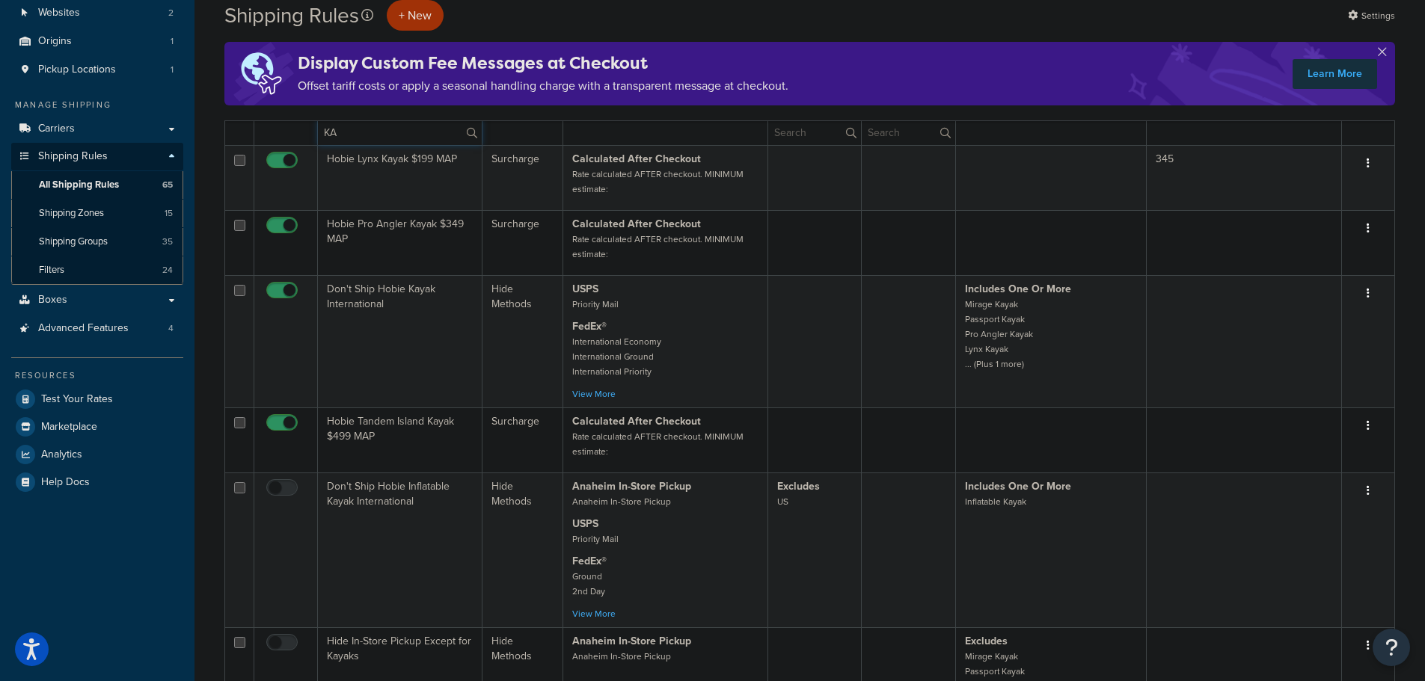
type input "K"
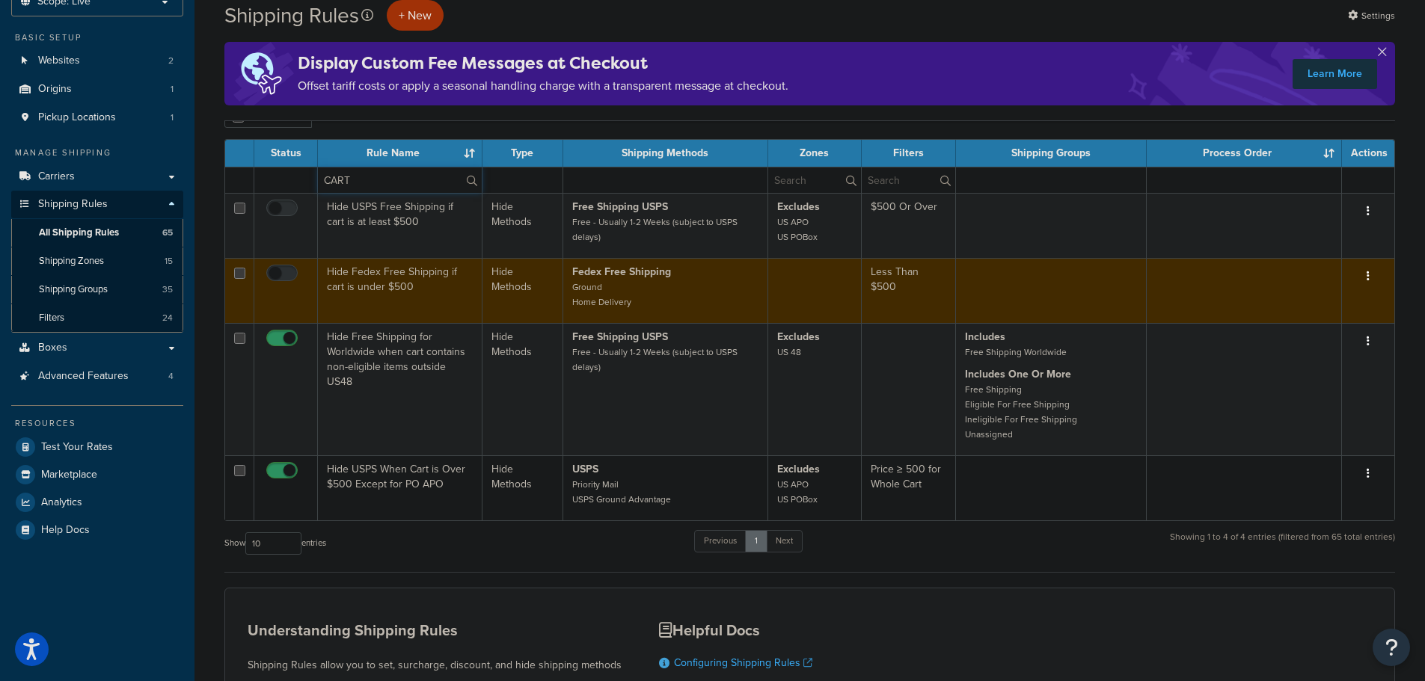
scroll to position [75, 0]
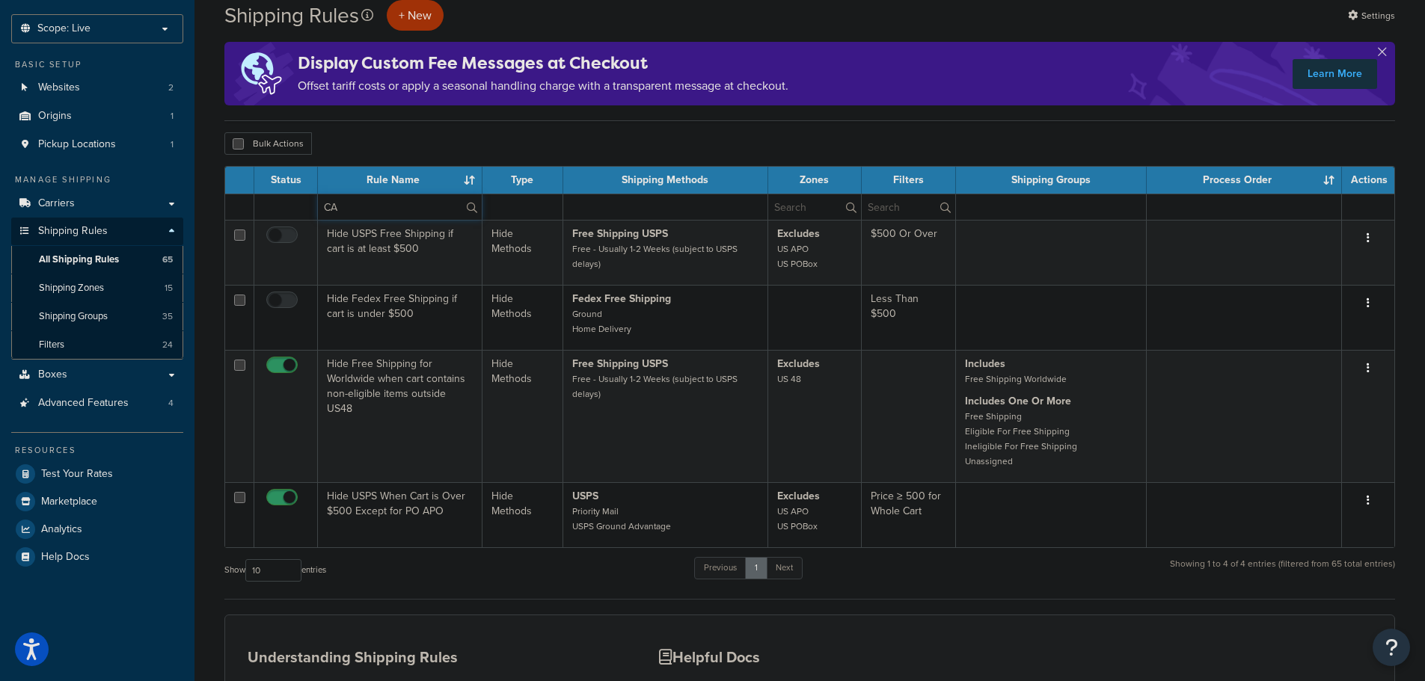
type input "C"
type input "hobie"
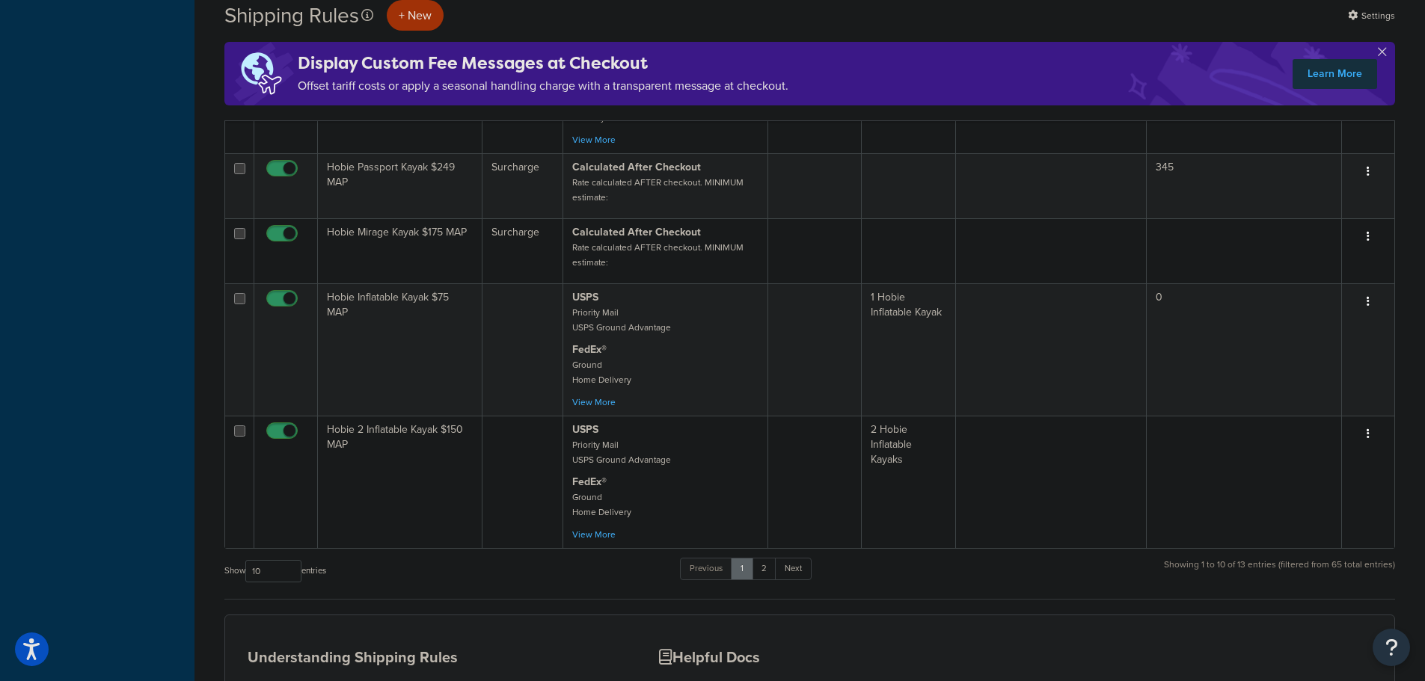
scroll to position [791, 0]
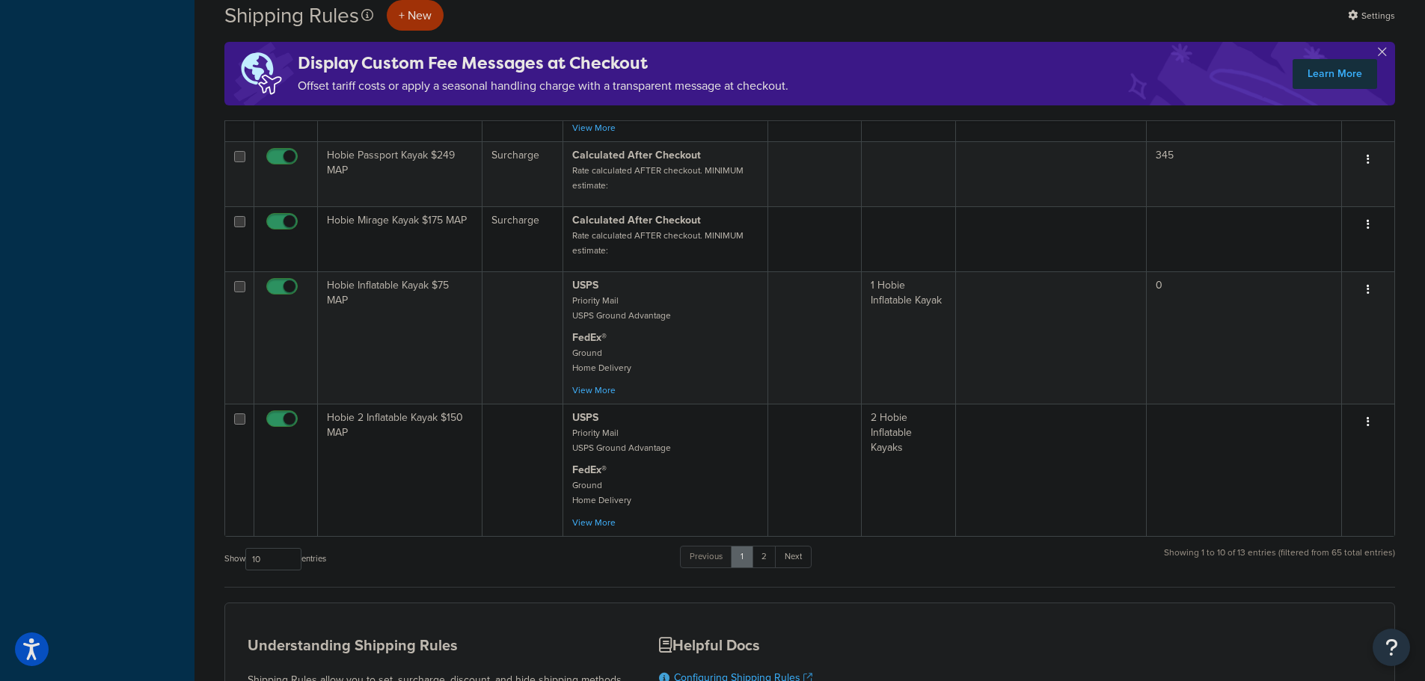
drag, startPoint x: 212, startPoint y: 423, endPoint x: 210, endPoint y: 459, distance: 35.2
click at [773, 568] on link "2" at bounding box center [764, 557] width 25 height 22
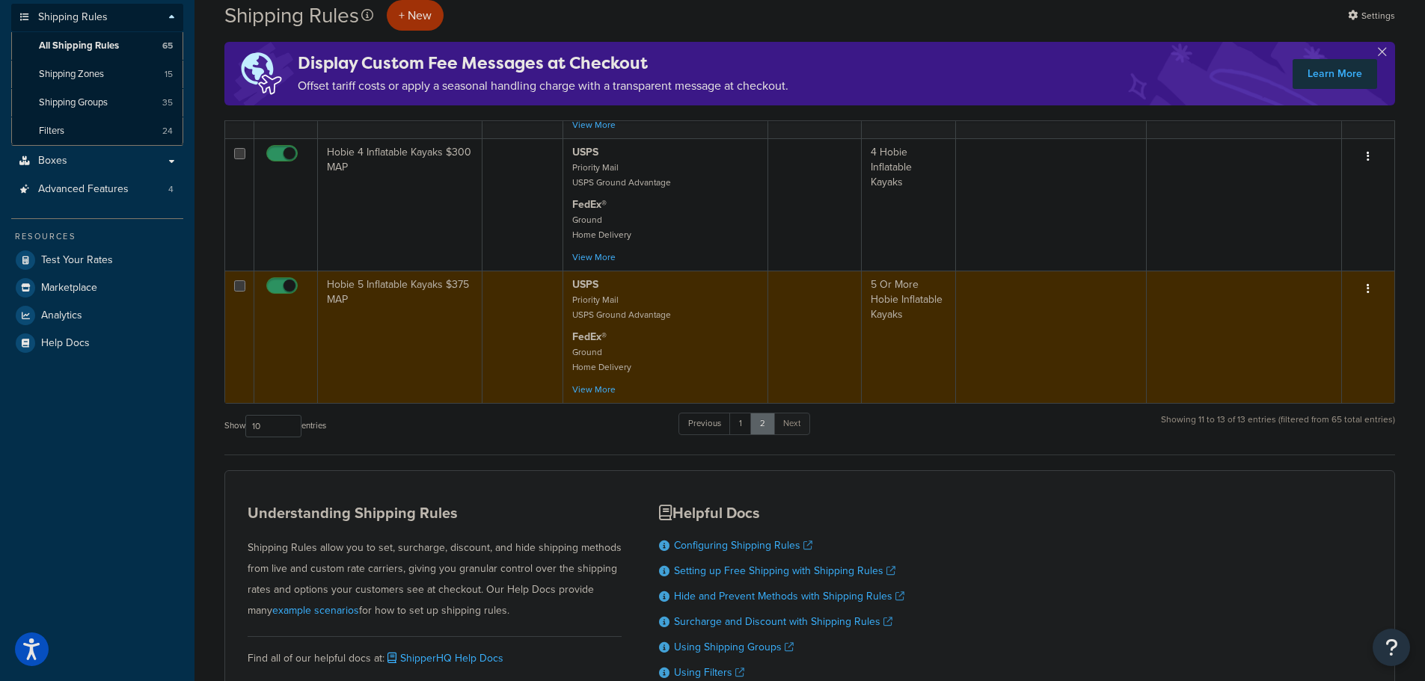
scroll to position [299, 0]
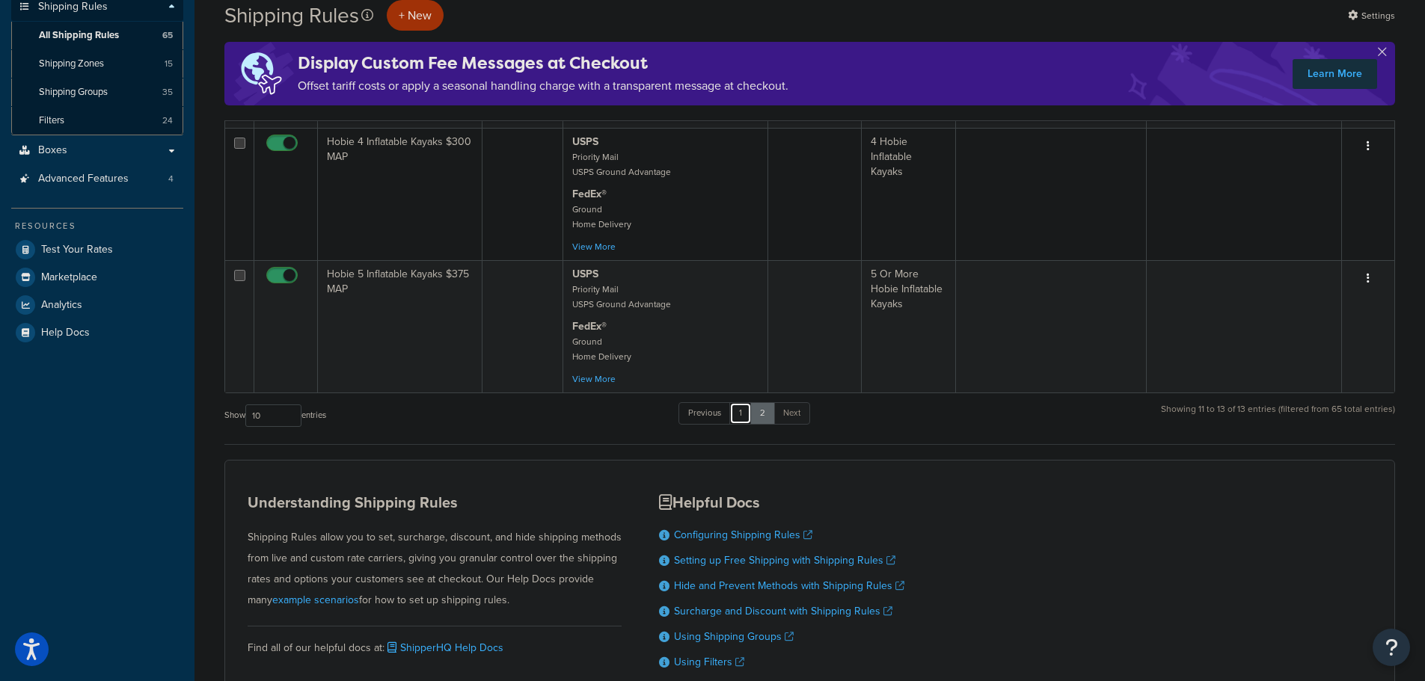
click at [748, 425] on link "1" at bounding box center [740, 413] width 22 height 22
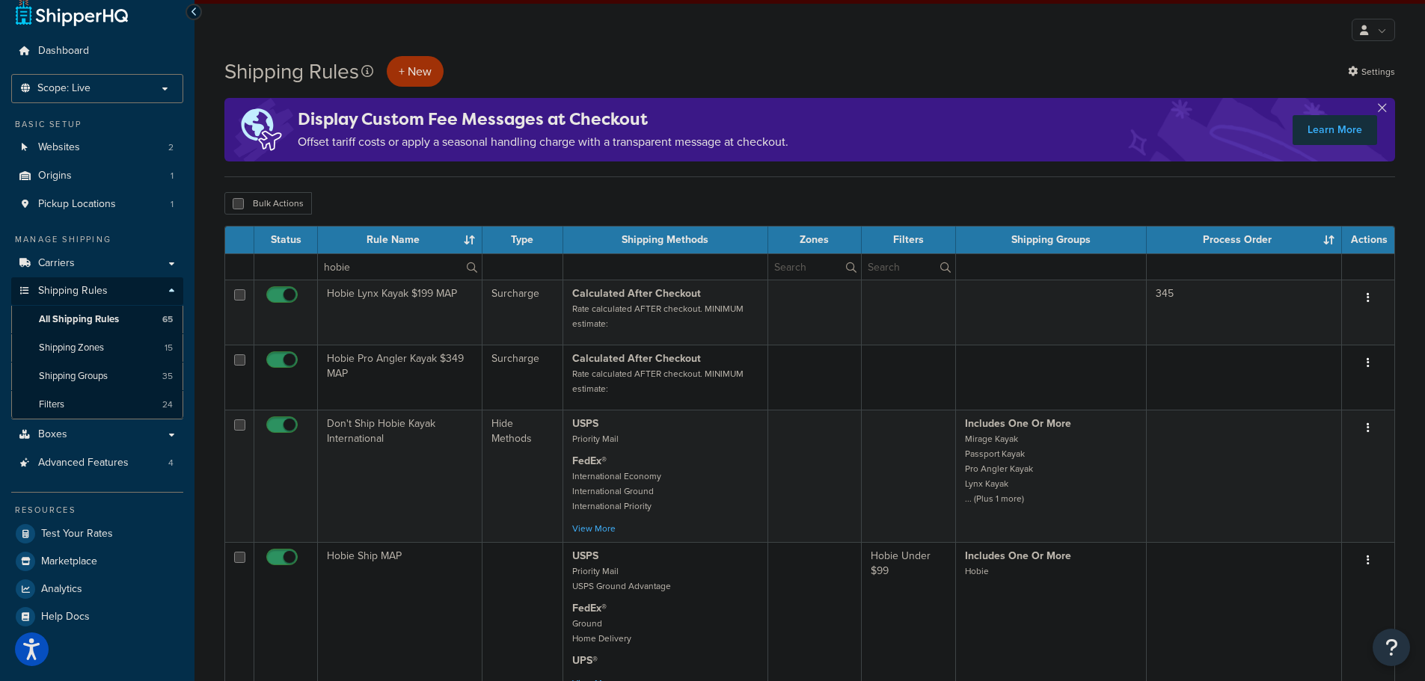
scroll to position [0, 0]
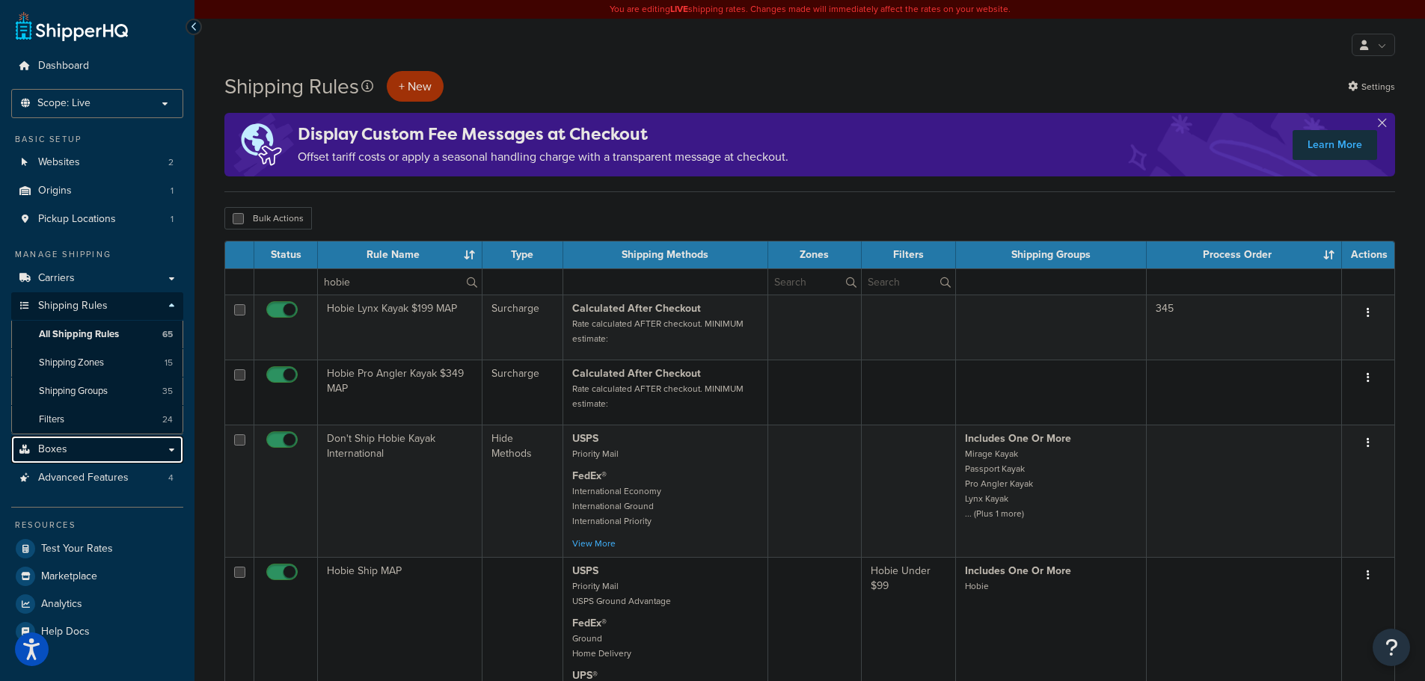
click at [108, 450] on link "Boxes" at bounding box center [97, 450] width 172 height 28
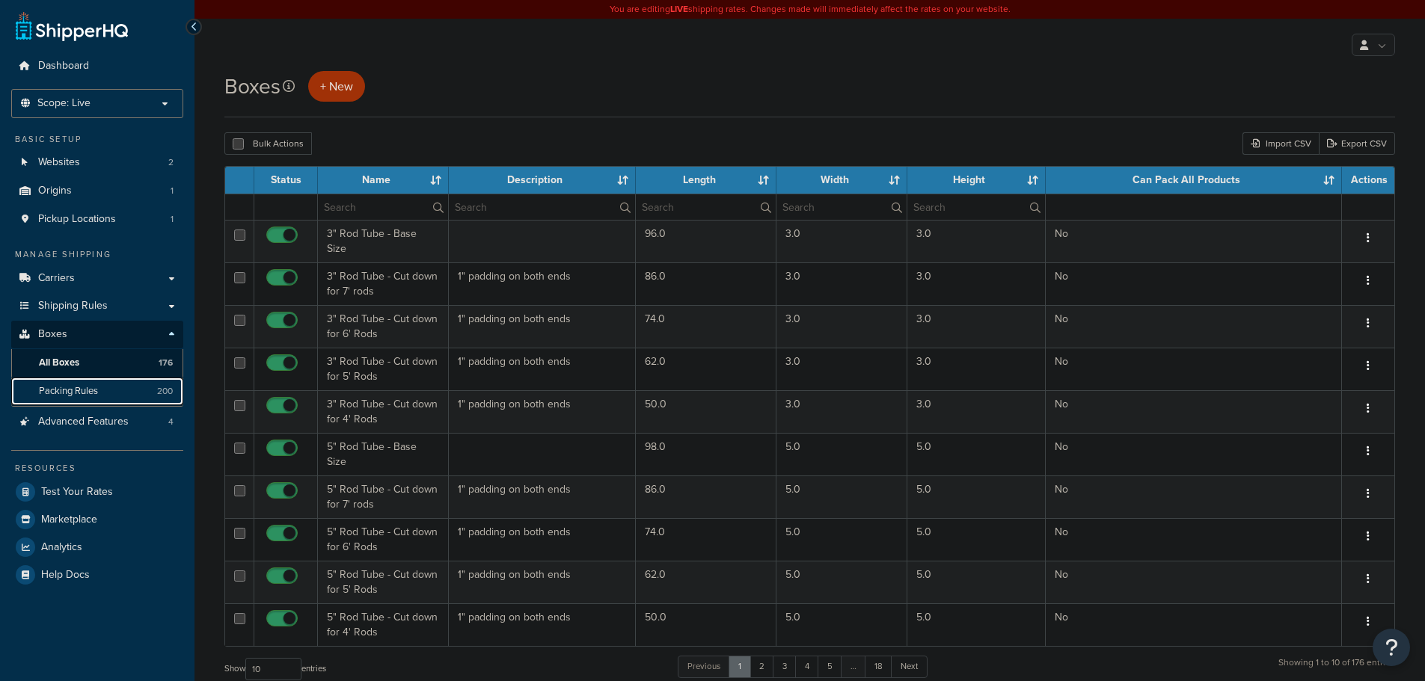
click at [99, 390] on link "Packing Rules 200" at bounding box center [97, 392] width 172 height 28
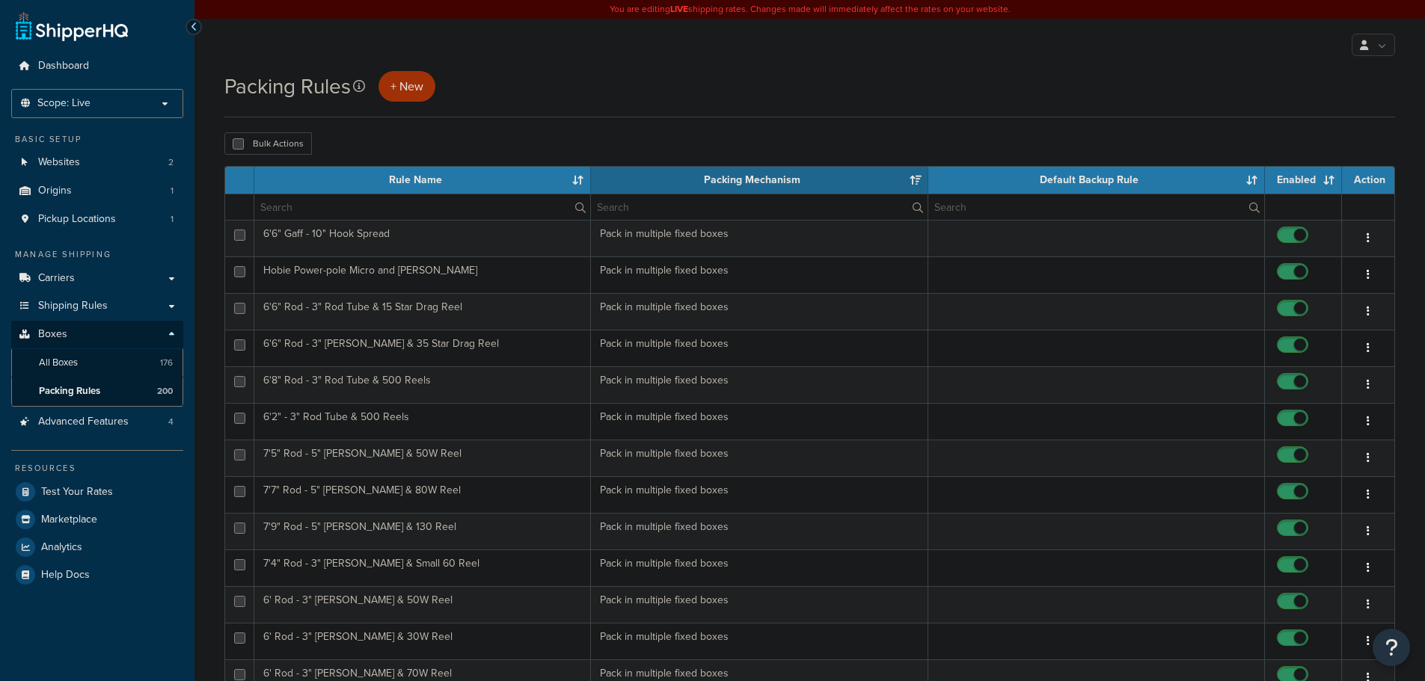
select select "15"
drag, startPoint x: 0, startPoint y: 0, endPoint x: 373, endPoint y: 215, distance: 429.9
click at [373, 215] on input "text" at bounding box center [422, 206] width 336 height 25
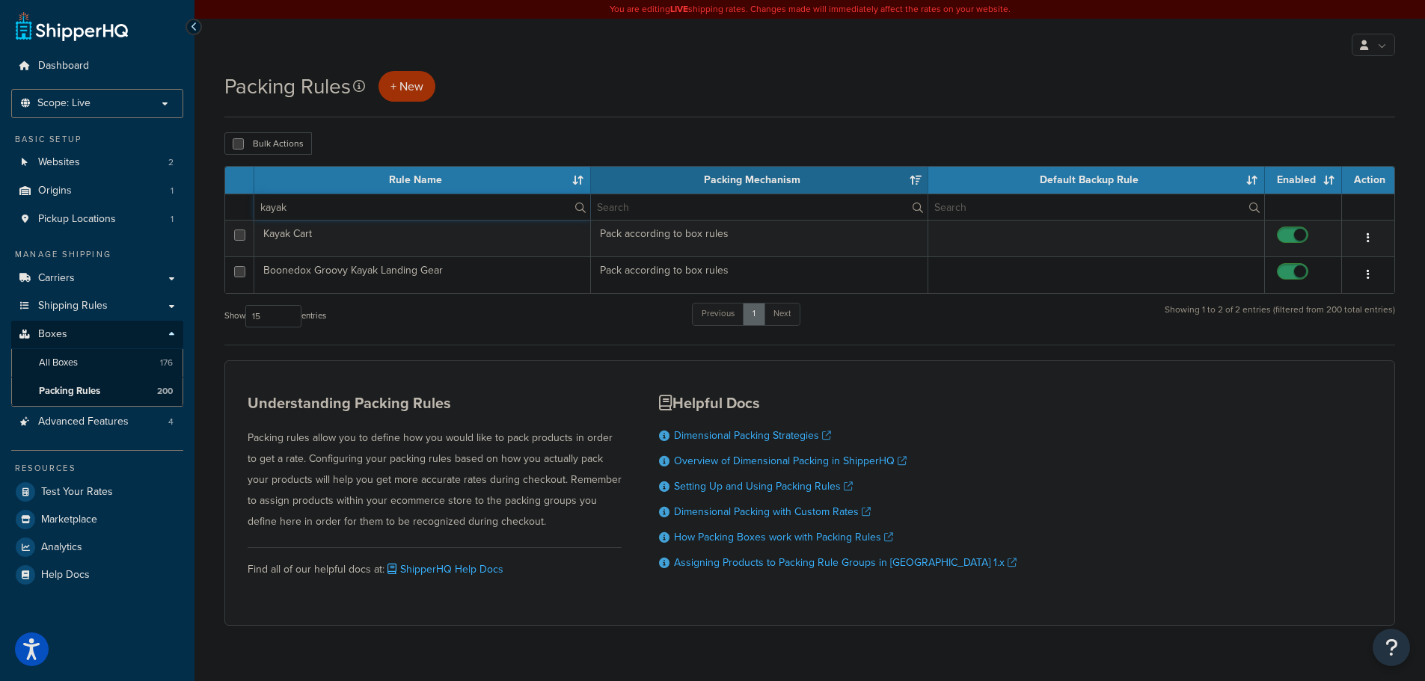
type input "kayak"
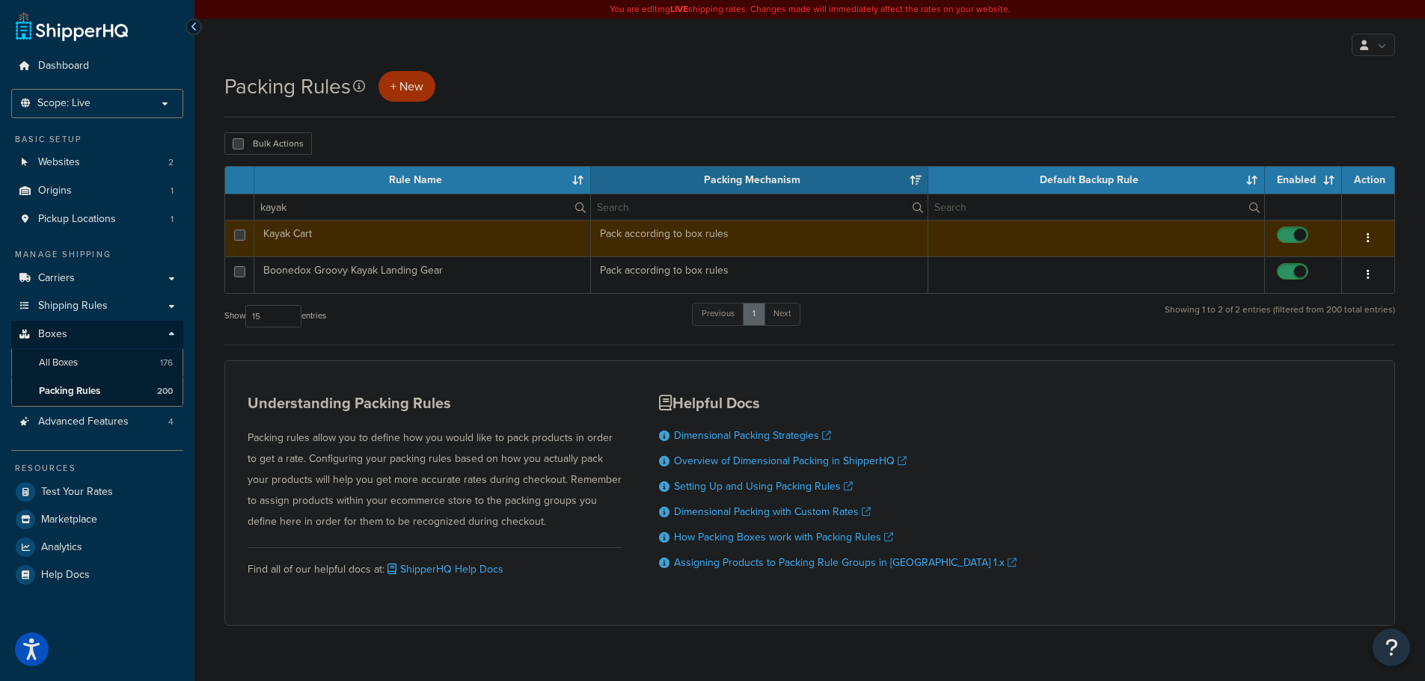
click at [551, 242] on td "Kayak Cart" at bounding box center [422, 238] width 337 height 37
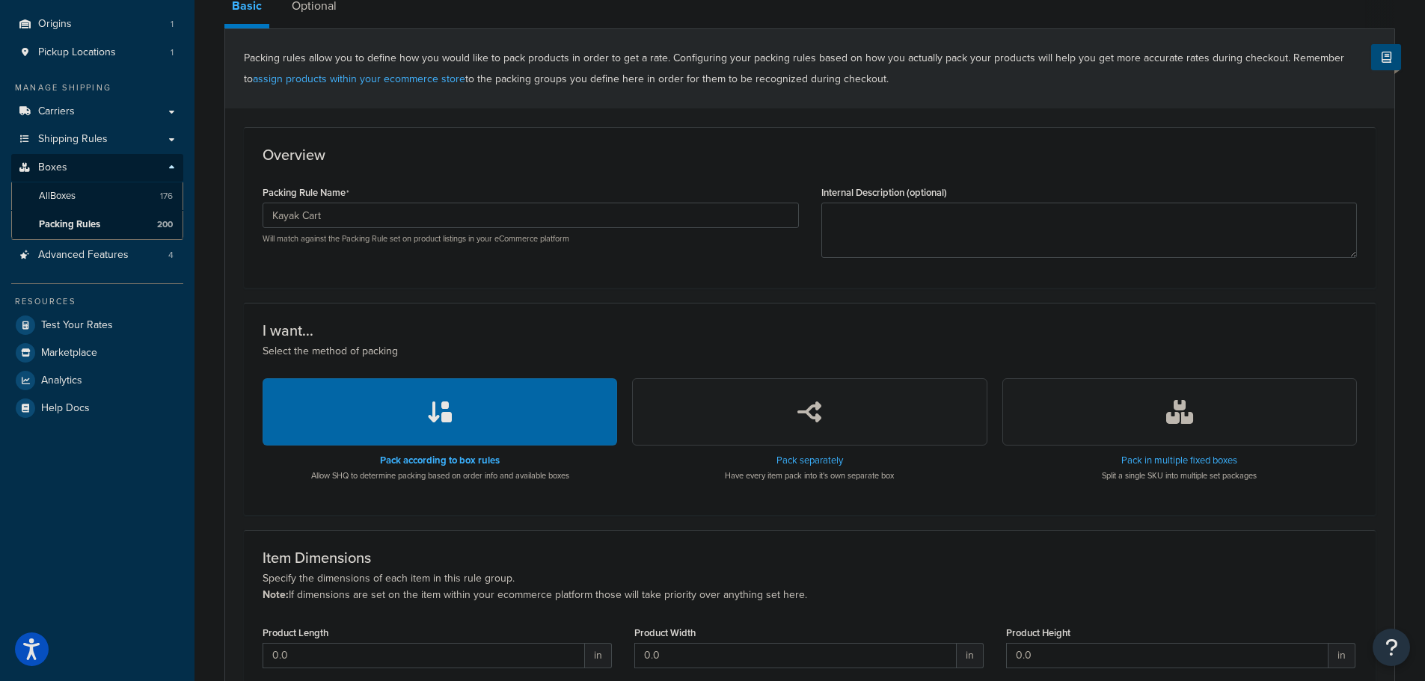
scroll to position [150, 0]
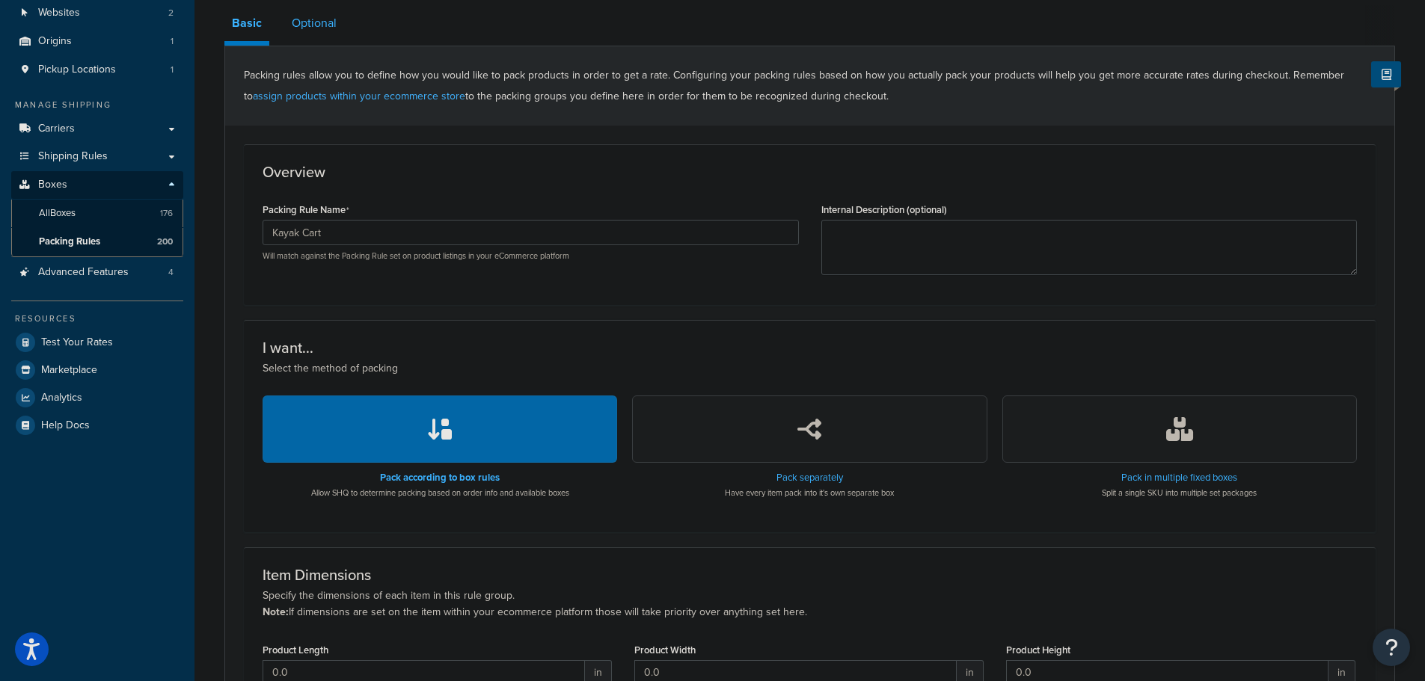
click at [323, 27] on link "Optional" at bounding box center [314, 23] width 60 height 36
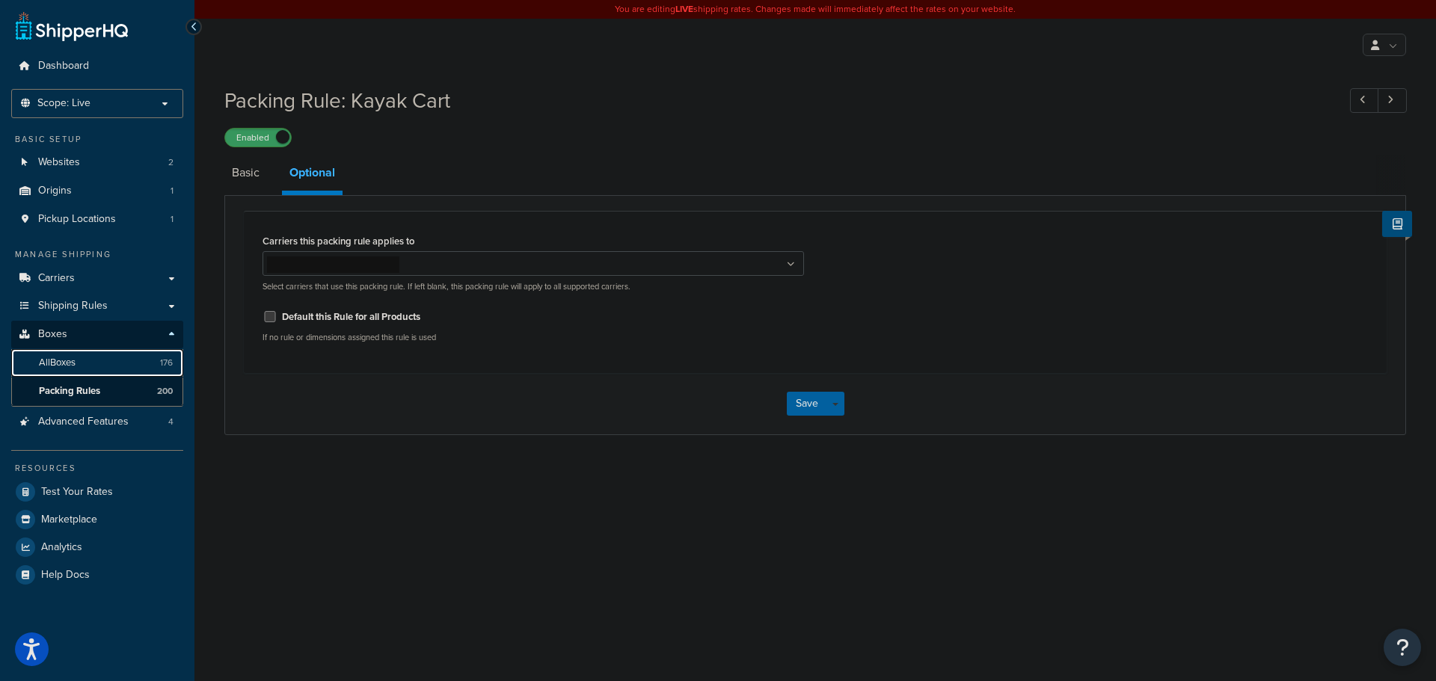
click at [82, 358] on link "All Boxes 176" at bounding box center [97, 363] width 172 height 28
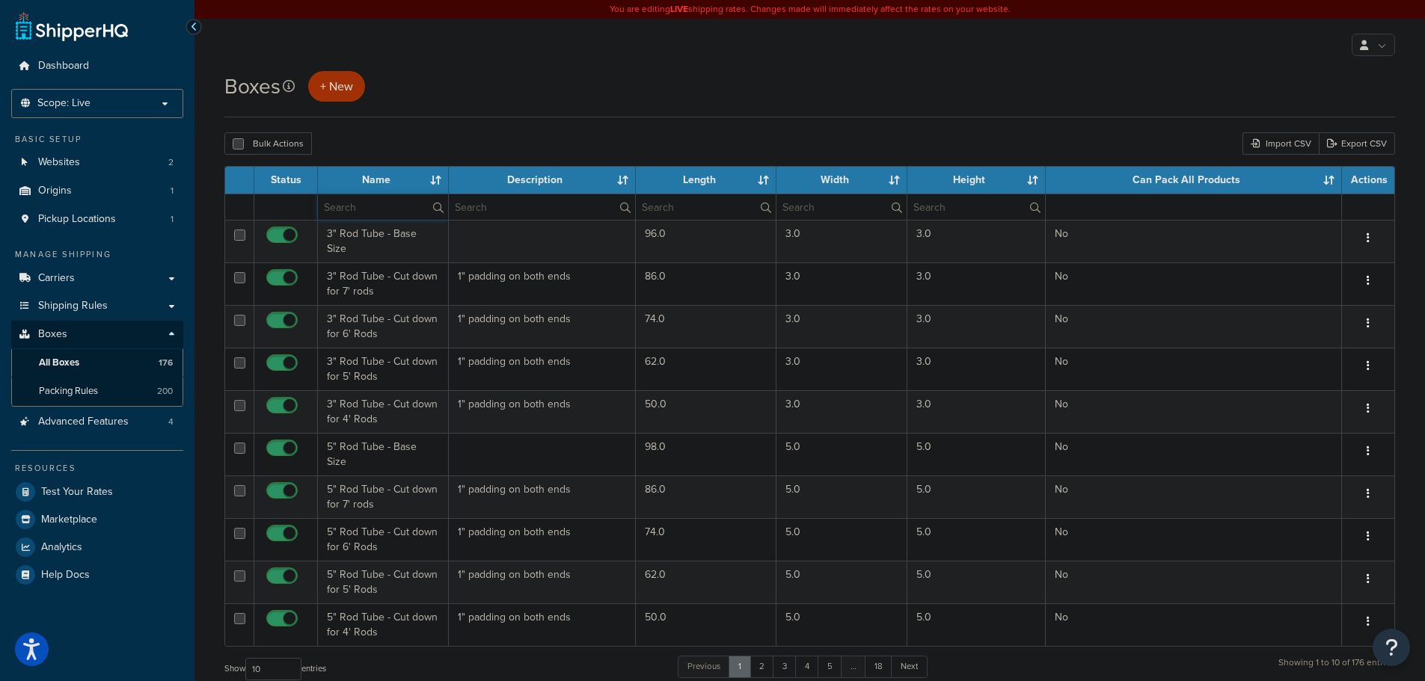
drag, startPoint x: 349, startPoint y: 199, endPoint x: 367, endPoint y: 197, distance: 18.0
click at [349, 199] on input "text" at bounding box center [383, 206] width 130 height 25
type input "cart"
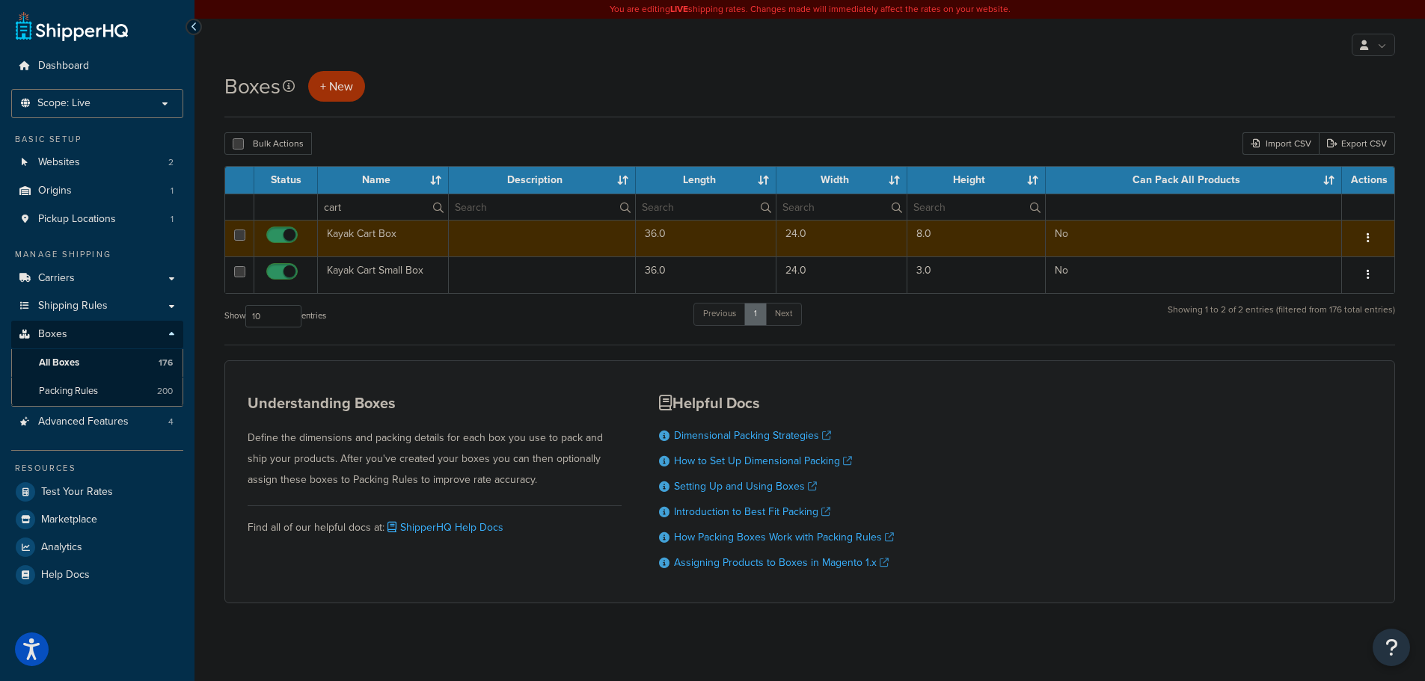
click at [1255, 223] on td "No" at bounding box center [1194, 238] width 296 height 37
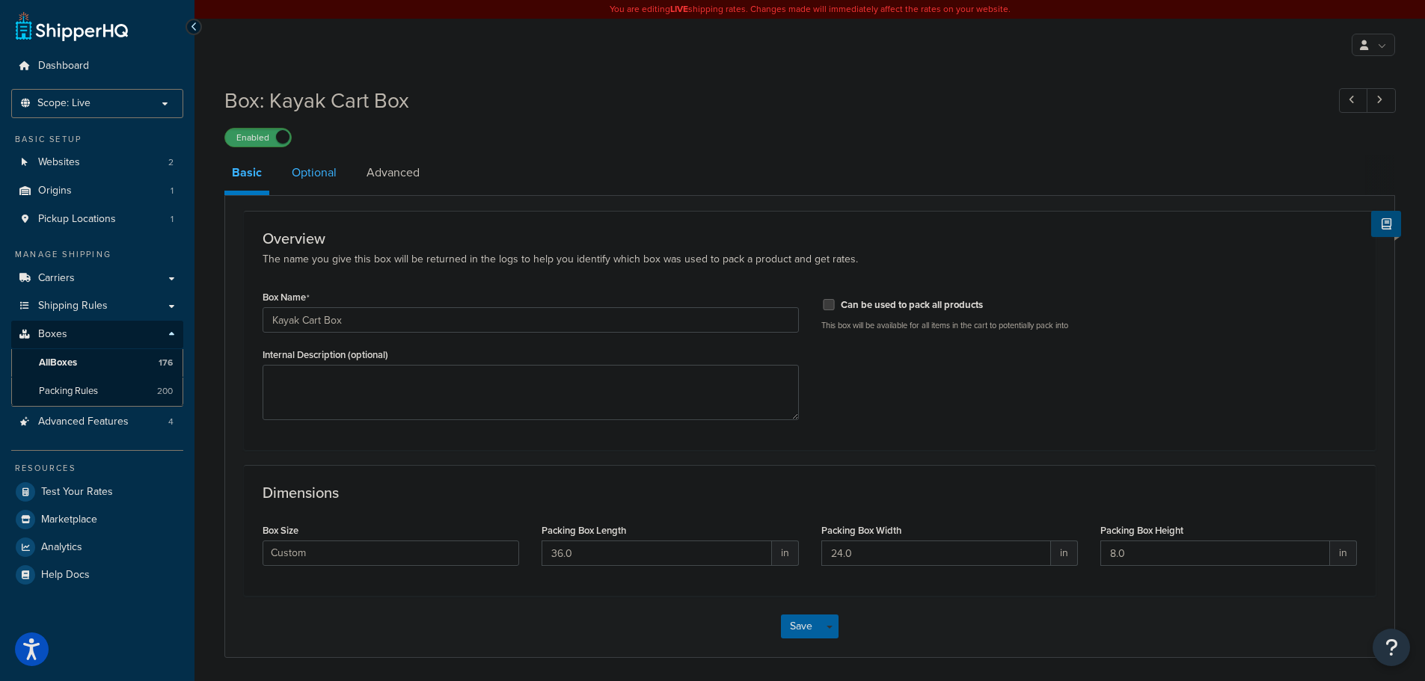
click at [310, 168] on link "Optional" at bounding box center [314, 173] width 60 height 36
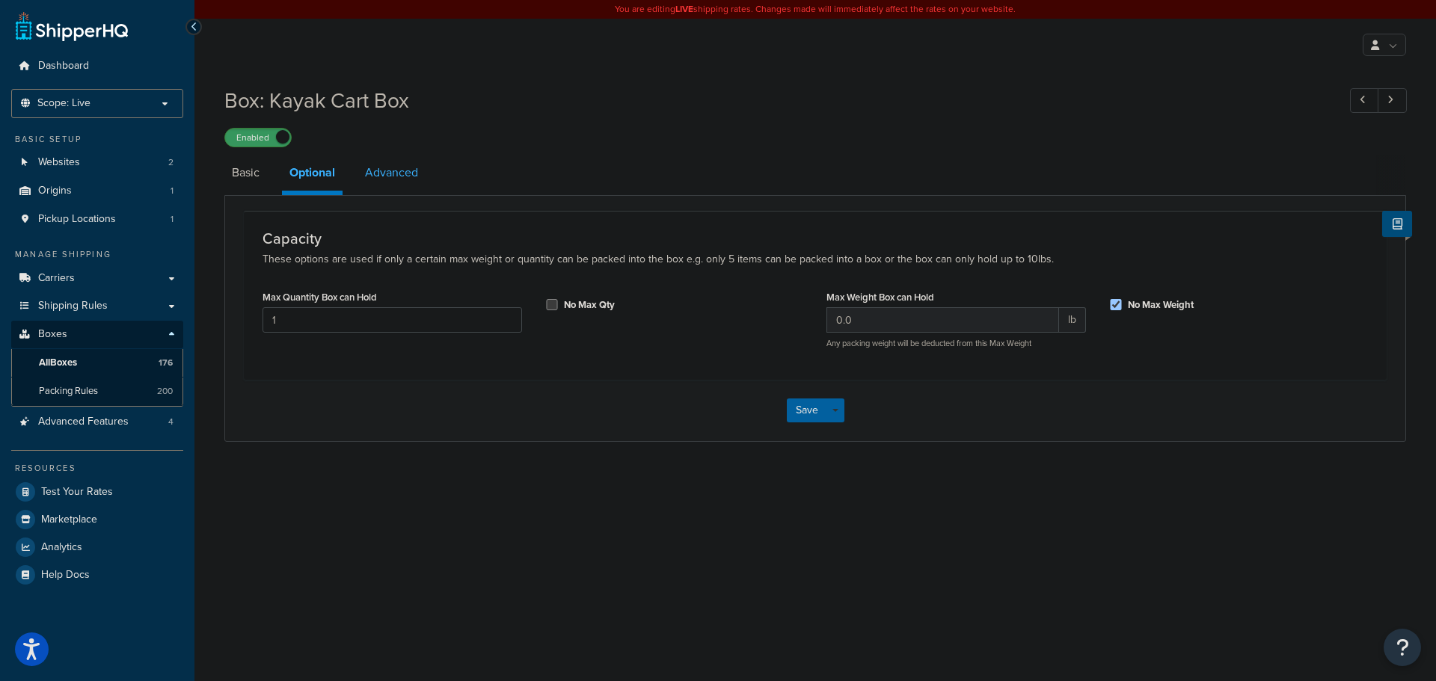
click at [380, 174] on link "Advanced" at bounding box center [392, 173] width 68 height 36
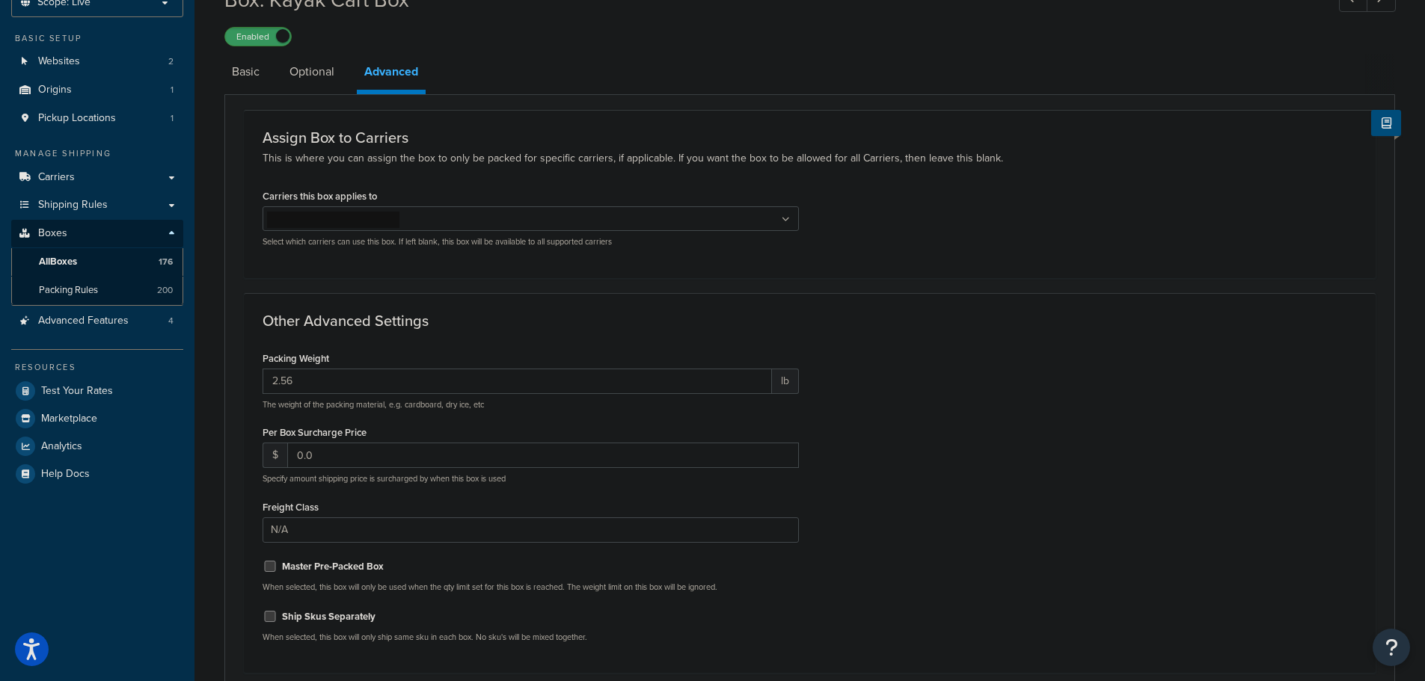
scroll to position [75, 0]
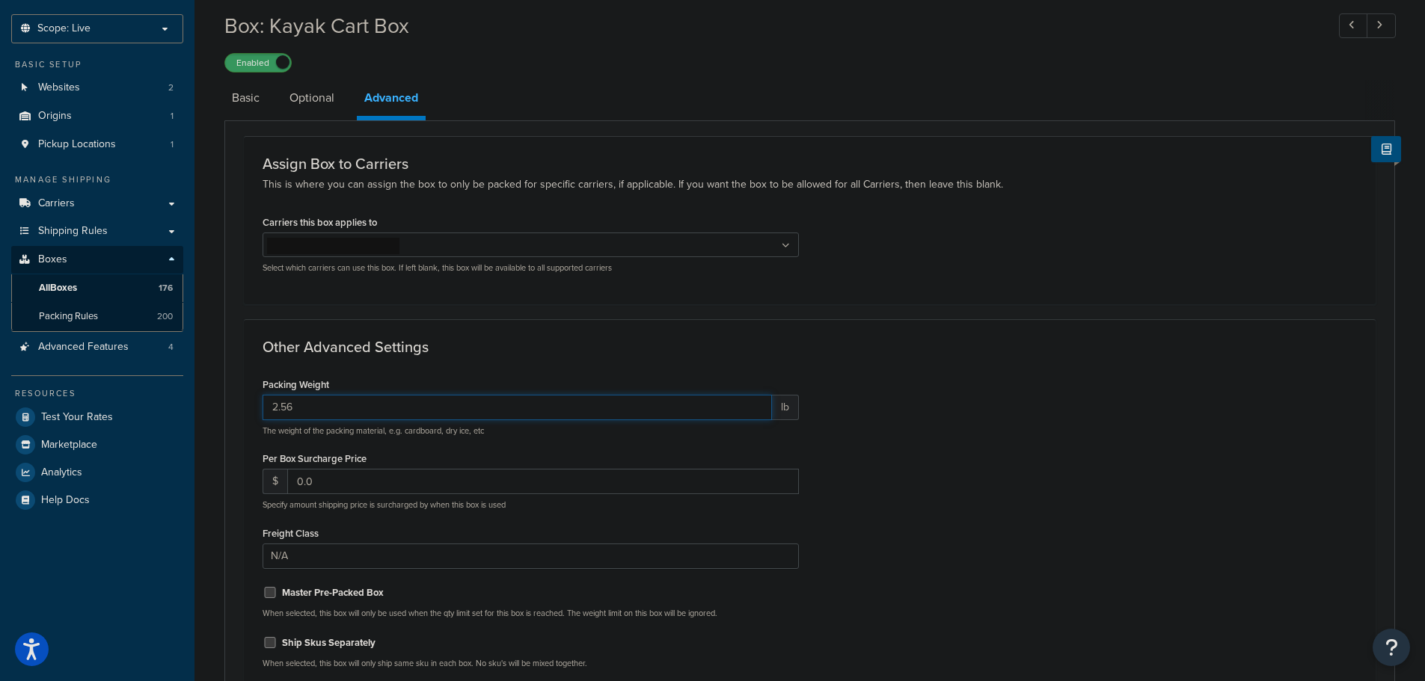
drag, startPoint x: 307, startPoint y: 407, endPoint x: 258, endPoint y: 385, distance: 53.2
click at [258, 388] on div "Packing Weight 2.56 lb The weight of the packing material, e.g. cardboard, dry …" at bounding box center [530, 527] width 559 height 307
click at [331, 108] on link "Optional" at bounding box center [312, 98] width 60 height 36
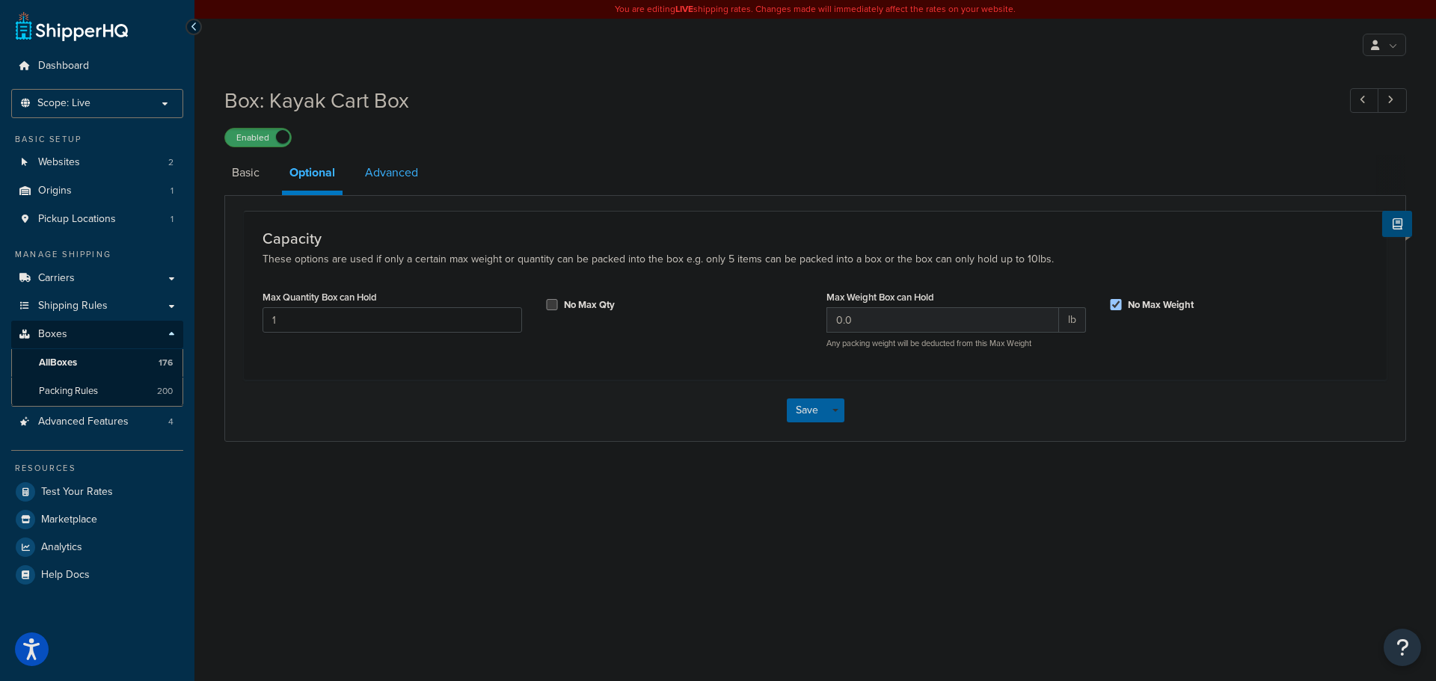
click at [378, 175] on link "Advanced" at bounding box center [392, 173] width 68 height 36
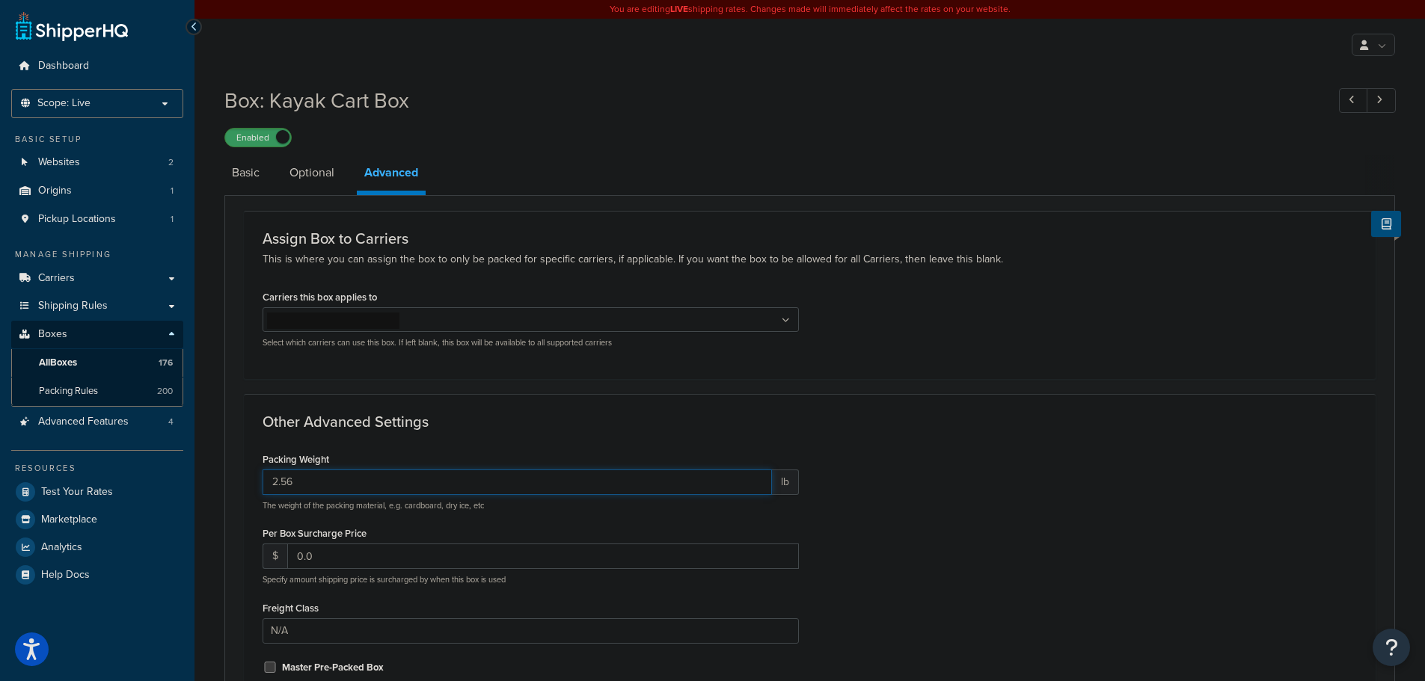
drag, startPoint x: 265, startPoint y: 474, endPoint x: 235, endPoint y: 452, distance: 37.4
click at [233, 458] on form "Assign Box to Carriers This is where you can assign the box to only be packed f…" at bounding box center [809, 523] width 1169 height 625
click at [263, 172] on link "Basic" at bounding box center [245, 173] width 43 height 36
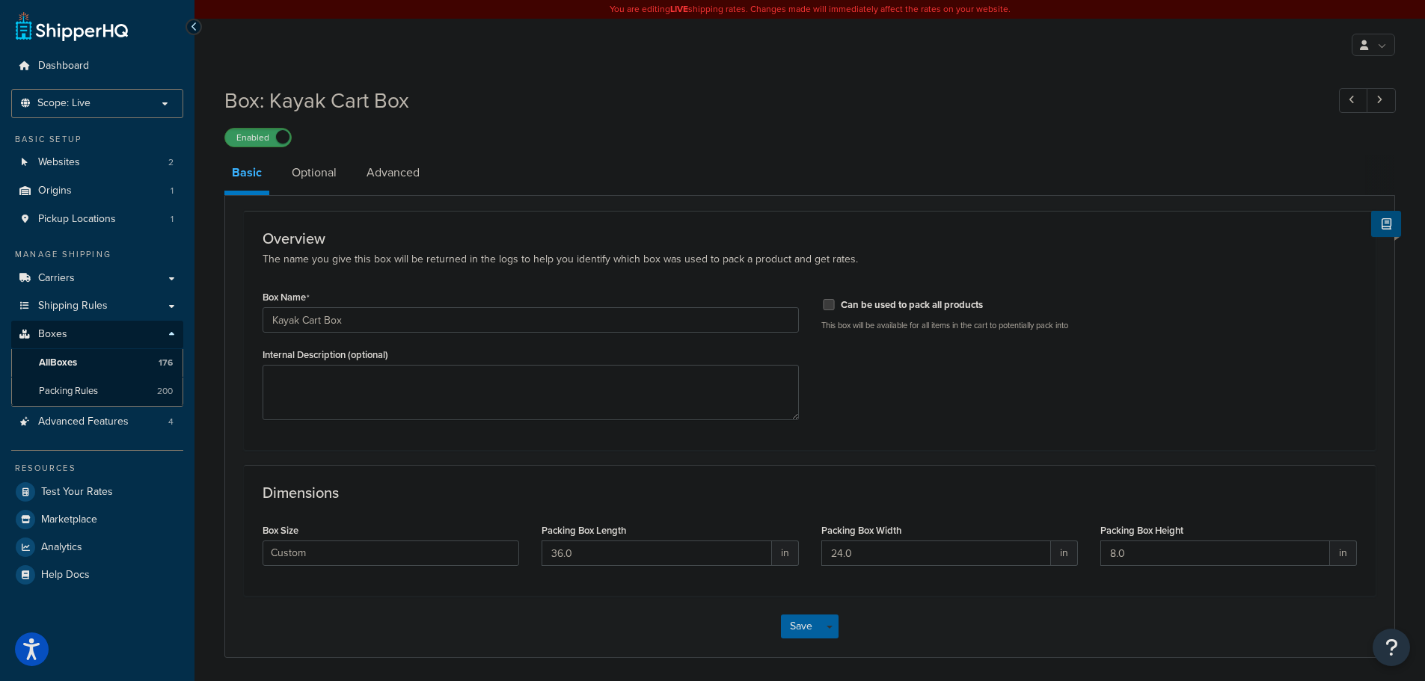
scroll to position [54, 0]
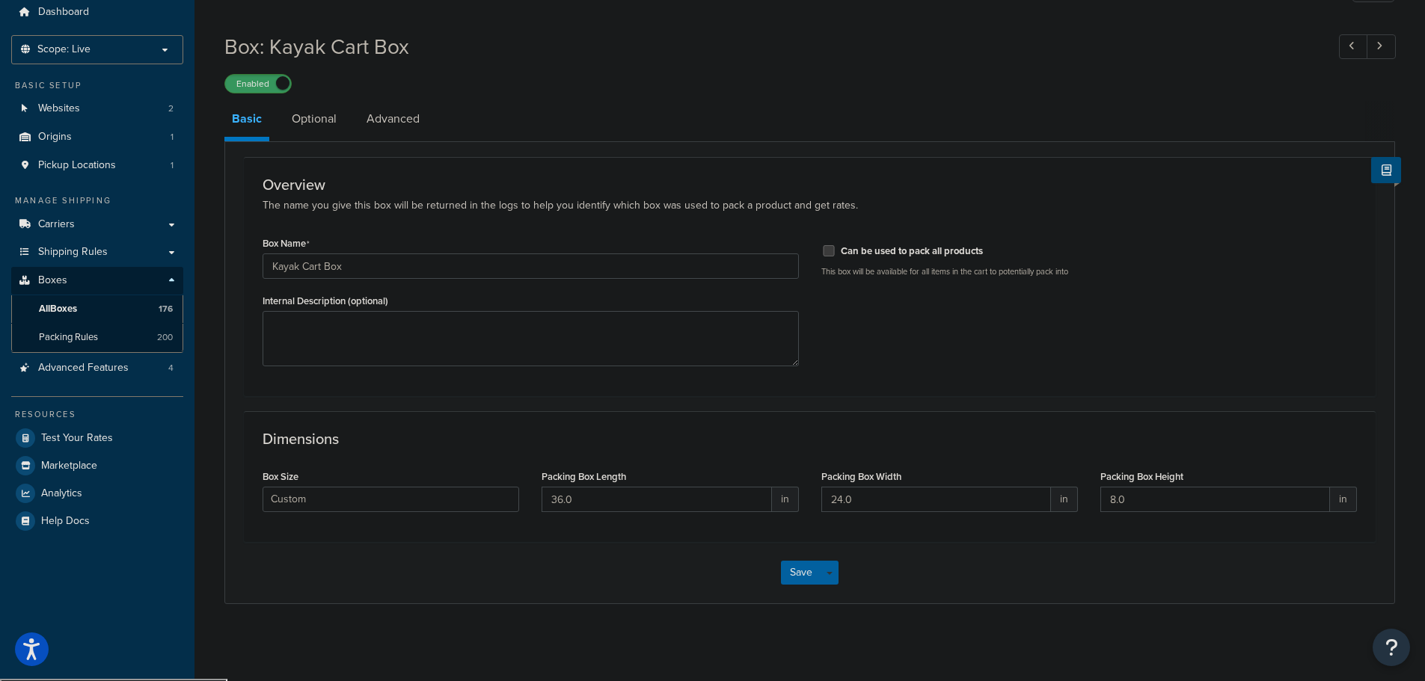
click at [483, 530] on div "Dimensions Box Size Custom USPS Small Flat Box USPS Medium Flat Box USPS Large …" at bounding box center [810, 476] width 1132 height 131
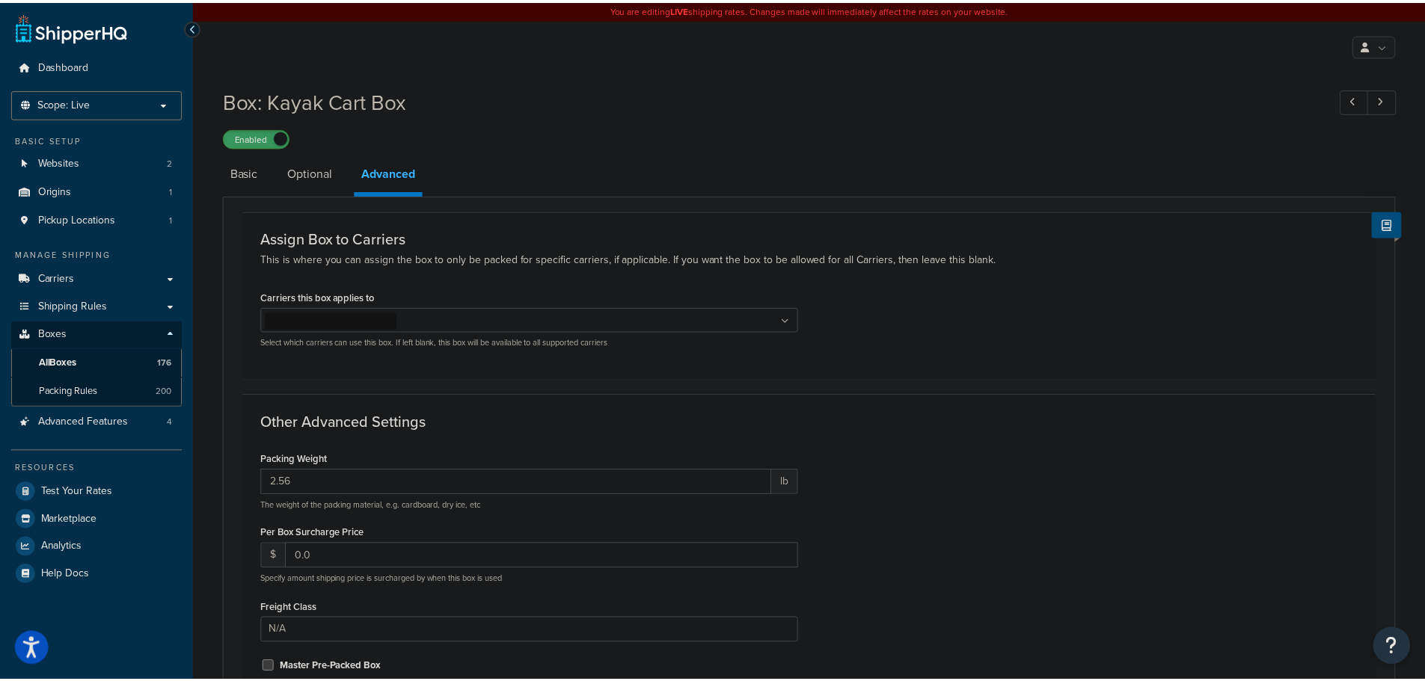
scroll to position [75, 0]
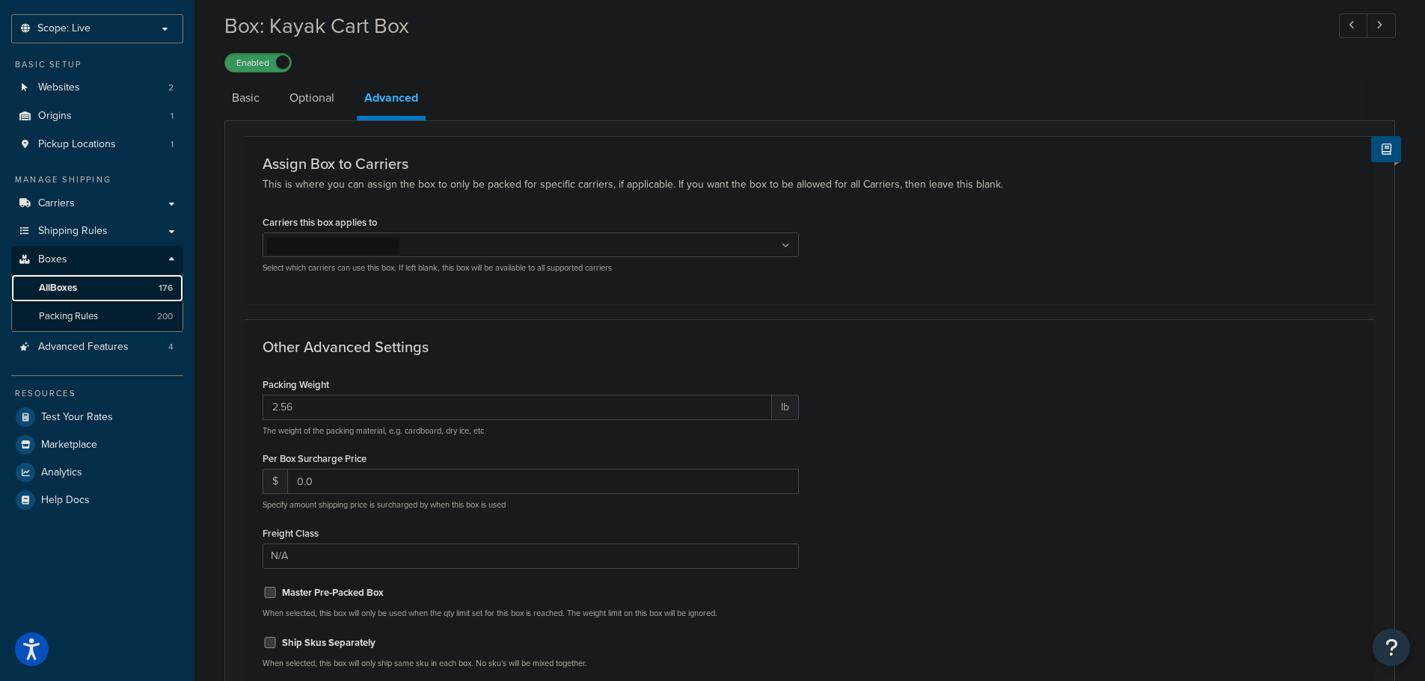
click at [90, 285] on link "All Boxes 176" at bounding box center [97, 289] width 172 height 28
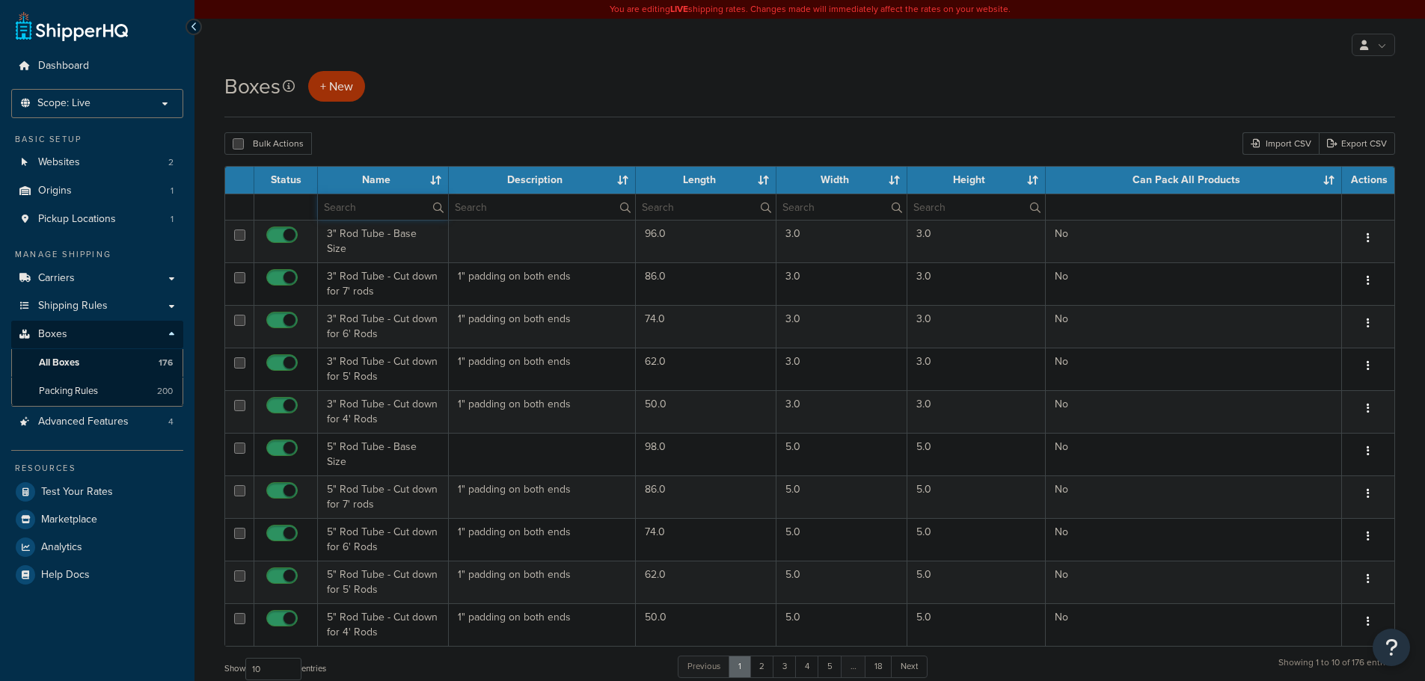
click at [372, 212] on input "text" at bounding box center [383, 206] width 130 height 25
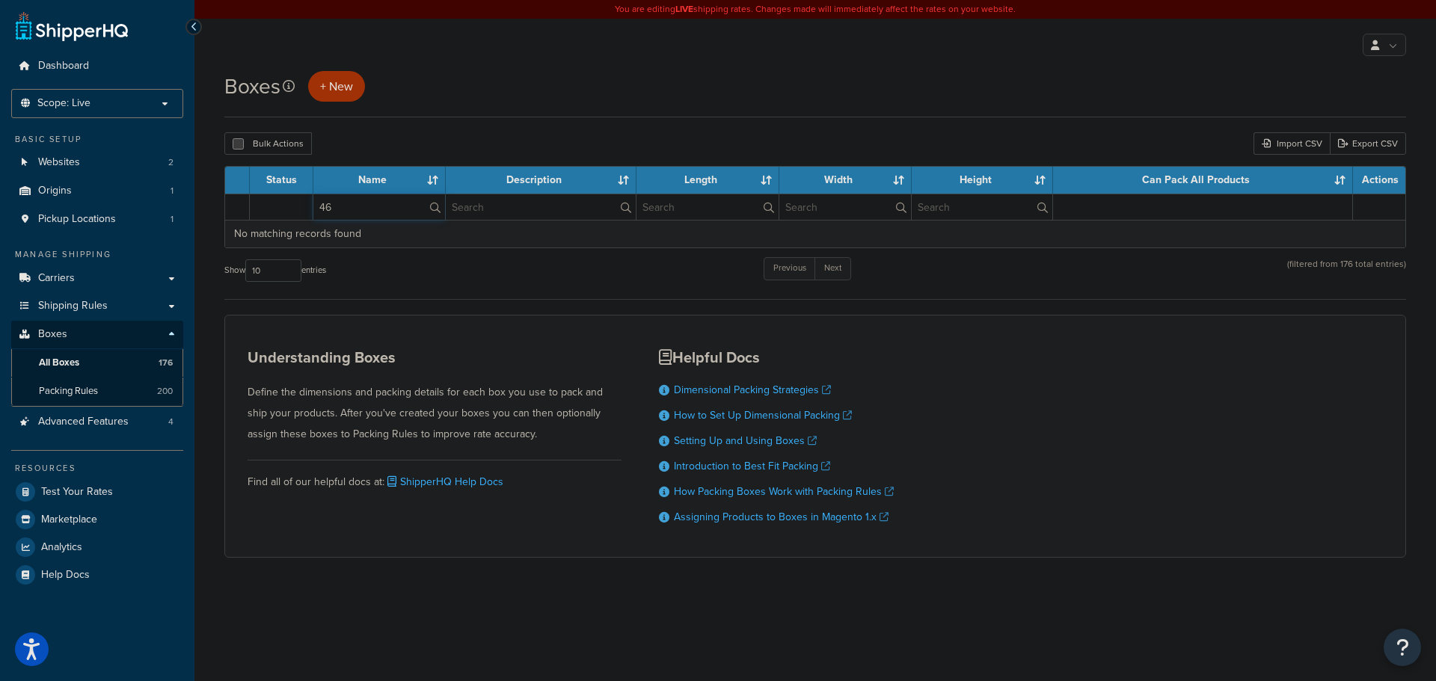
type input "4"
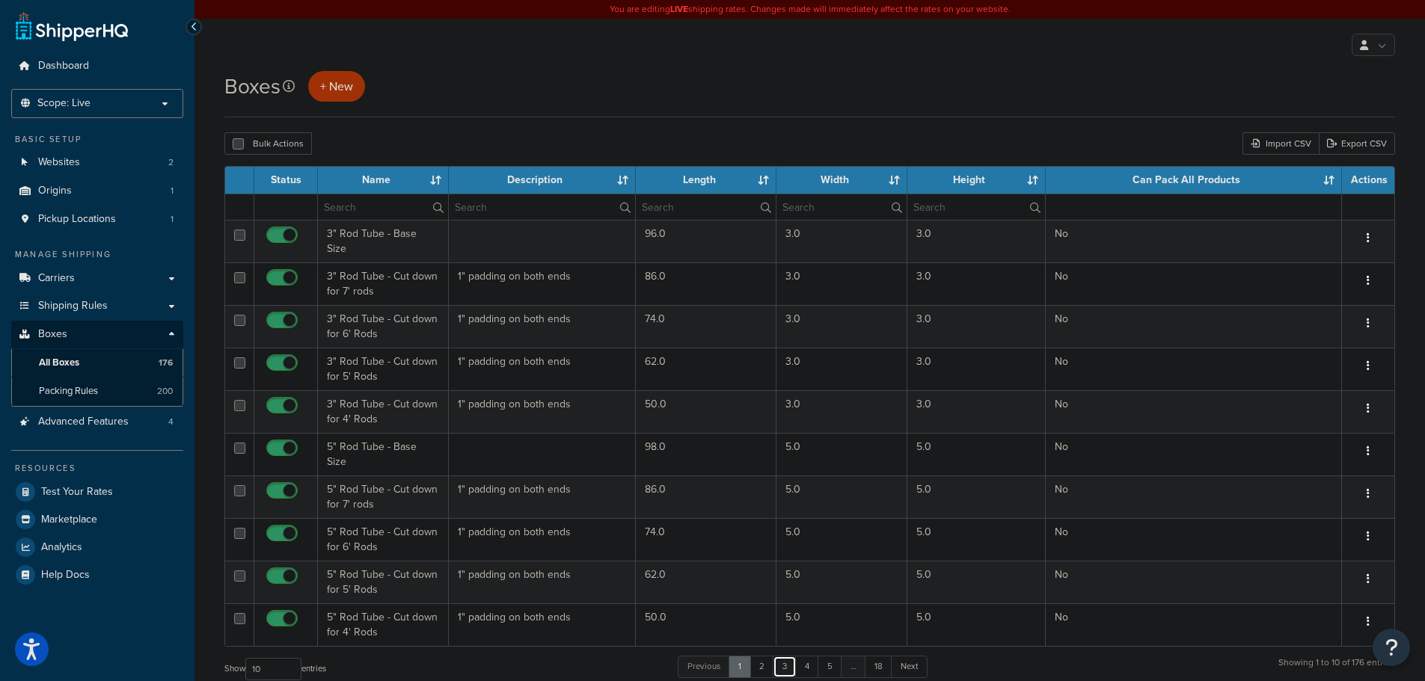
click at [788, 657] on link "3" at bounding box center [785, 667] width 24 height 22
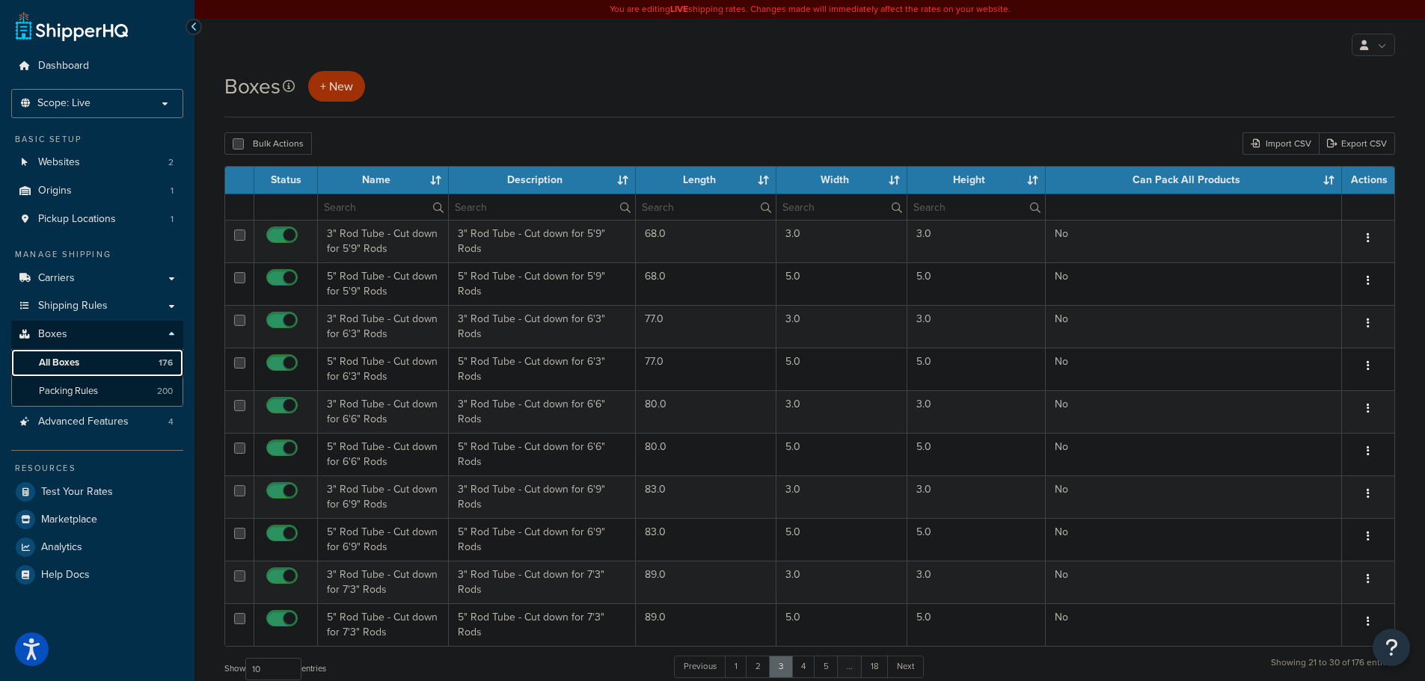
click at [93, 361] on link "All Boxes 176" at bounding box center [97, 363] width 172 height 28
click at [371, 206] on input "text" at bounding box center [383, 206] width 130 height 25
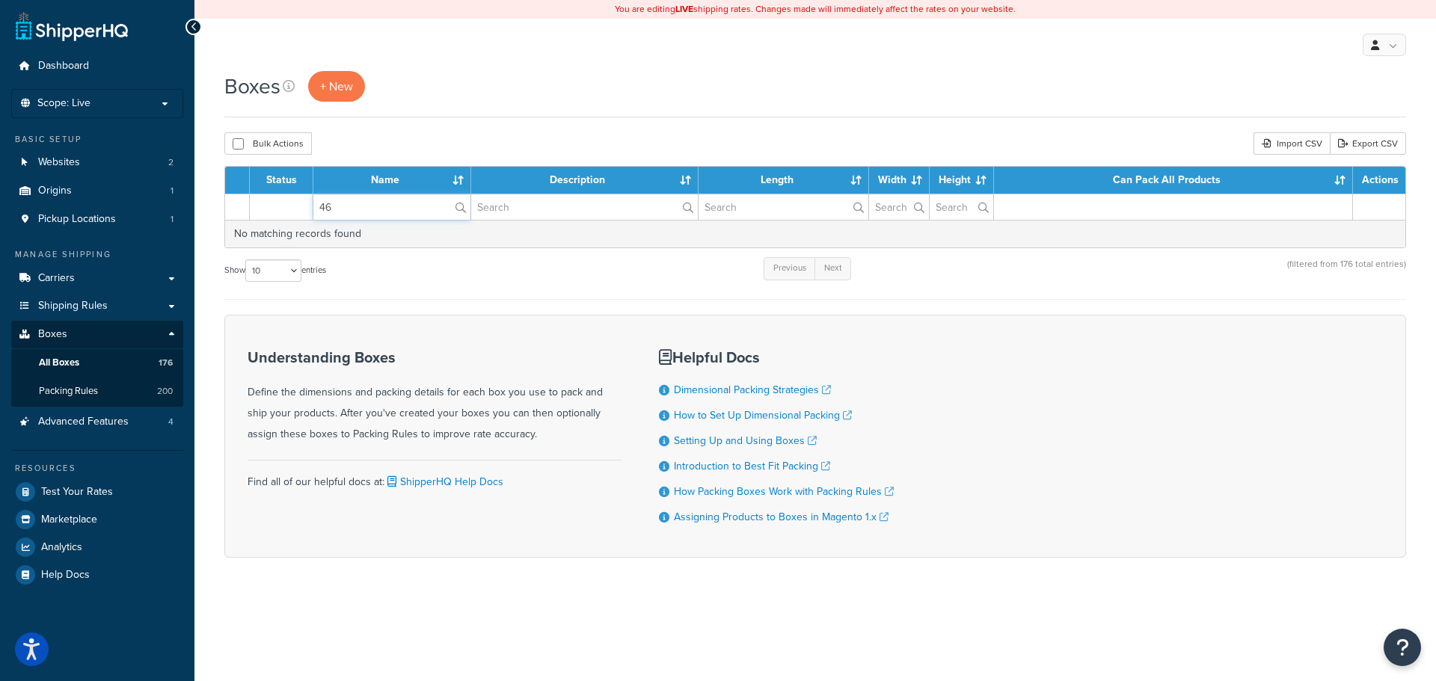
drag, startPoint x: 394, startPoint y: 210, endPoint x: 211, endPoint y: 180, distance: 185.7
click at [258, 204] on tr "46" at bounding box center [815, 207] width 1180 height 26
type input "36"
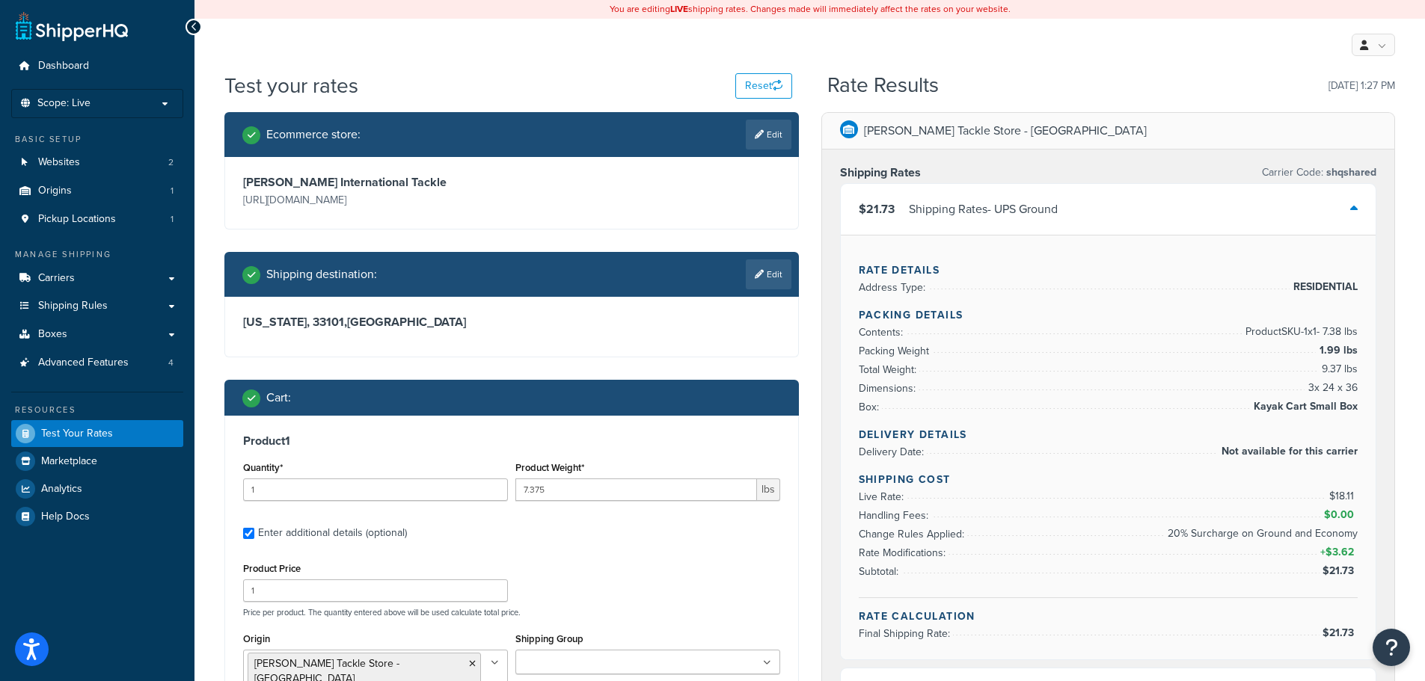
select select "48595"
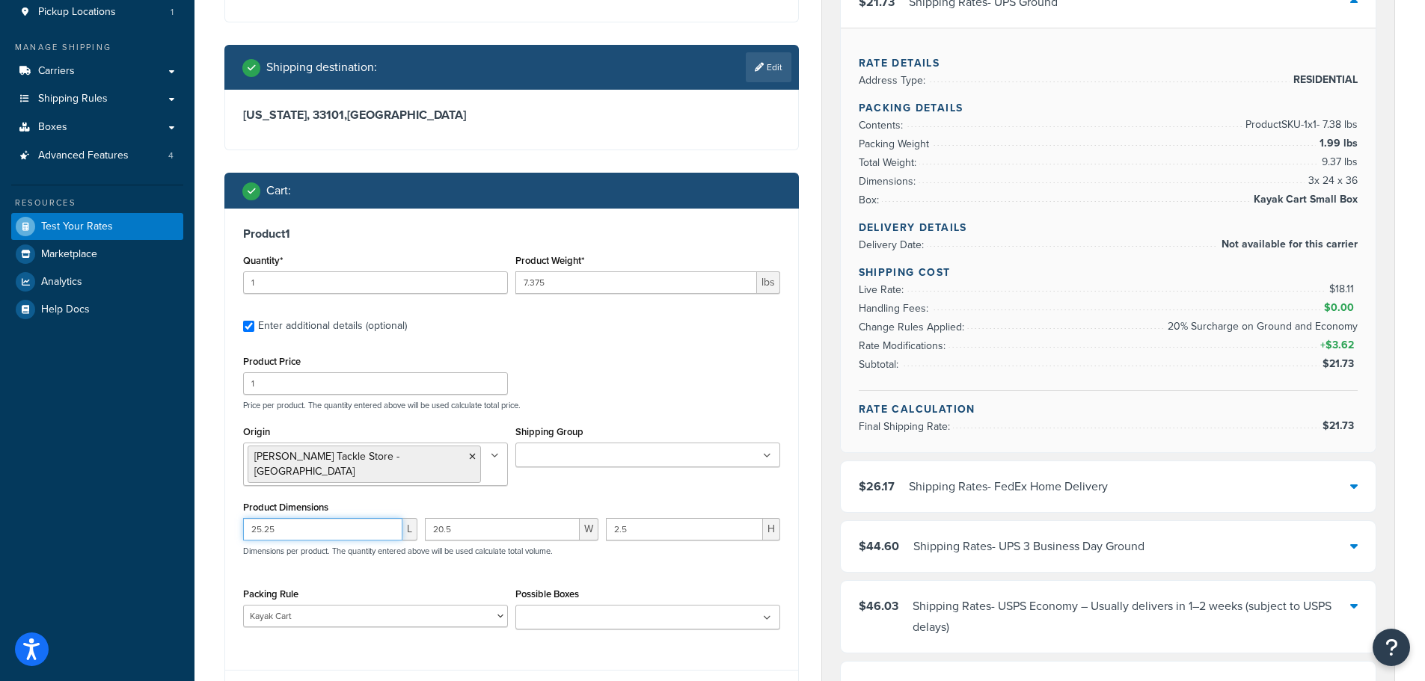
drag, startPoint x: 308, startPoint y: 513, endPoint x: 279, endPoint y: 515, distance: 29.3
click at [279, 518] on input "25.25" at bounding box center [322, 529] width 159 height 22
drag, startPoint x: 279, startPoint y: 515, endPoint x: 179, endPoint y: 503, distance: 100.9
click at [179, 503] on div "Dashboard Scope: Live Basic Setup Websites 2 Origins 1 Pickup Locations 1 Manag…" at bounding box center [712, 691] width 1425 height 1797
type input "38"
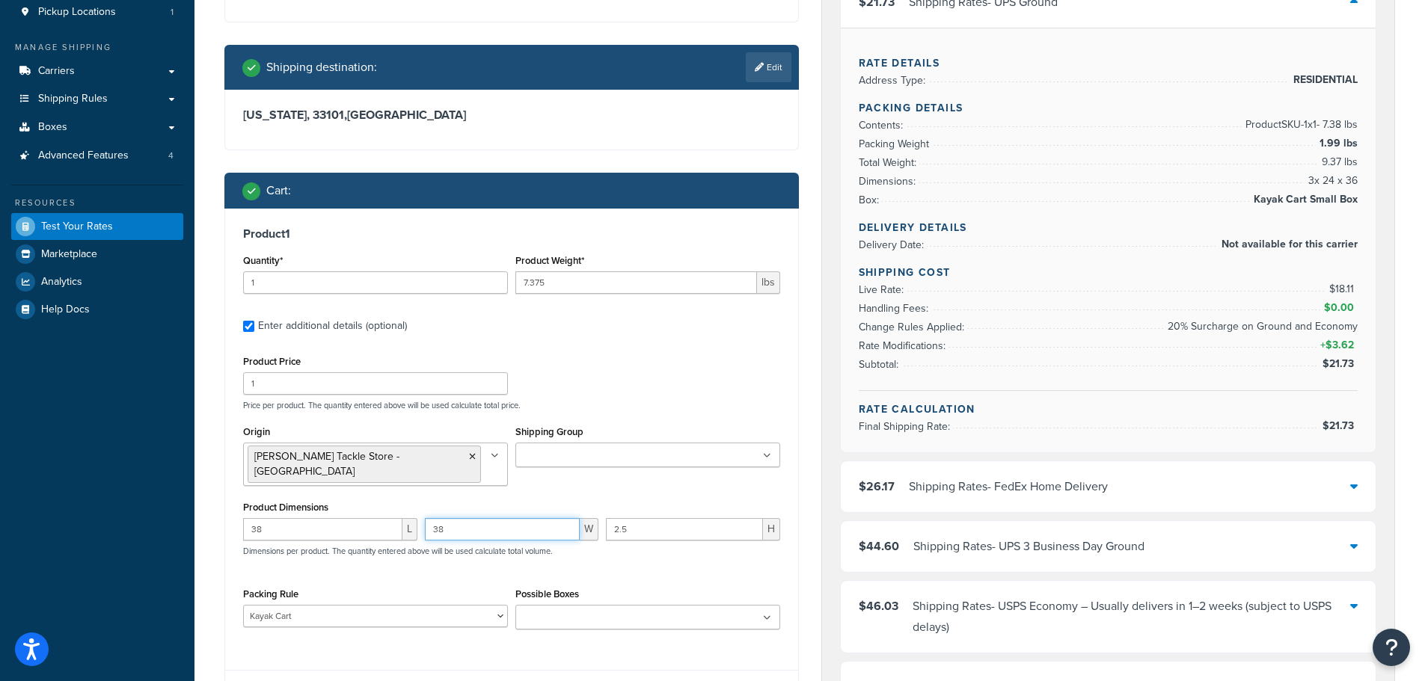
type input "38"
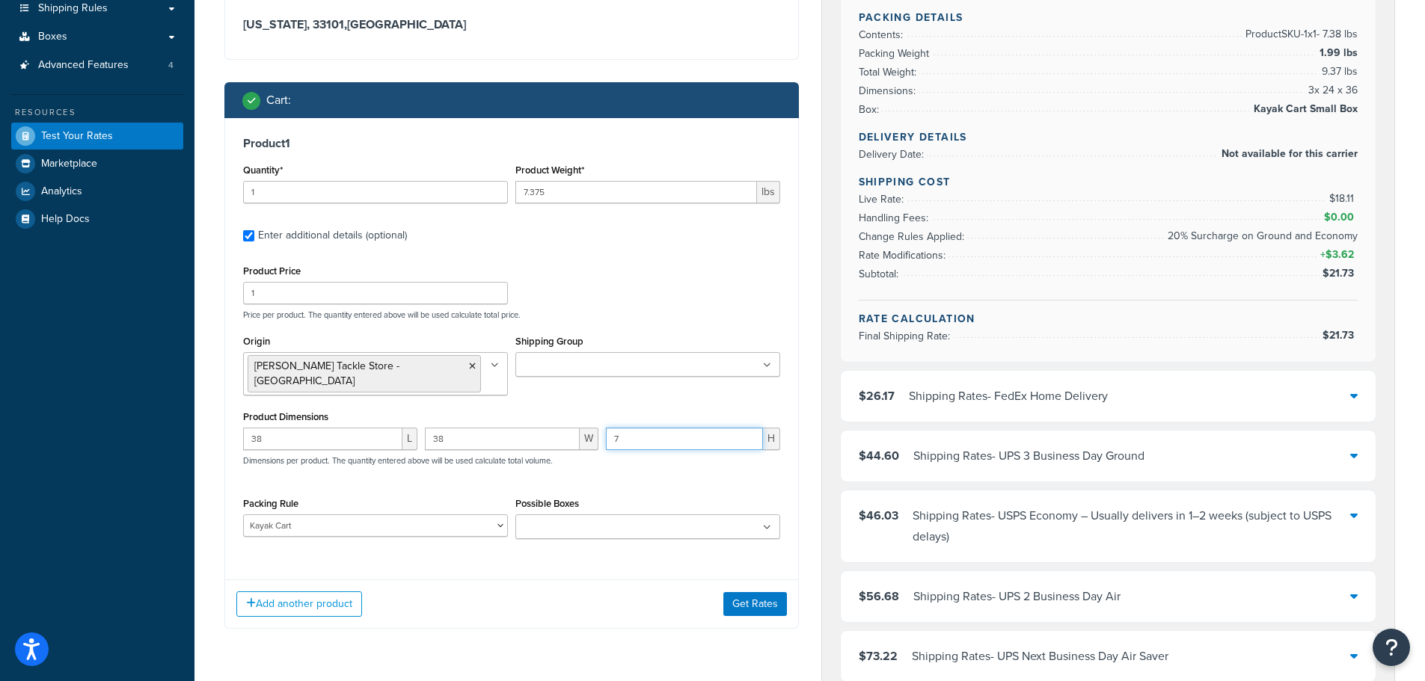
scroll to position [357, 0]
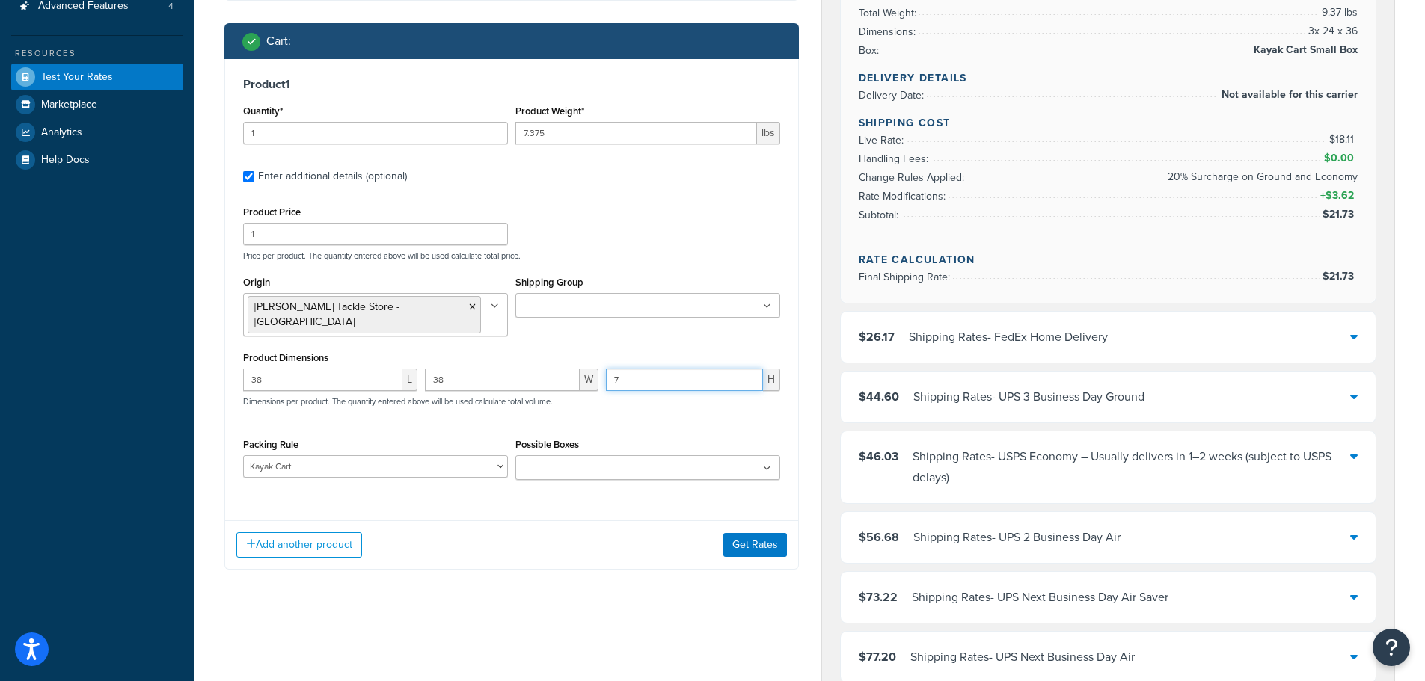
type input "7"
click at [464, 456] on select "10' Rod - 5" Rod Tube - 2pc & BG5000 Spinning Reel 2'8" Rod - 3" Rod Tube & Tan…" at bounding box center [375, 467] width 265 height 22
select select
click at [243, 456] on select "10' Rod - 5" Rod Tube - 2pc & BG5000 Spinning Reel 2'8" Rod - 3" Rod Tube & Tan…" at bounding box center [375, 467] width 265 height 22
click at [770, 533] on button "Get Rates" at bounding box center [755, 545] width 64 height 24
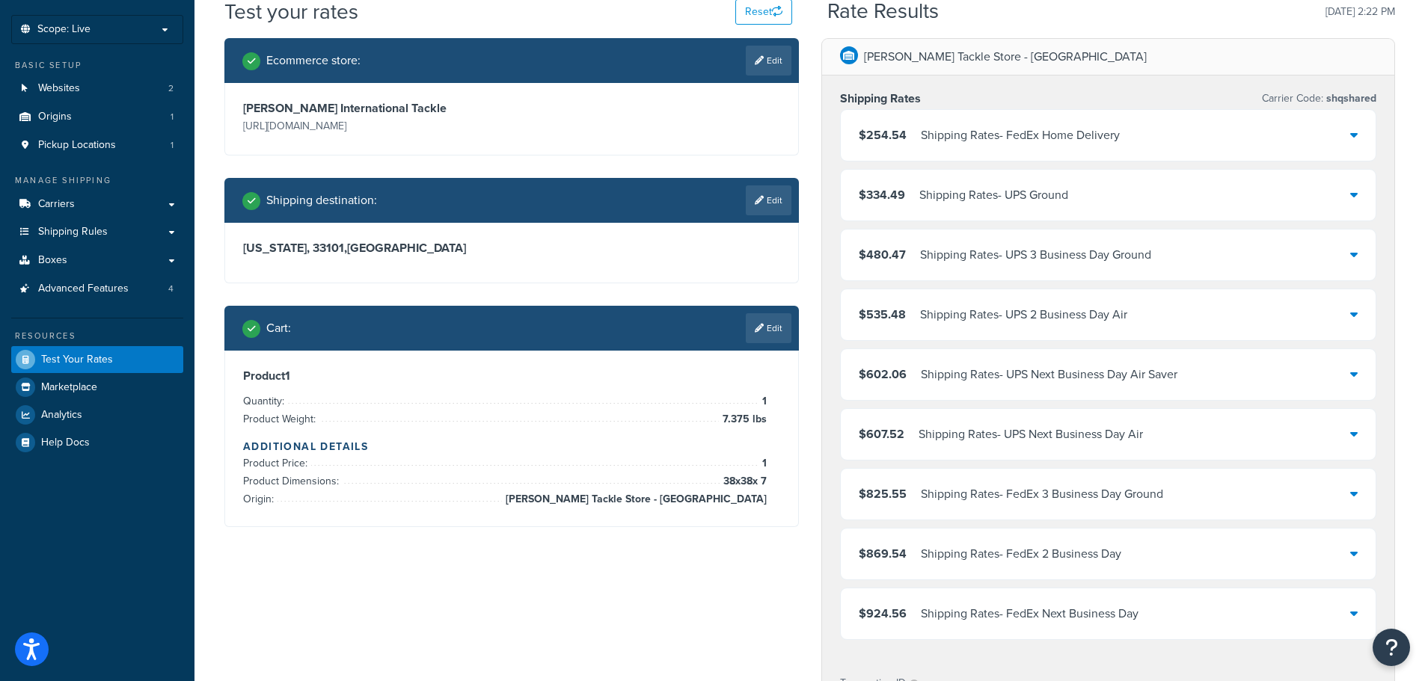
scroll to position [75, 0]
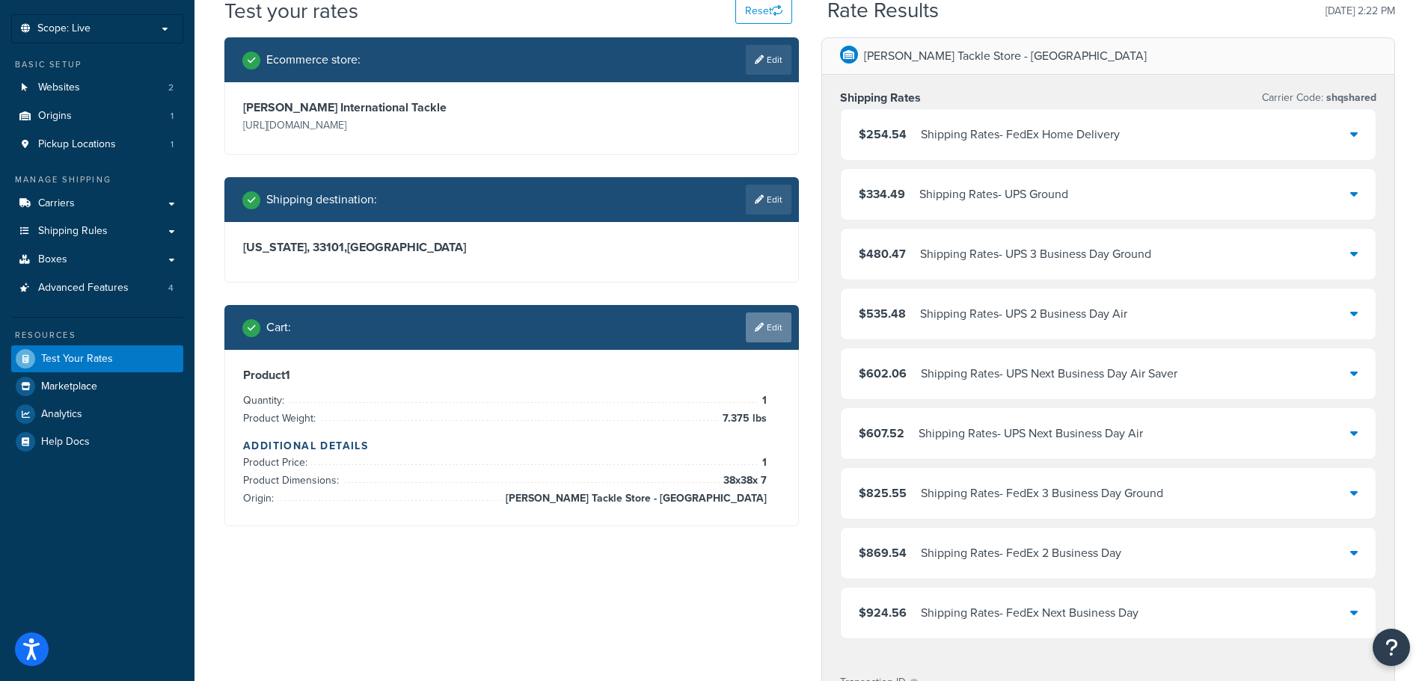
click at [780, 321] on link "Edit" at bounding box center [769, 328] width 46 height 30
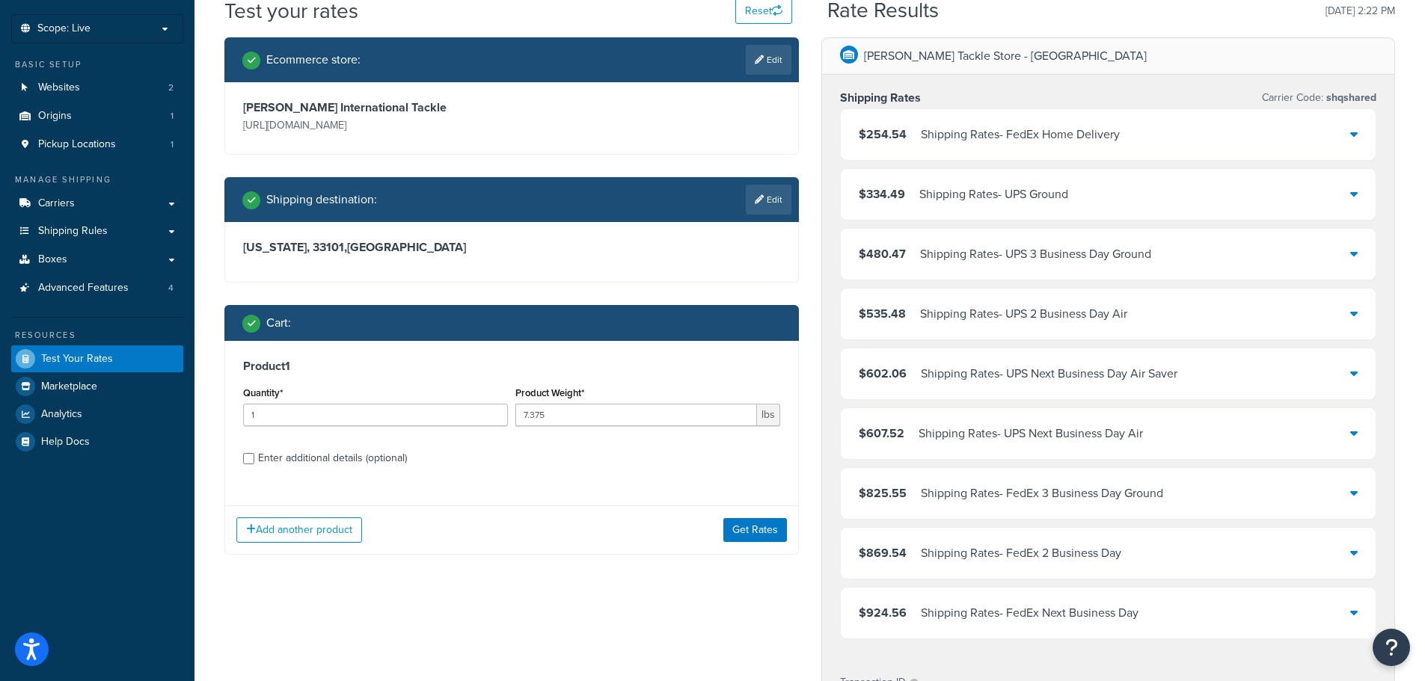
click at [316, 457] on div "Enter additional details (optional)" at bounding box center [332, 458] width 149 height 21
click at [254, 457] on input "Enter additional details (optional)" at bounding box center [248, 458] width 11 height 11
checkbox input "true"
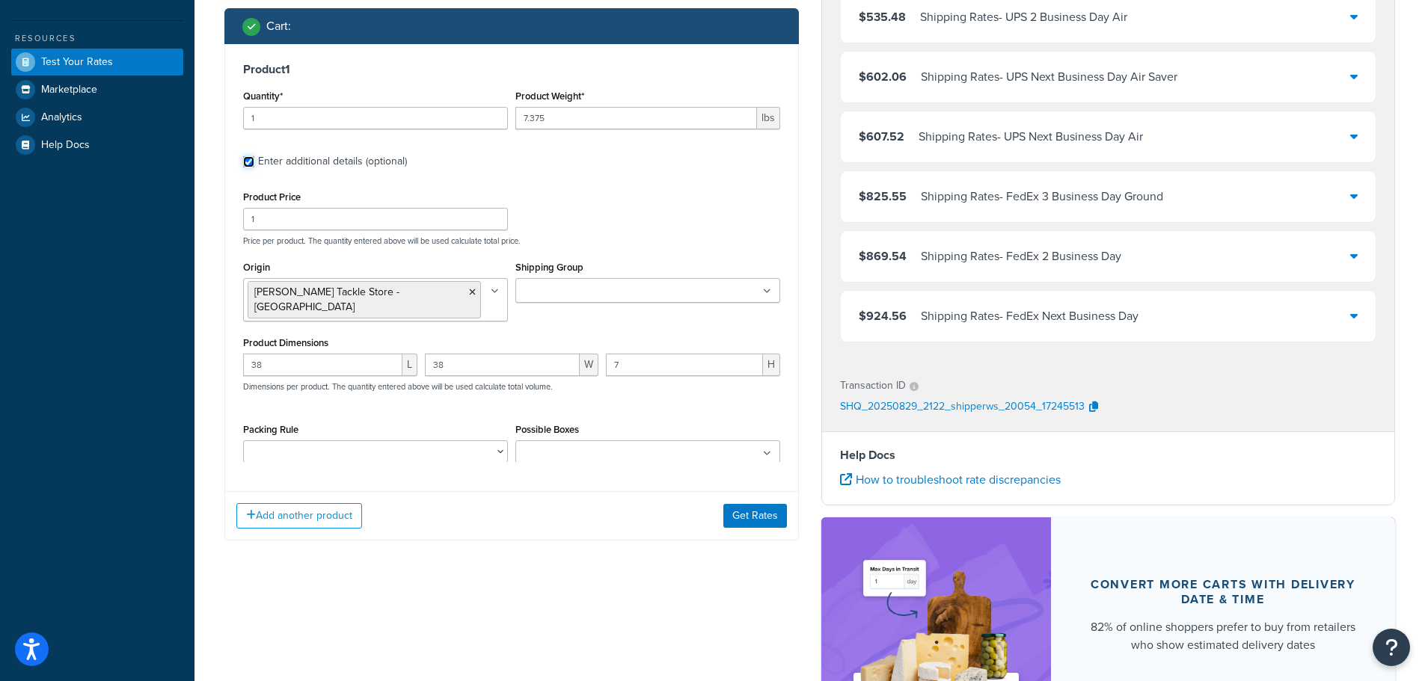
scroll to position [374, 0]
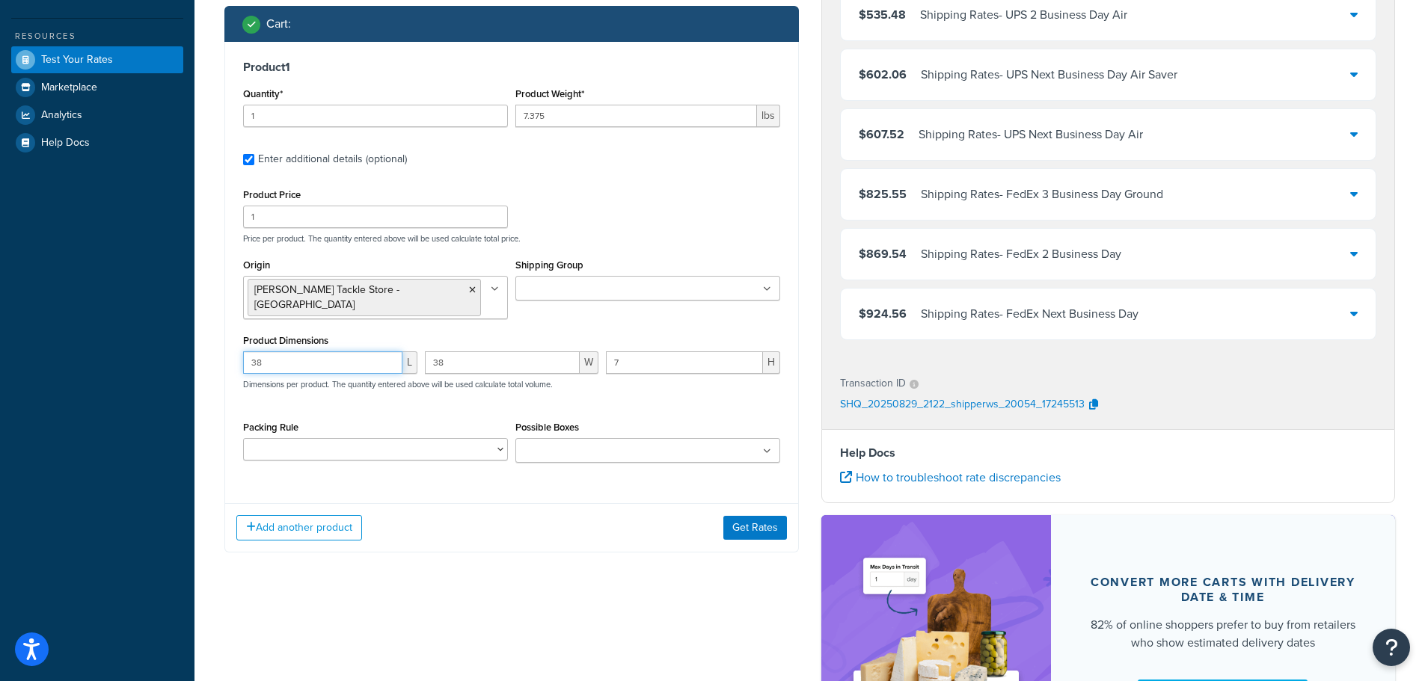
drag, startPoint x: 344, startPoint y: 358, endPoint x: 216, endPoint y: 359, distance: 127.9
click at [216, 359] on div "Ecommerce store : Edit [PERSON_NAME] International Tackle [URL][DOMAIN_NAME] Sh…" at bounding box center [511, 156] width 597 height 837
type input "4"
click at [361, 352] on input "number" at bounding box center [322, 363] width 159 height 22
type input "46"
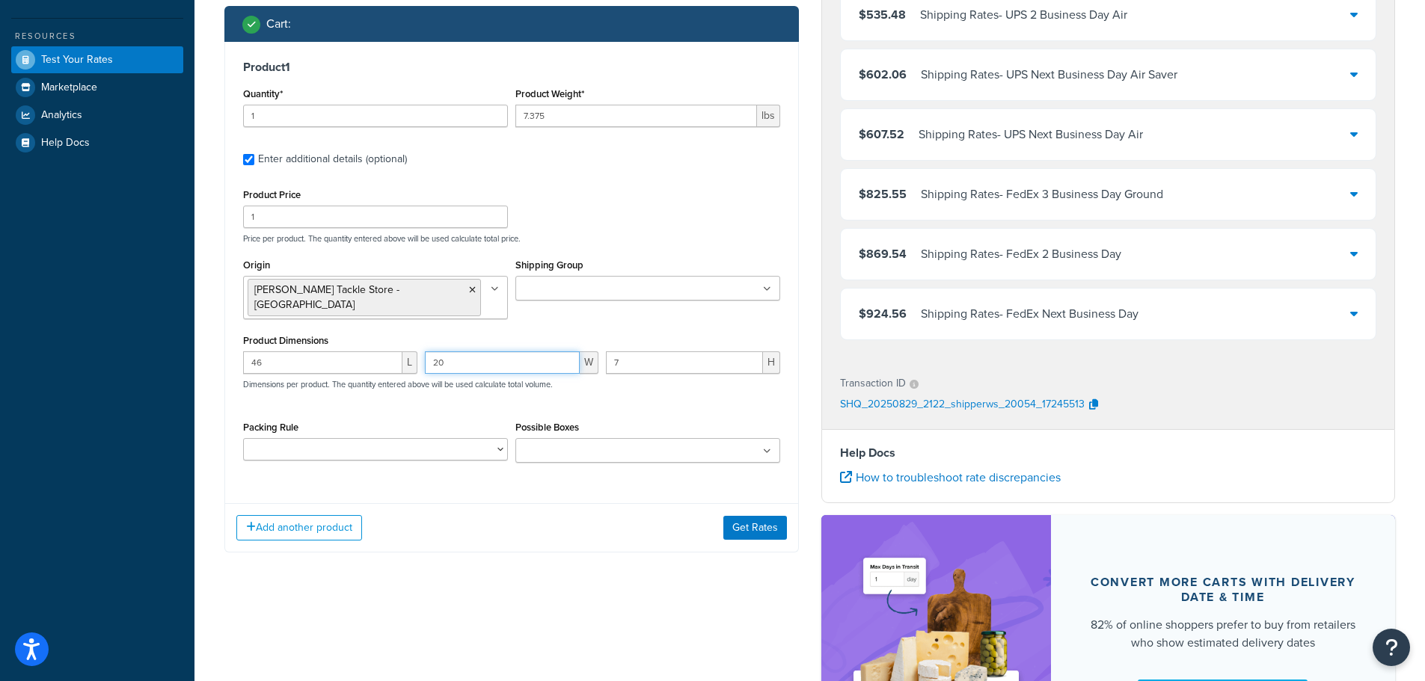
type input "20"
type input "6"
click at [738, 517] on button "Get Rates" at bounding box center [755, 528] width 64 height 24
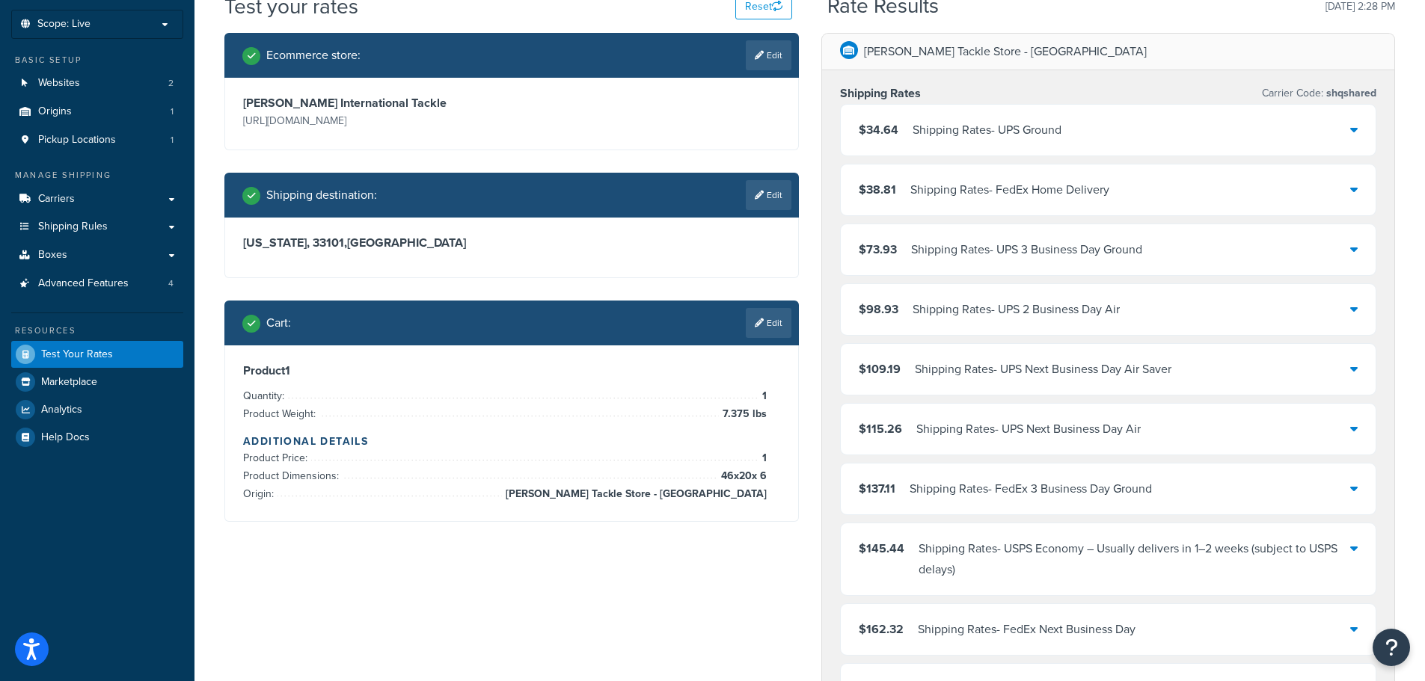
scroll to position [75, 0]
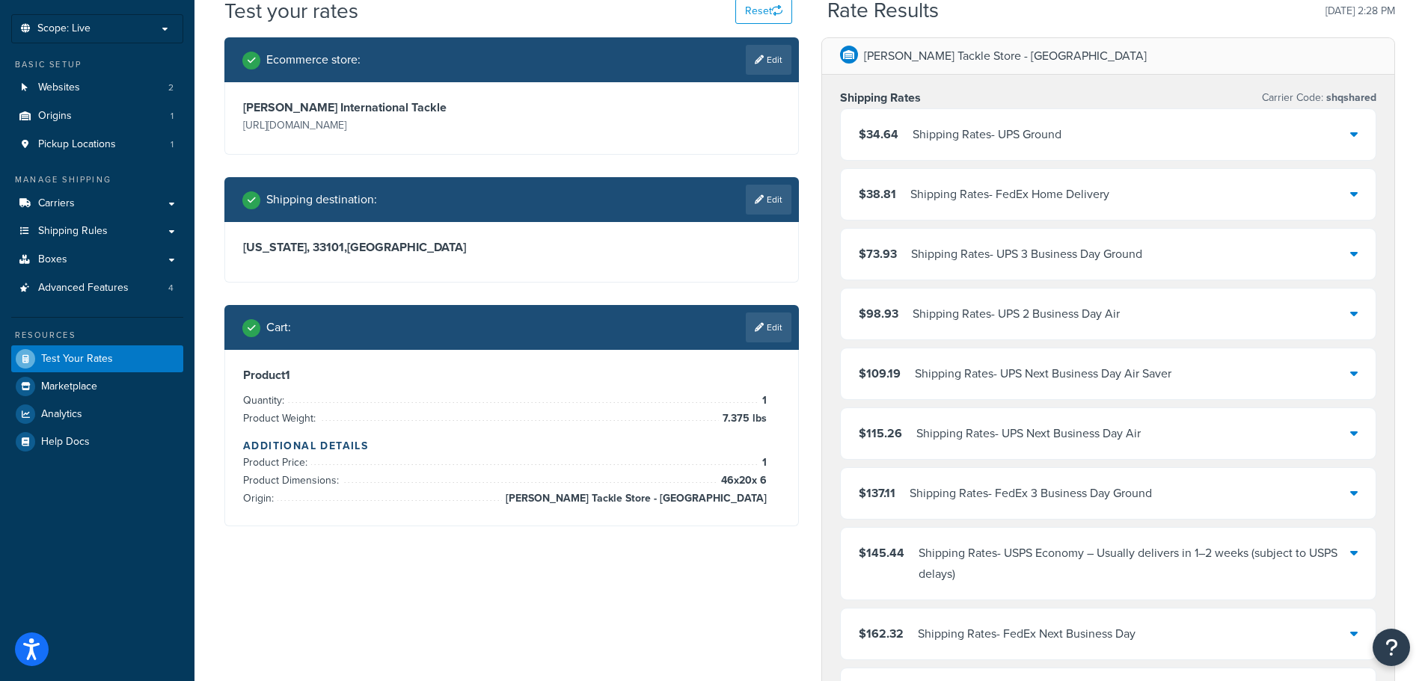
click at [905, 129] on div "$34.64 Shipping Rates - UPS Ground" at bounding box center [960, 134] width 203 height 21
